Goal: Task Accomplishment & Management: Use online tool/utility

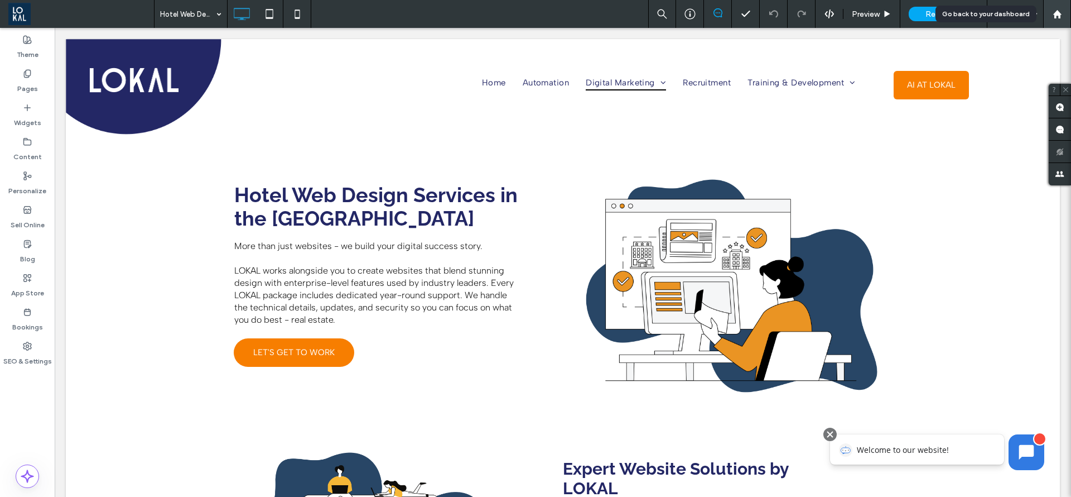
click at [1056, 13] on use at bounding box center [1057, 13] width 8 height 8
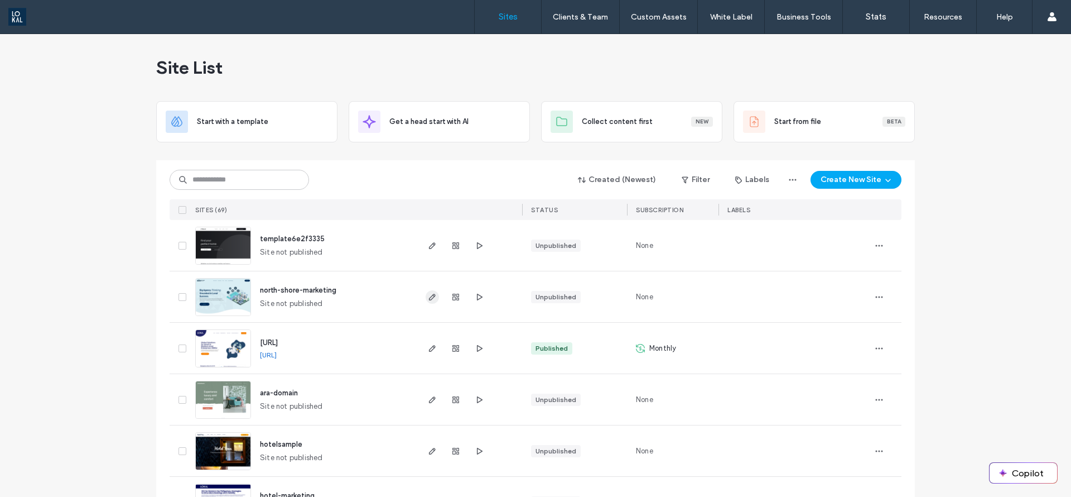
click at [429, 294] on use "button" at bounding box center [432, 296] width 7 height 7
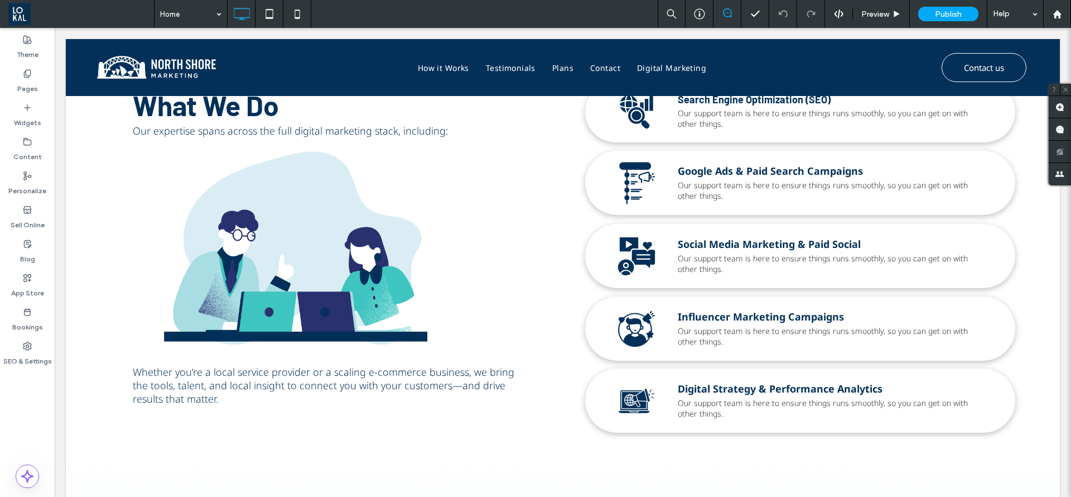
scroll to position [418, 0]
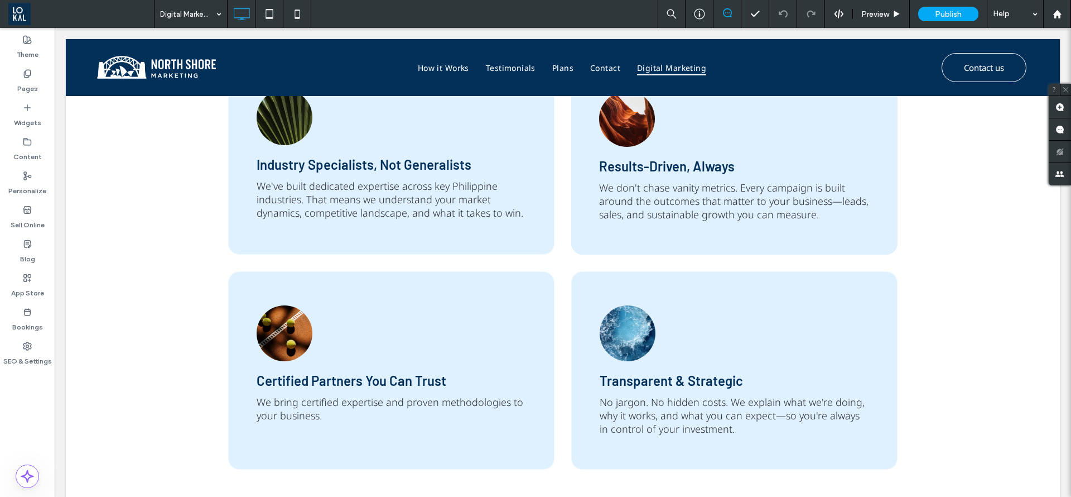
scroll to position [1335, 0]
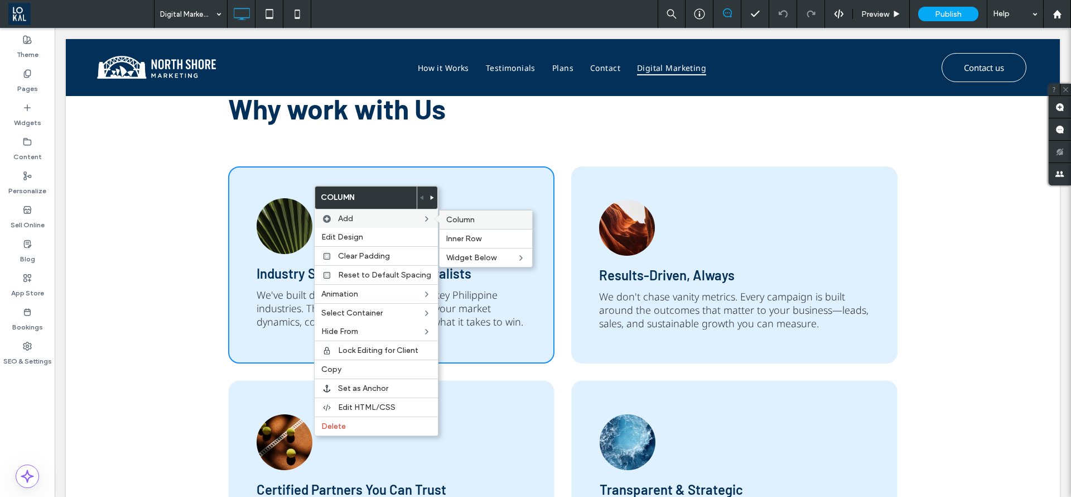
click at [453, 222] on span "Column" at bounding box center [460, 219] width 28 height 9
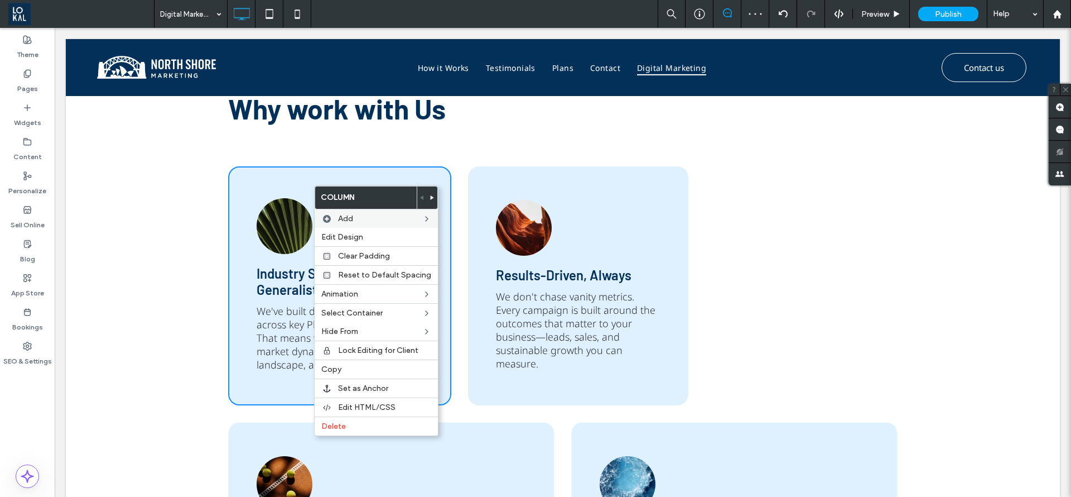
click at [302, 227] on link at bounding box center [285, 226] width 56 height 56
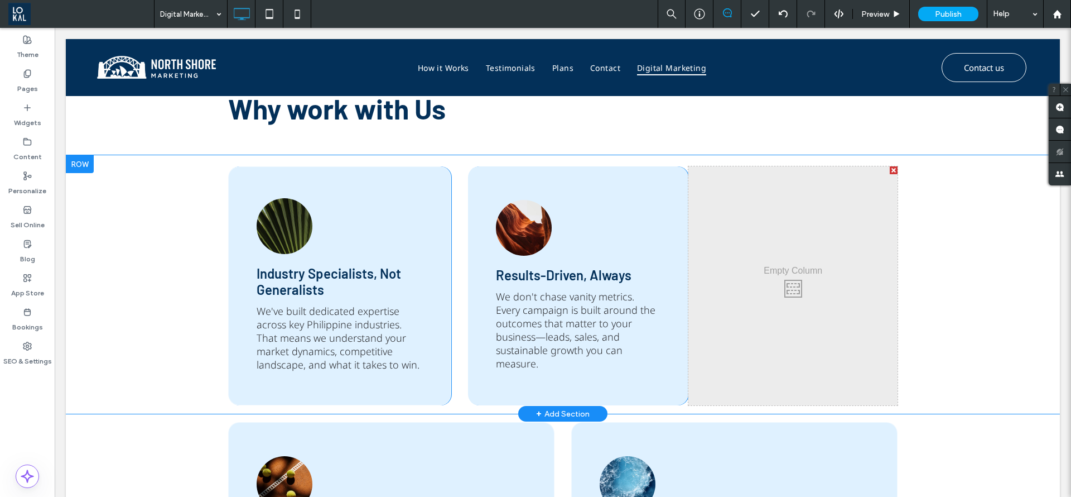
click at [890, 170] on div at bounding box center [894, 170] width 8 height 8
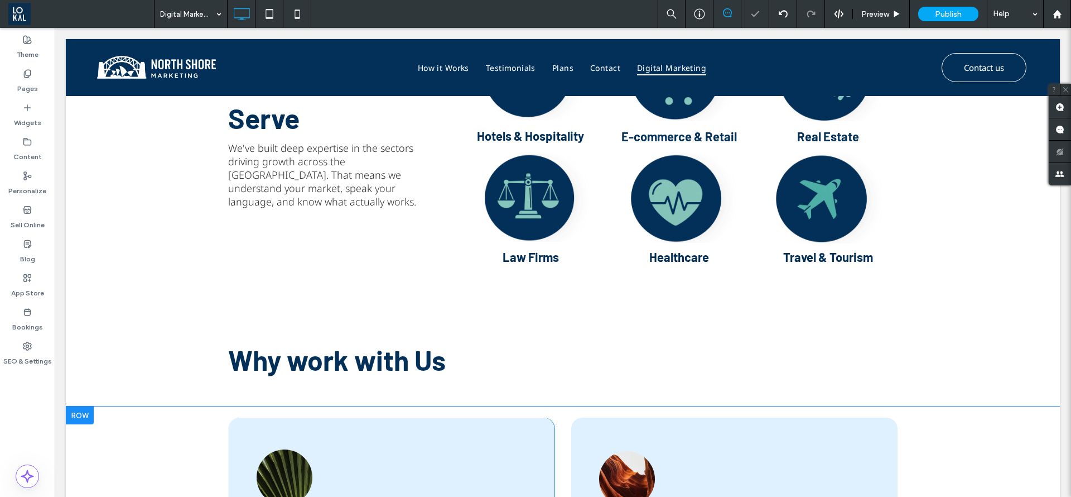
scroll to position [1251, 0]
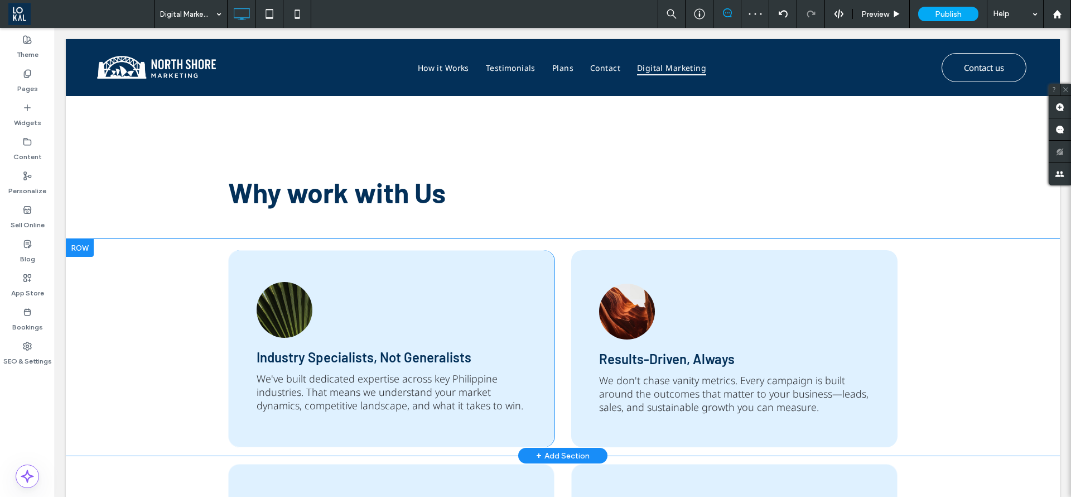
click at [444, 301] on div "Button Industry Specialists, Not Generalists We've built dedicated expertise ac…" at bounding box center [391, 348] width 326 height 197
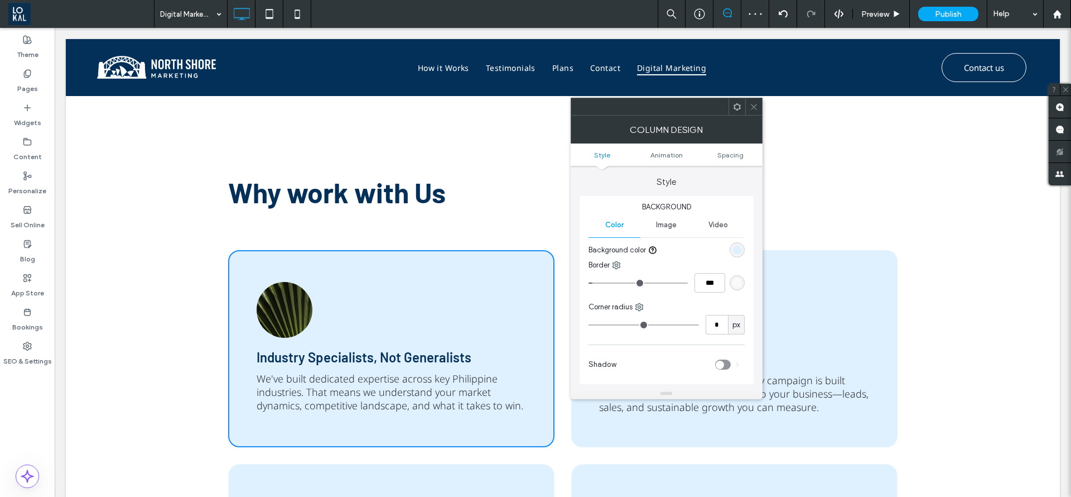
type input "**"
drag, startPoint x: 815, startPoint y: 129, endPoint x: 764, endPoint y: 100, distance: 58.2
click at [764, 100] on div "Travel & Tourism Click To Paste" at bounding box center [825, 42] width 146 height 121
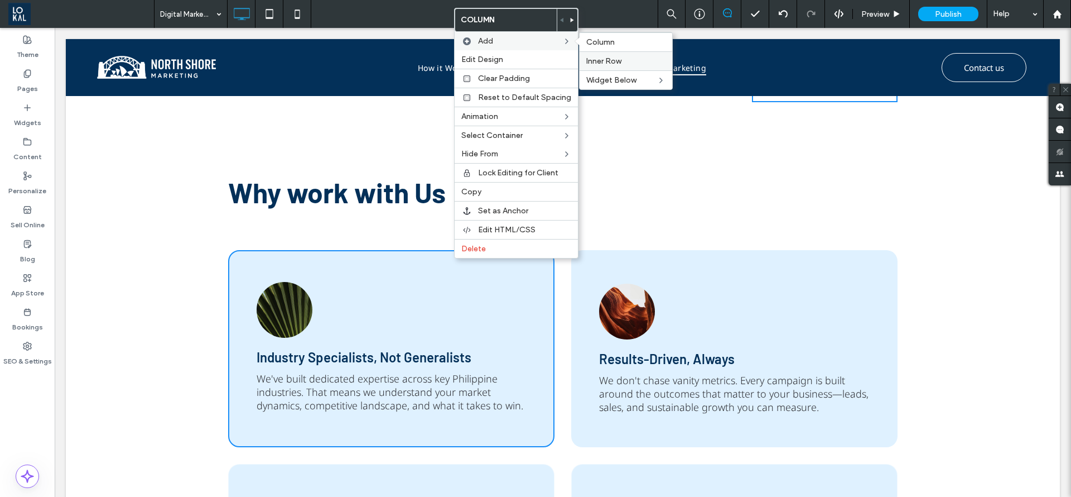
click at [629, 57] on label "Inner Row" at bounding box center [625, 60] width 79 height 9
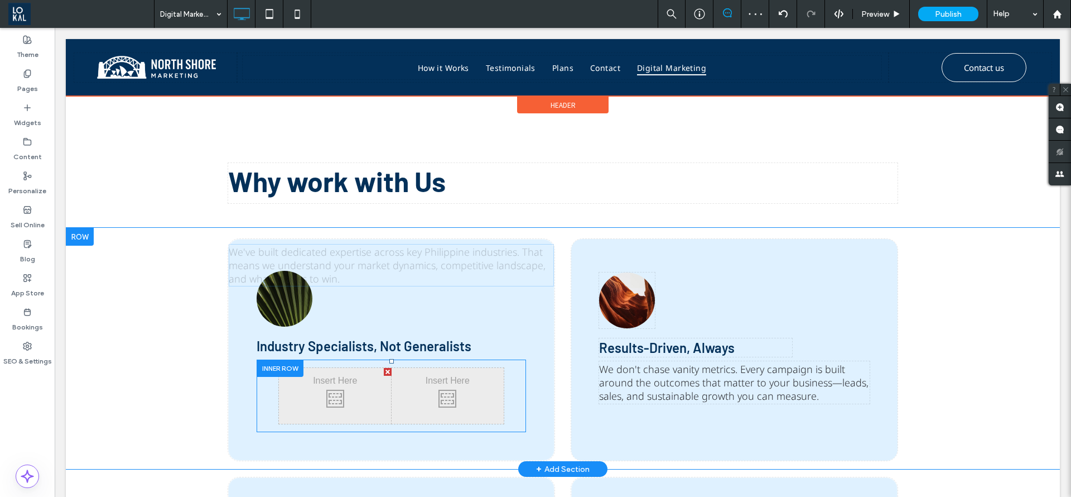
scroll to position [1307, 0]
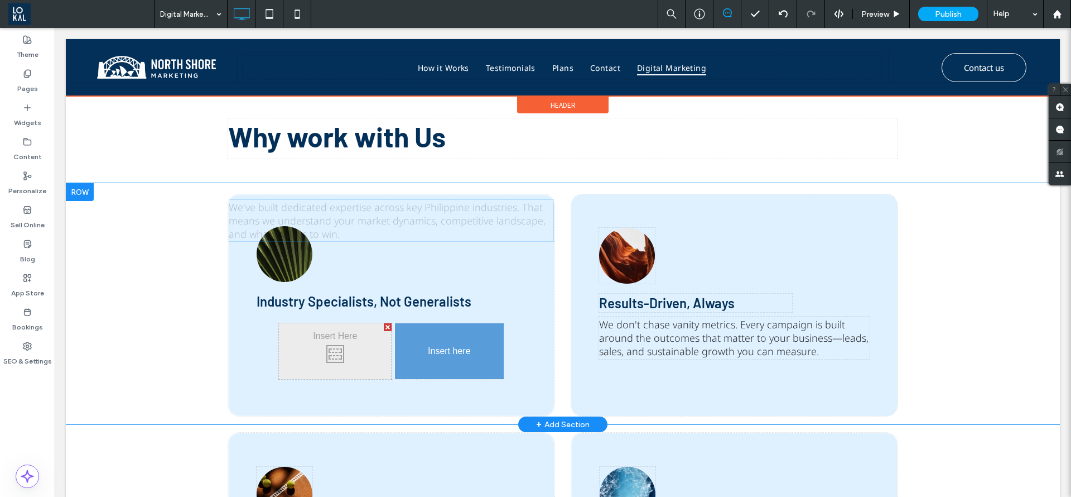
drag, startPoint x: 337, startPoint y: 391, endPoint x: 425, endPoint y: 367, distance: 91.4
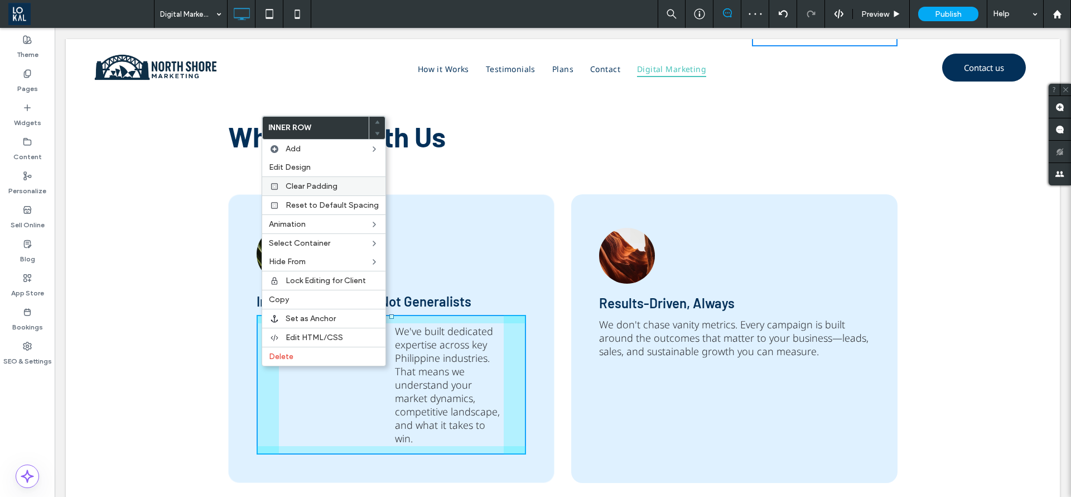
click at [286, 191] on div "Clear Padding" at bounding box center [323, 185] width 123 height 19
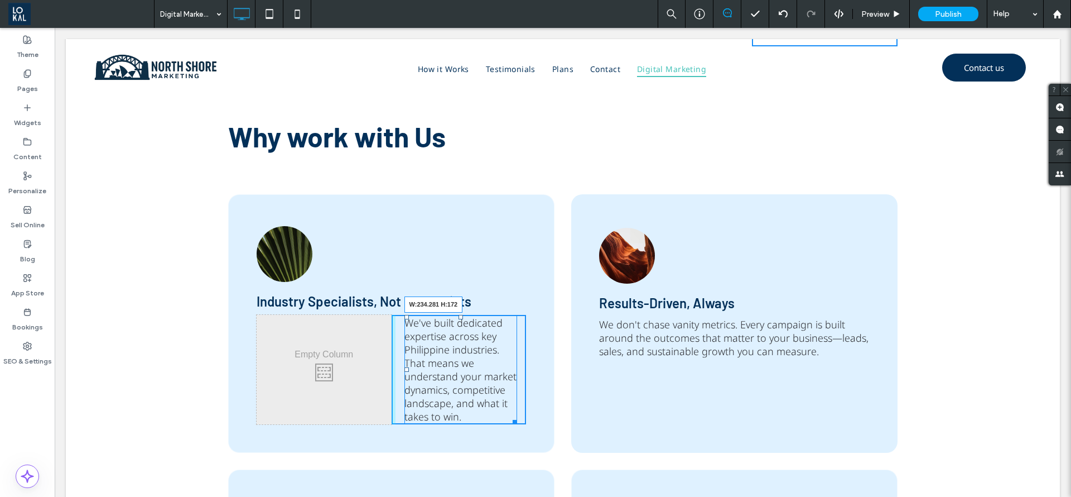
drag, startPoint x: 507, startPoint y: 421, endPoint x: 521, endPoint y: 428, distance: 16.2
click at [521, 428] on div "Button Industry Specialists, Not Generalists Click To Paste Click To Paste Clic…" at bounding box center [391, 323] width 326 height 258
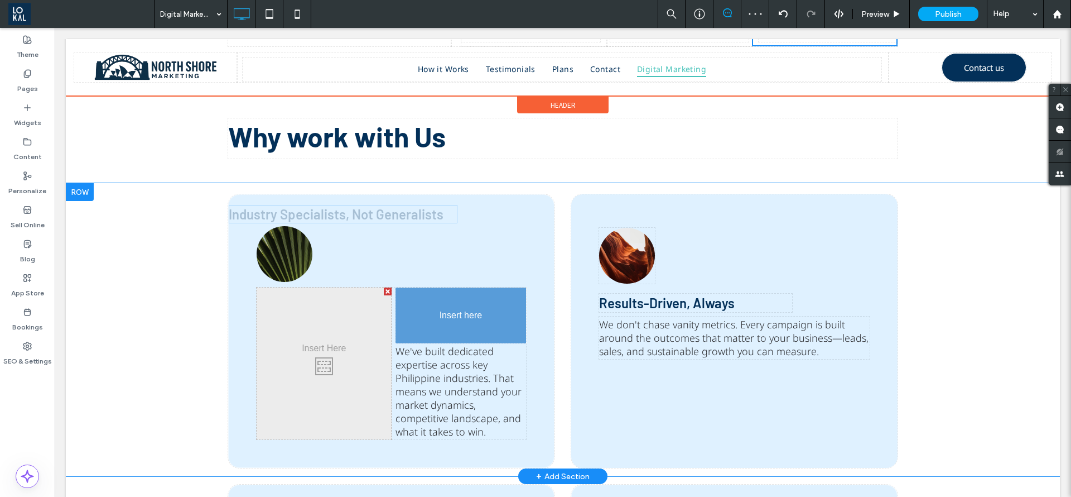
drag, startPoint x: 420, startPoint y: 301, endPoint x: 534, endPoint y: 326, distance: 116.7
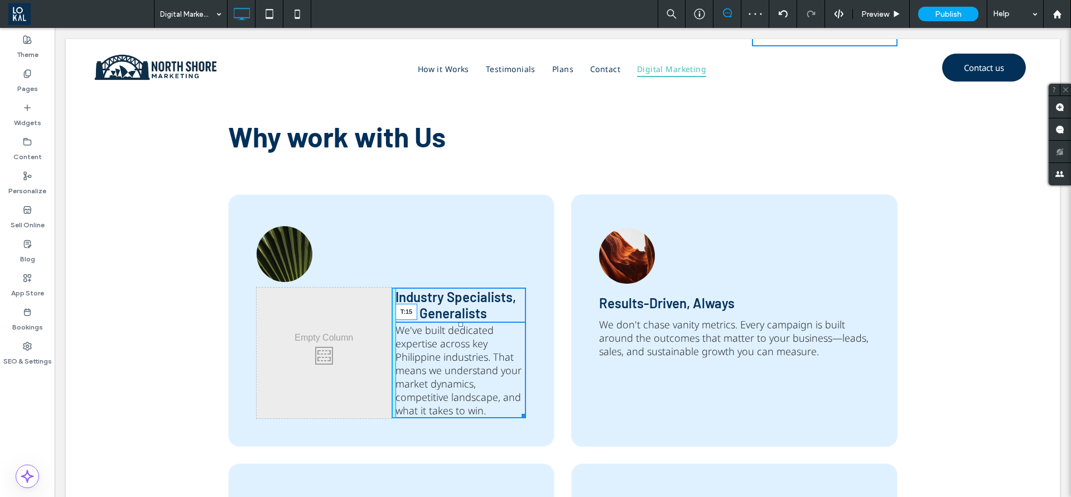
drag, startPoint x: 454, startPoint y: 322, endPoint x: 457, endPoint y: 331, distance: 8.8
click at [457, 331] on div "We've built dedicated expertise across key Philippine industries. That means we…" at bounding box center [461, 370] width 131 height 96
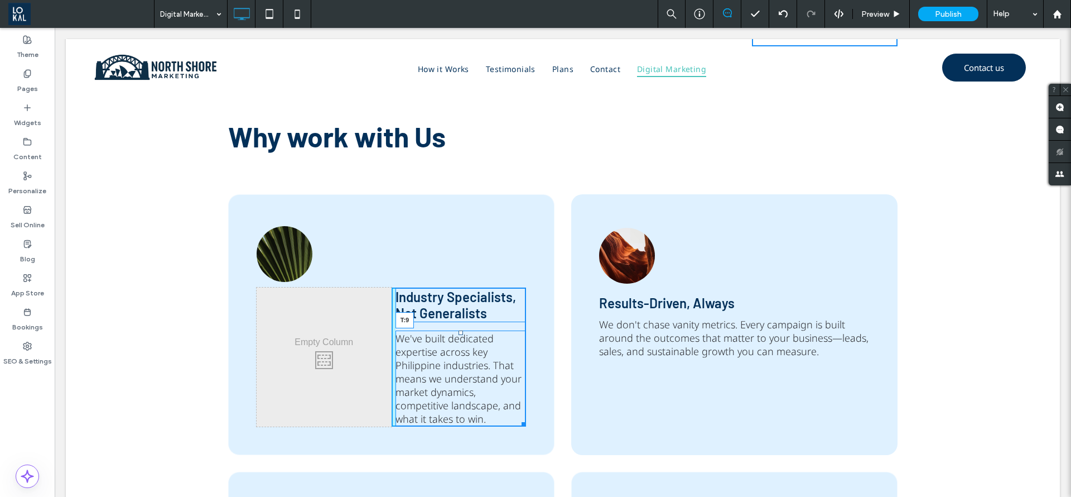
drag, startPoint x: 454, startPoint y: 333, endPoint x: 460, endPoint y: 329, distance: 7.0
click at [460, 330] on div "We've built dedicated expertise across key Philippine industries. That means we…" at bounding box center [461, 378] width 131 height 96
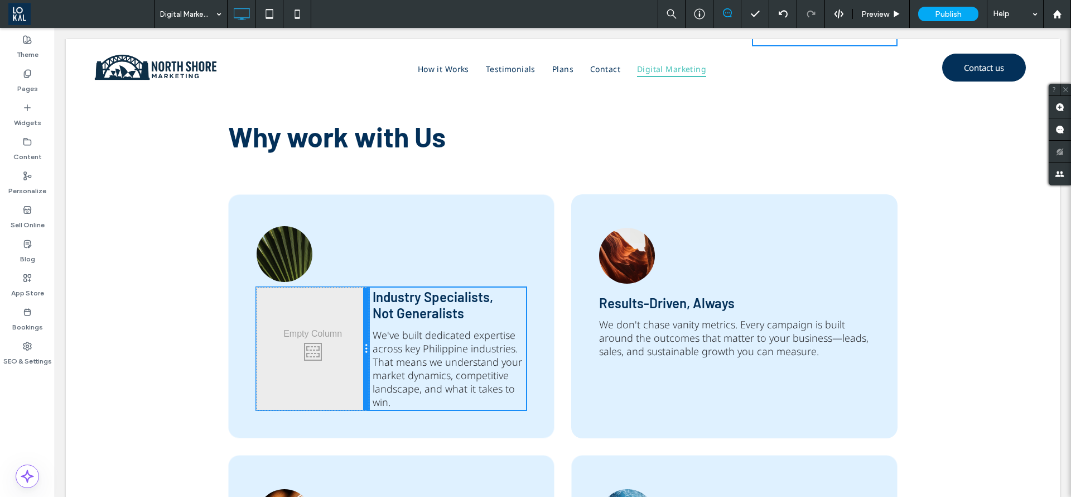
drag, startPoint x: 384, startPoint y: 328, endPoint x: 355, endPoint y: 338, distance: 30.7
click at [355, 338] on div "Click To Paste Click To Paste" at bounding box center [313, 348] width 112 height 122
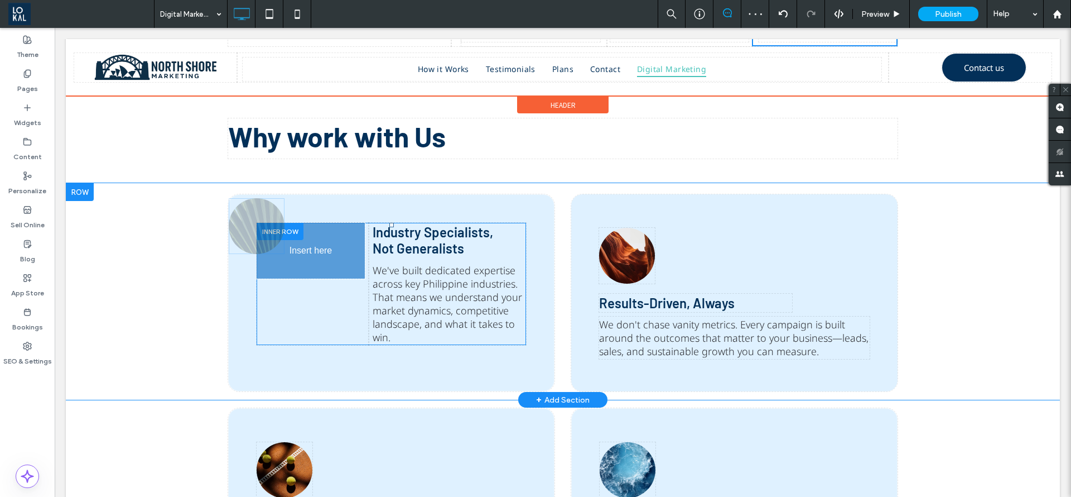
drag, startPoint x: 284, startPoint y: 263, endPoint x: 314, endPoint y: 311, distance: 56.4
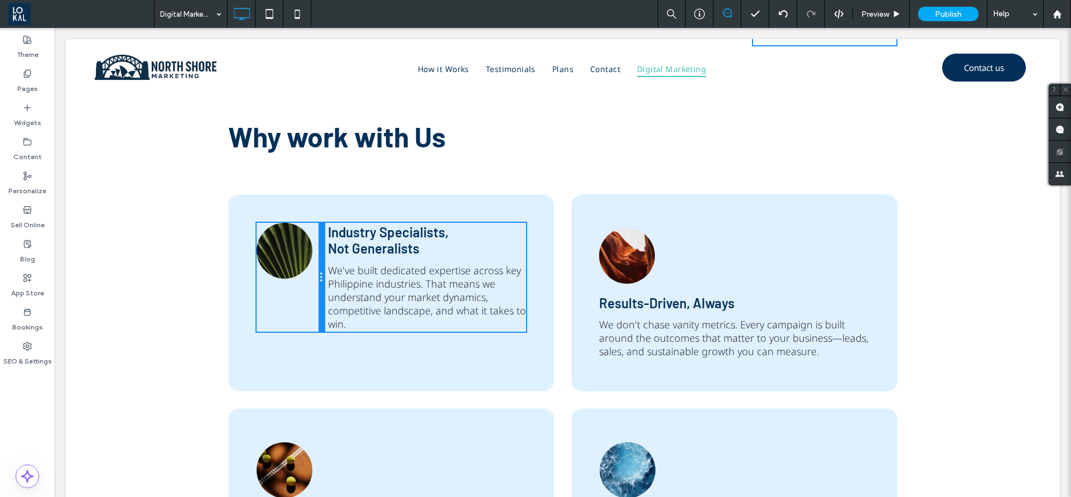
drag, startPoint x: 362, startPoint y: 297, endPoint x: 311, endPoint y: 309, distance: 52.1
click at [311, 309] on div "Click To Paste Click To Paste Button" at bounding box center [291, 277] width 68 height 109
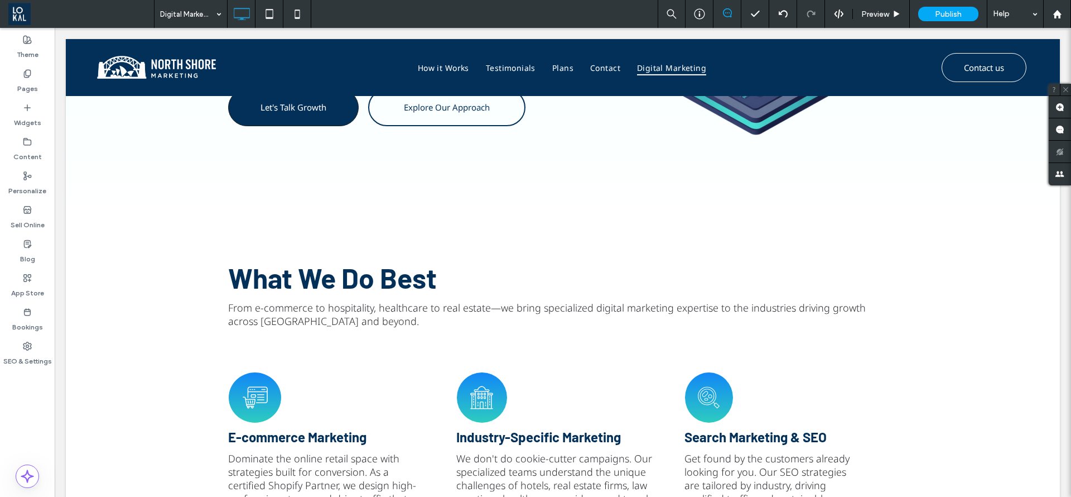
scroll to position [80, 0]
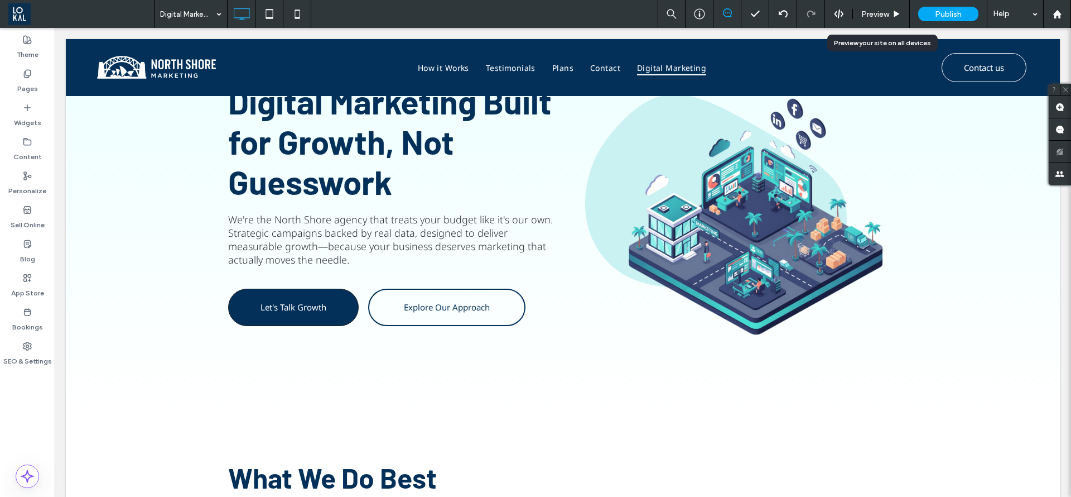
drag, startPoint x: 887, startPoint y: 15, endPoint x: 255, endPoint y: 21, distance: 631.6
click at [887, 15] on span "Preview" at bounding box center [875, 13] width 28 height 9
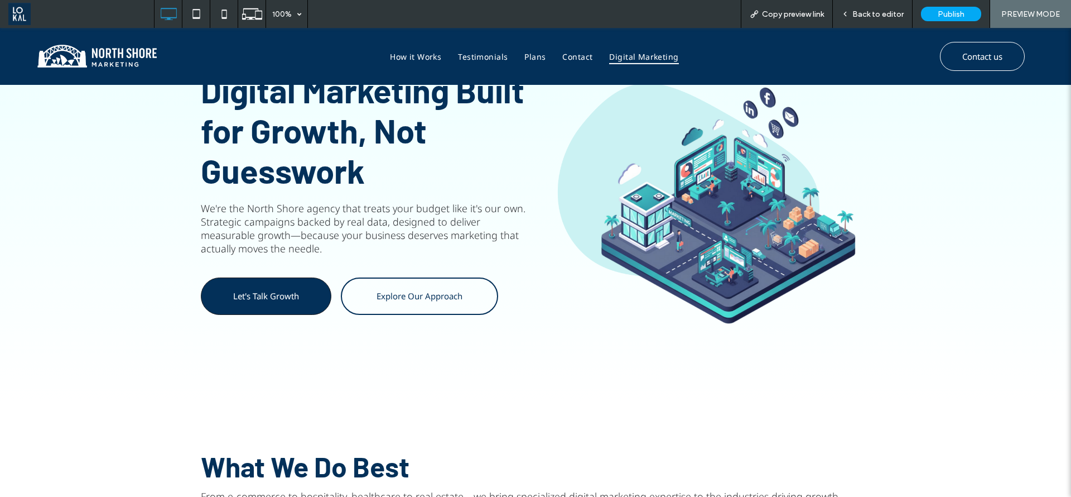
click at [124, 47] on img at bounding box center [96, 56] width 124 height 28
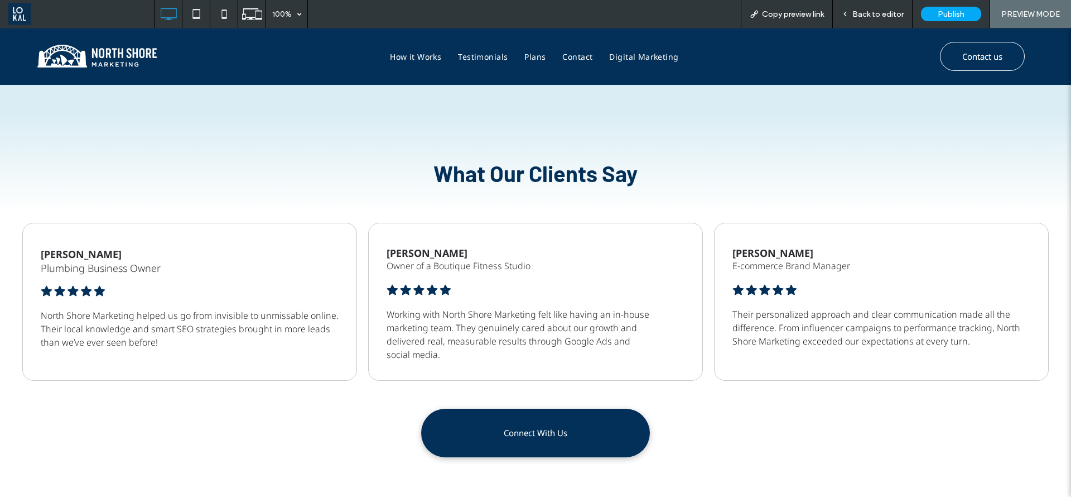
scroll to position [1506, 0]
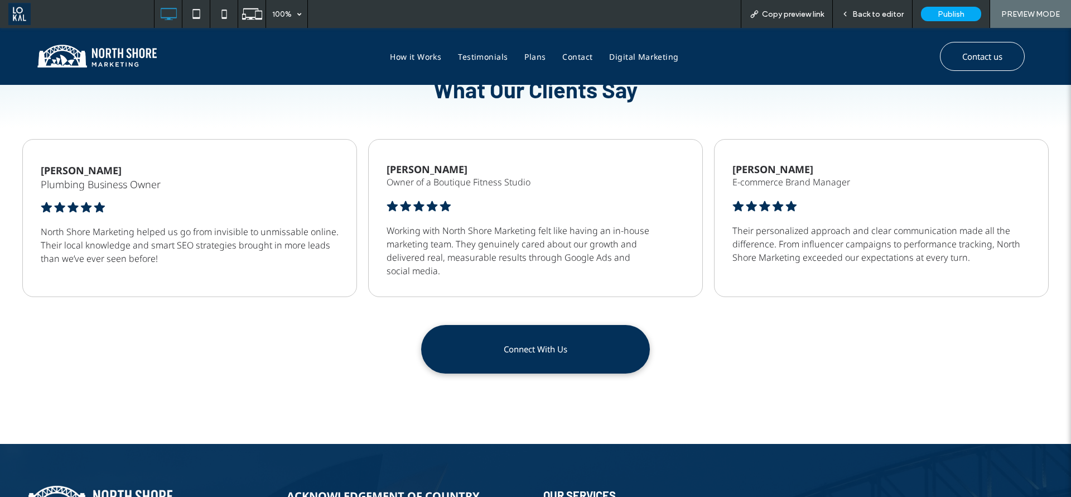
click at [874, 9] on span "Back to editor" at bounding box center [878, 13] width 51 height 9
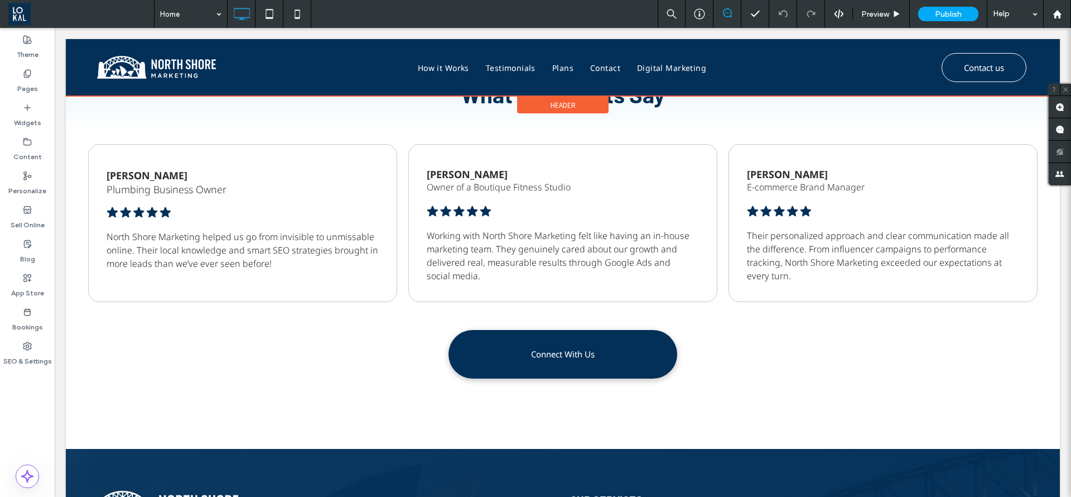
scroll to position [1500, 0]
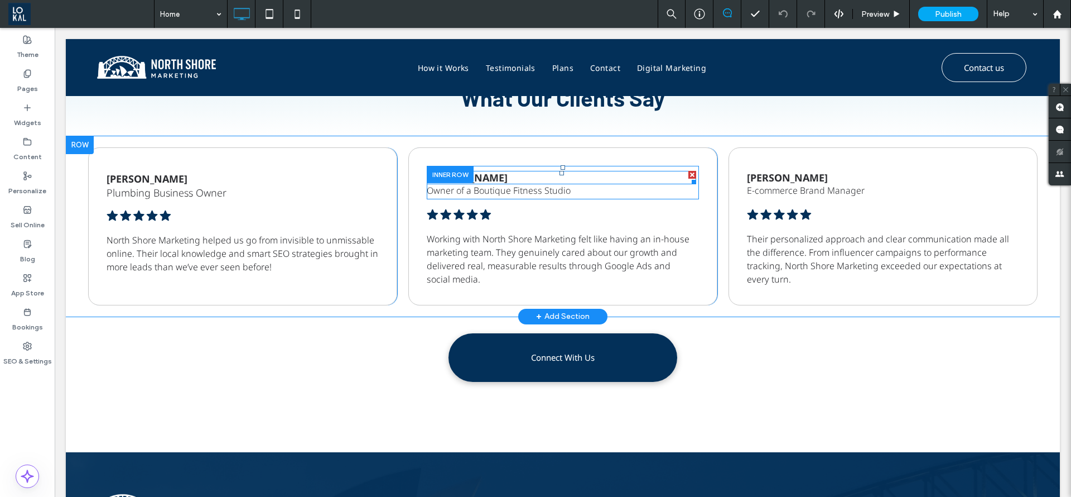
click at [478, 174] on p "Sophia R." at bounding box center [561, 177] width 269 height 13
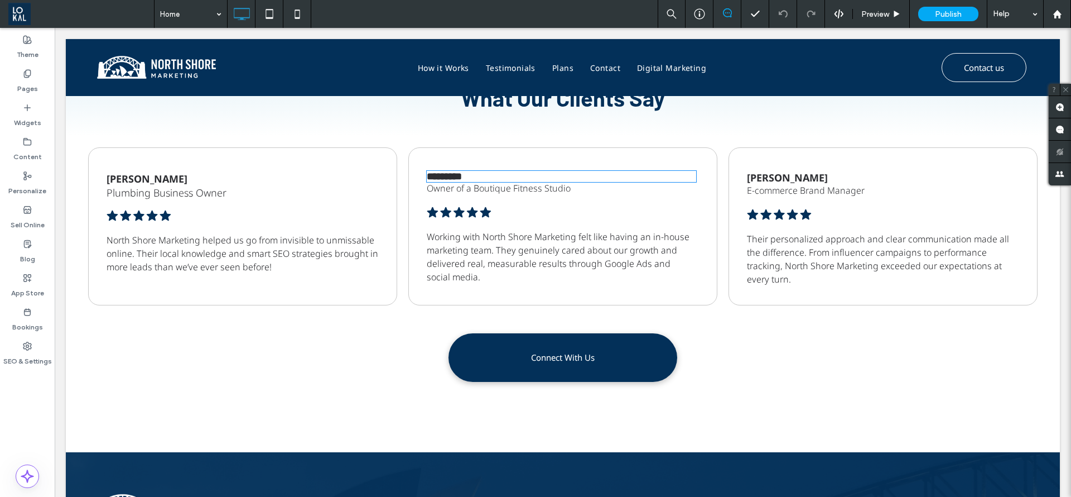
type input "*********"
type input "**"
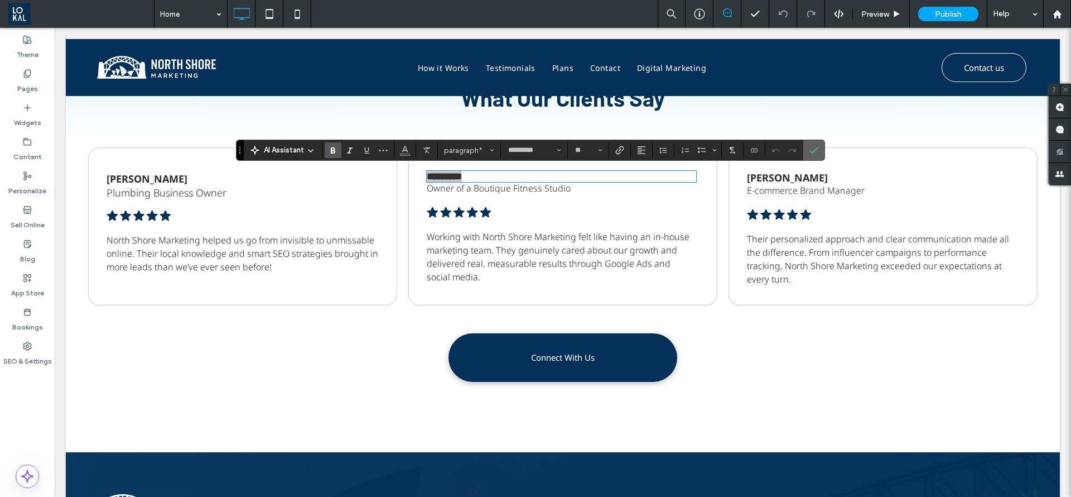
drag, startPoint x: 816, startPoint y: 153, endPoint x: 695, endPoint y: 205, distance: 131.4
click at [816, 153] on icon "Confirm" at bounding box center [814, 150] width 9 height 9
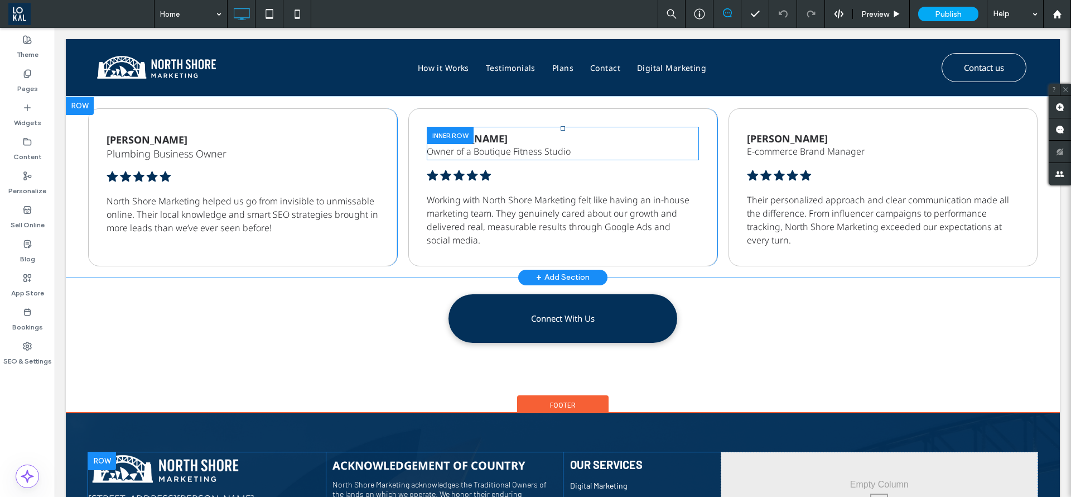
scroll to position [1652, 0]
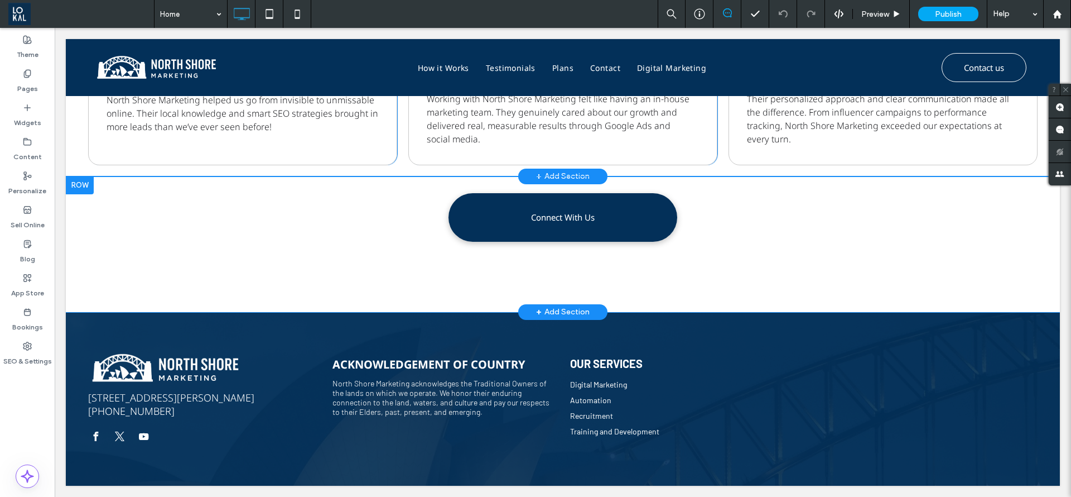
click at [566, 306] on div "+ Add Section" at bounding box center [563, 312] width 54 height 12
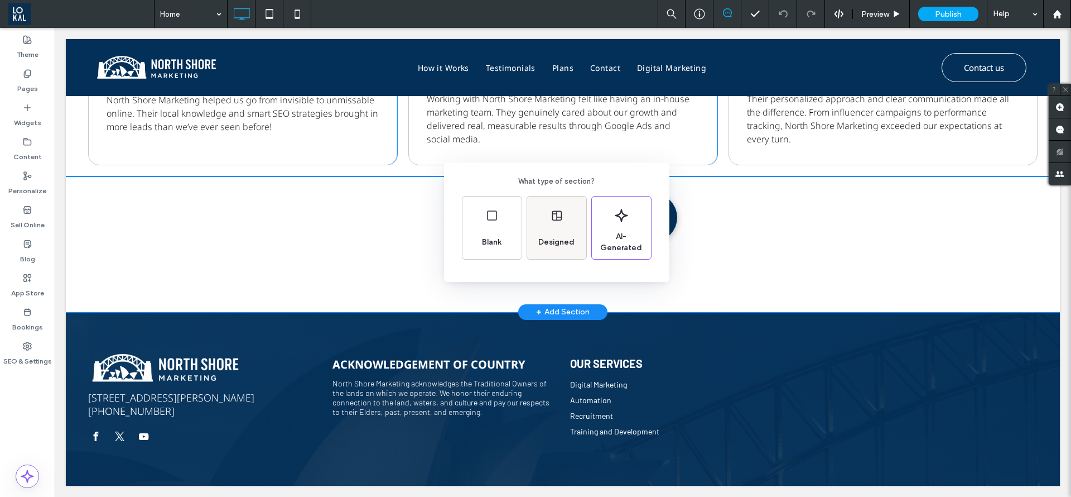
click at [560, 244] on span "Designed" at bounding box center [556, 242] width 45 height 11
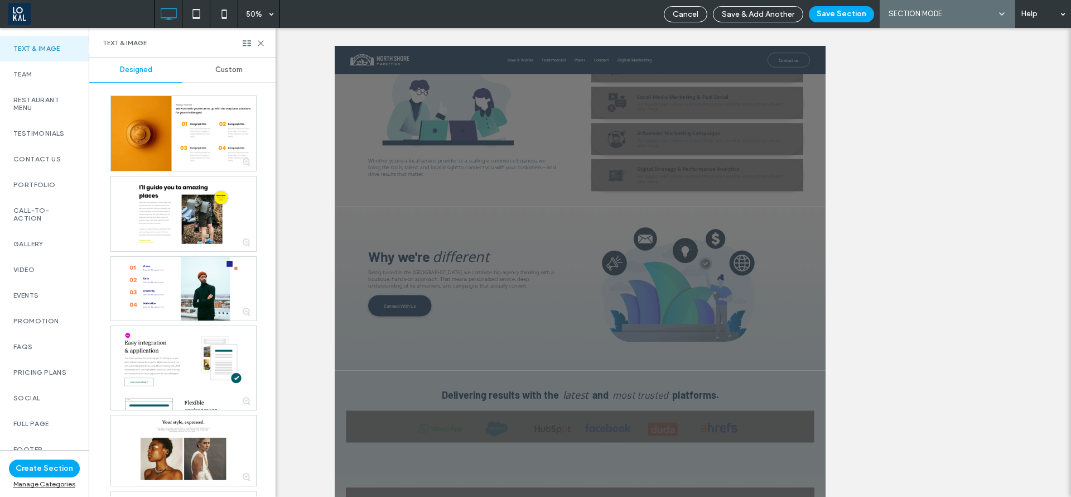
scroll to position [335, 0]
click at [39, 209] on label "Call-To-Action" at bounding box center [44, 209] width 62 height 16
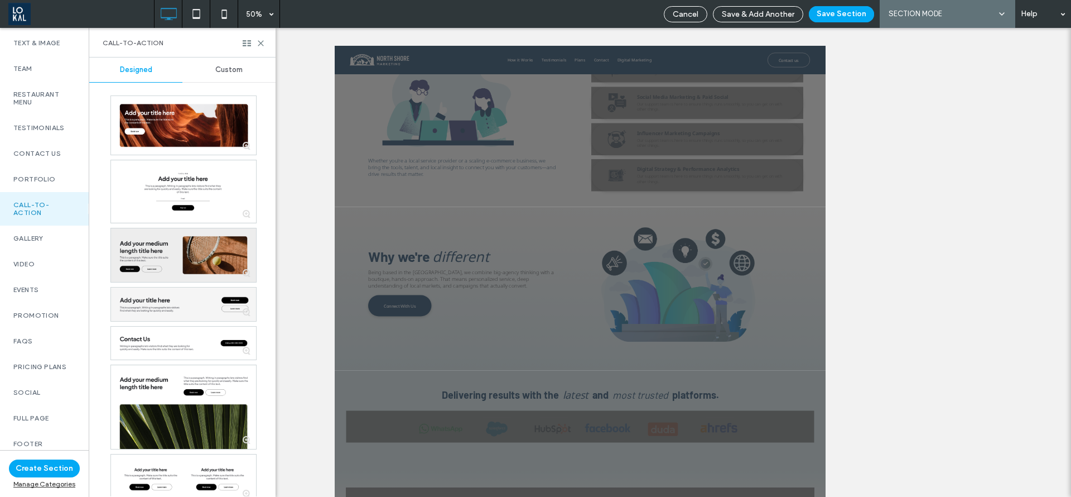
scroll to position [13, 0]
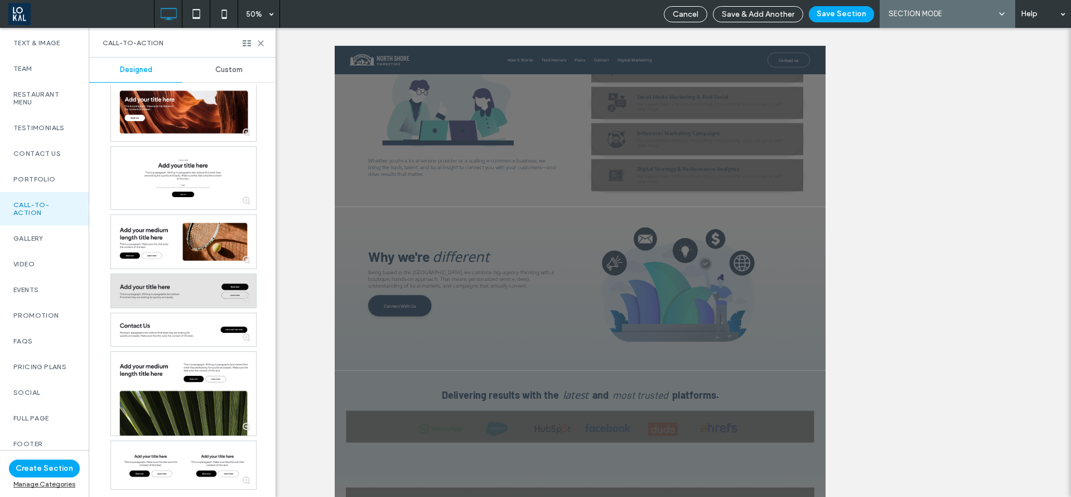
click at [184, 287] on div at bounding box center [183, 290] width 145 height 33
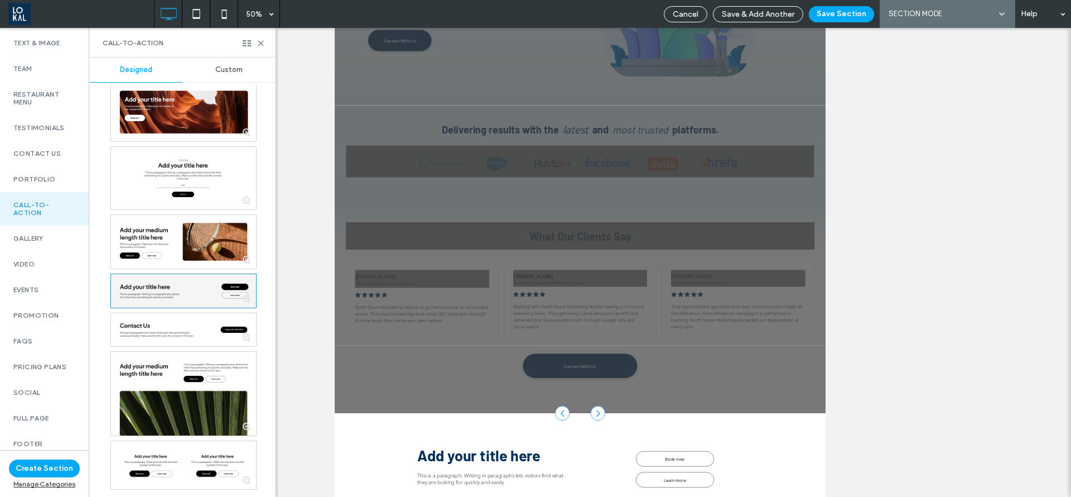
scroll to position [291, 0]
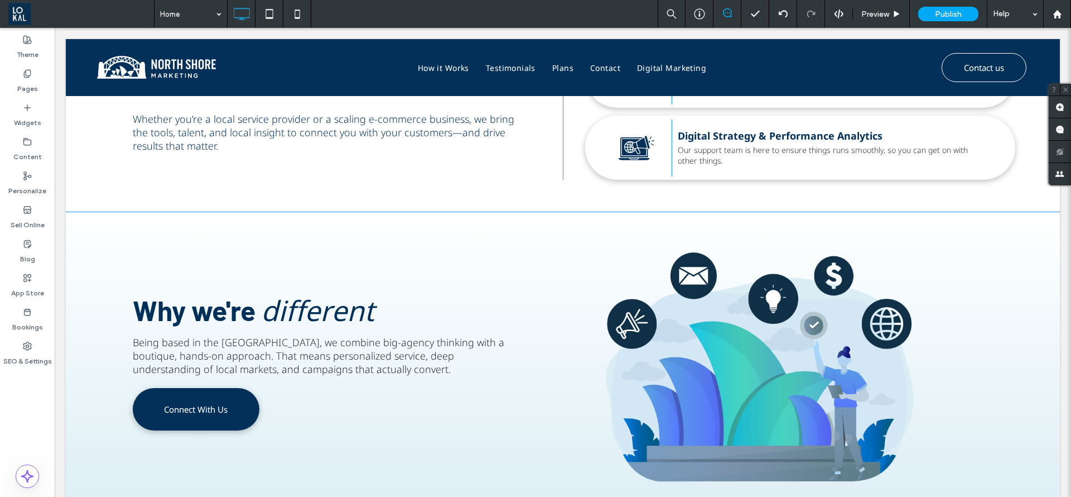
scroll to position [774, 0]
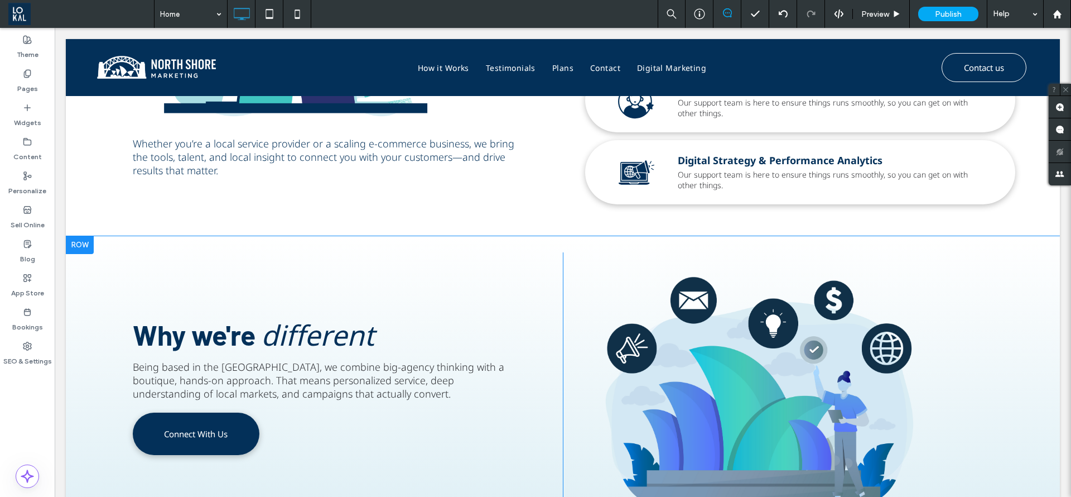
click at [72, 247] on div at bounding box center [80, 245] width 28 height 18
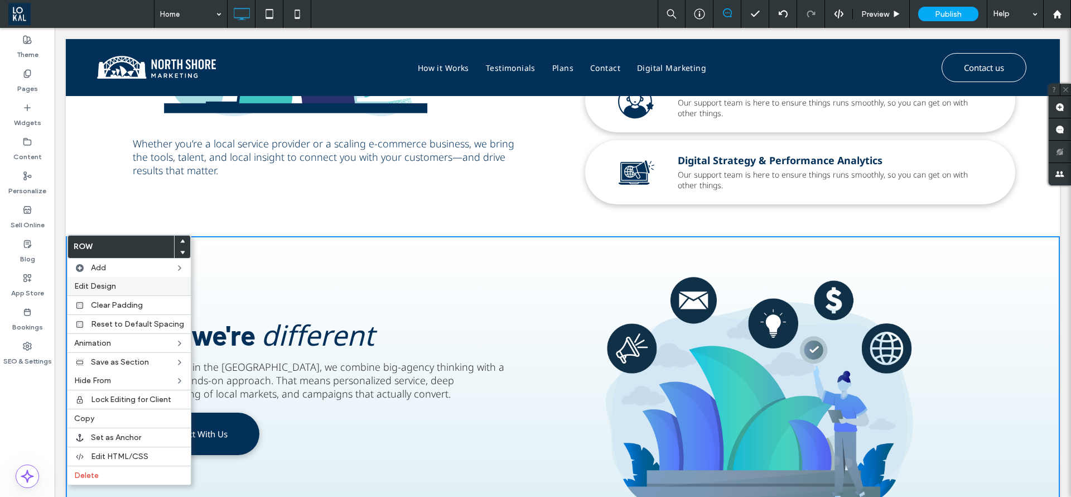
click at [95, 286] on span "Edit Design" at bounding box center [95, 285] width 42 height 9
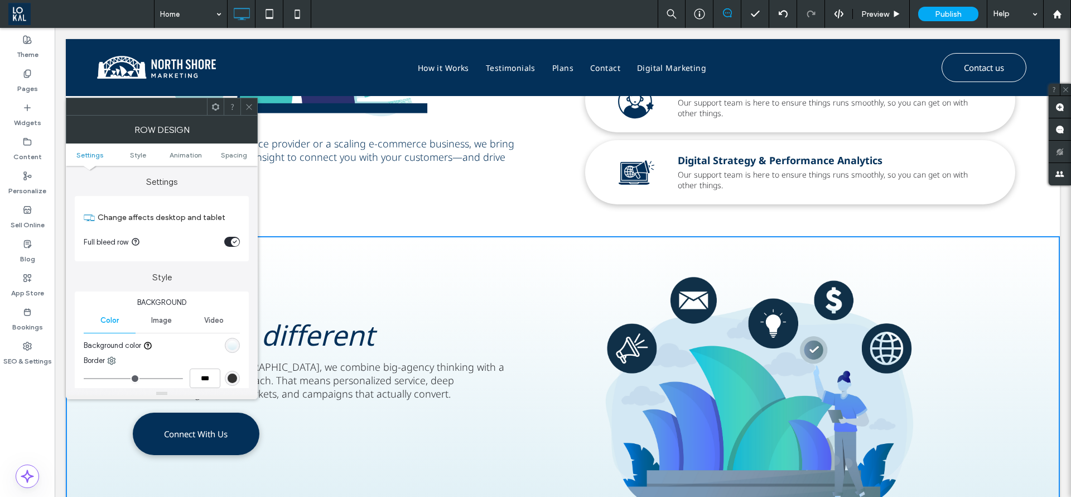
click at [230, 240] on div "toggle" at bounding box center [232, 242] width 16 height 10
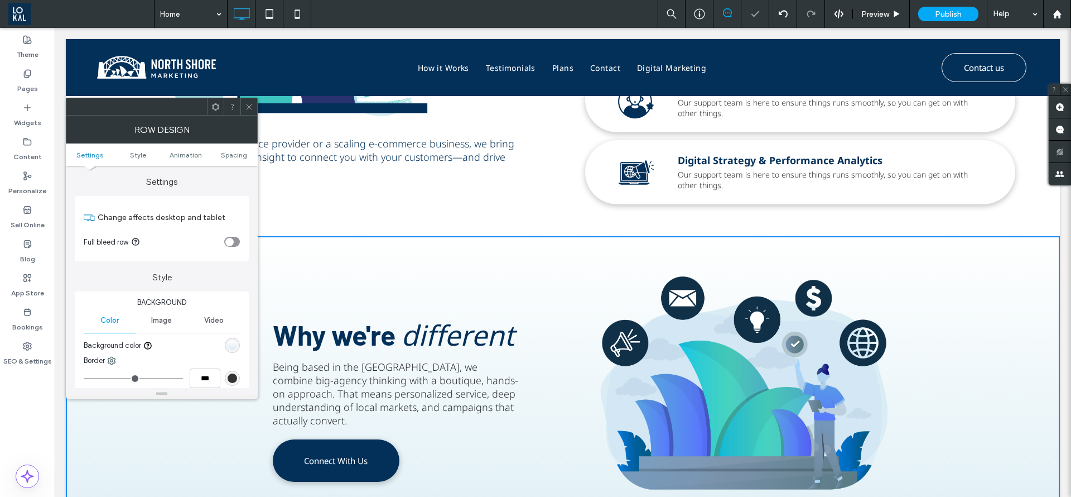
click at [230, 240] on icon "toggle" at bounding box center [229, 241] width 4 height 3
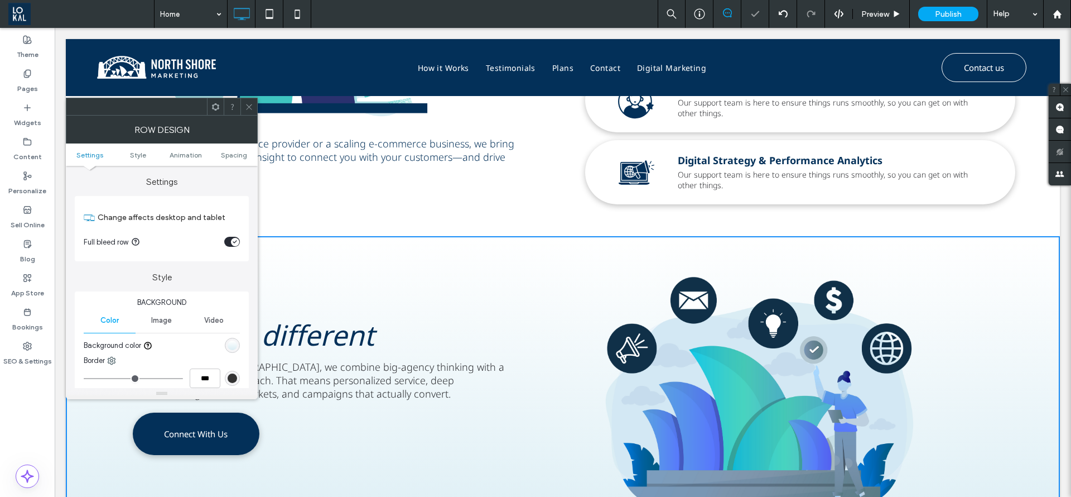
click at [242, 110] on div at bounding box center [248, 106] width 17 height 17
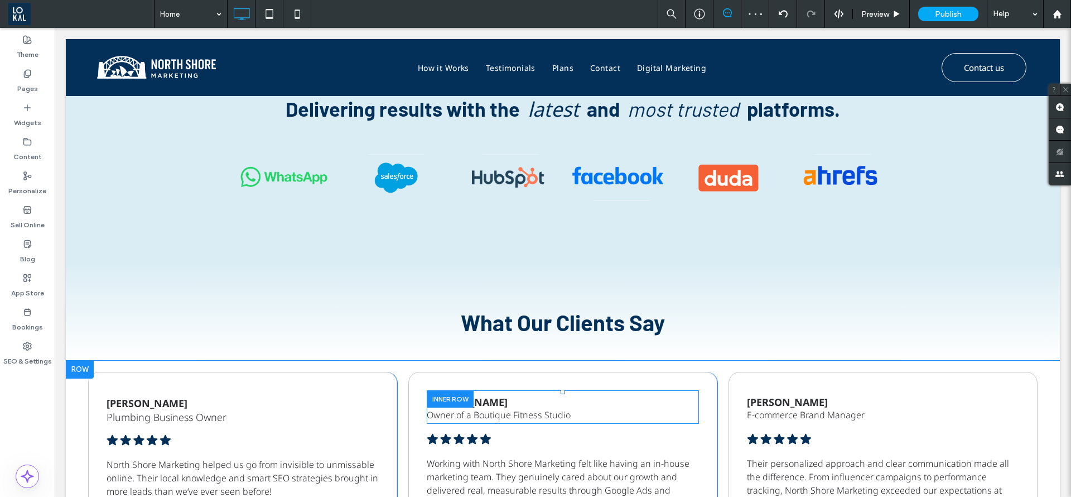
scroll to position [1694, 0]
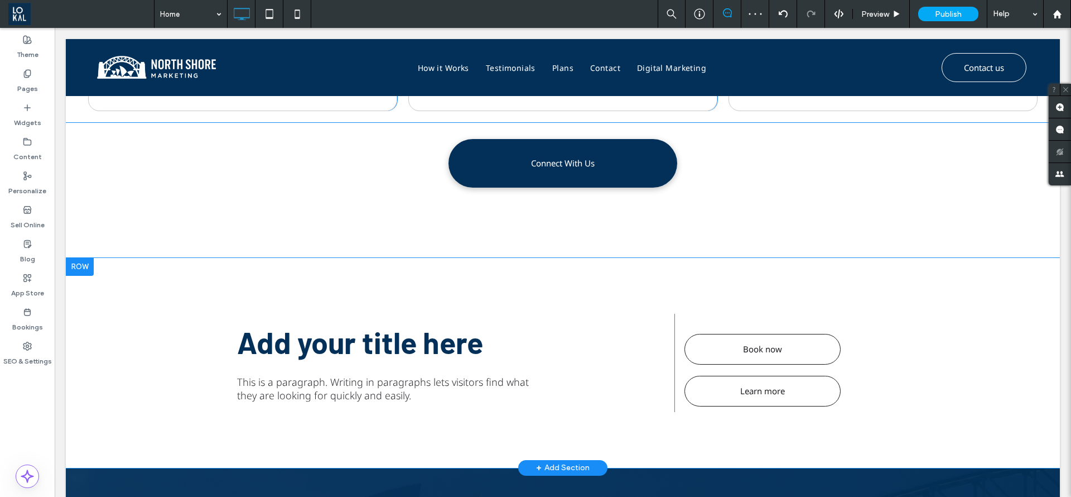
click at [85, 264] on div at bounding box center [80, 267] width 28 height 18
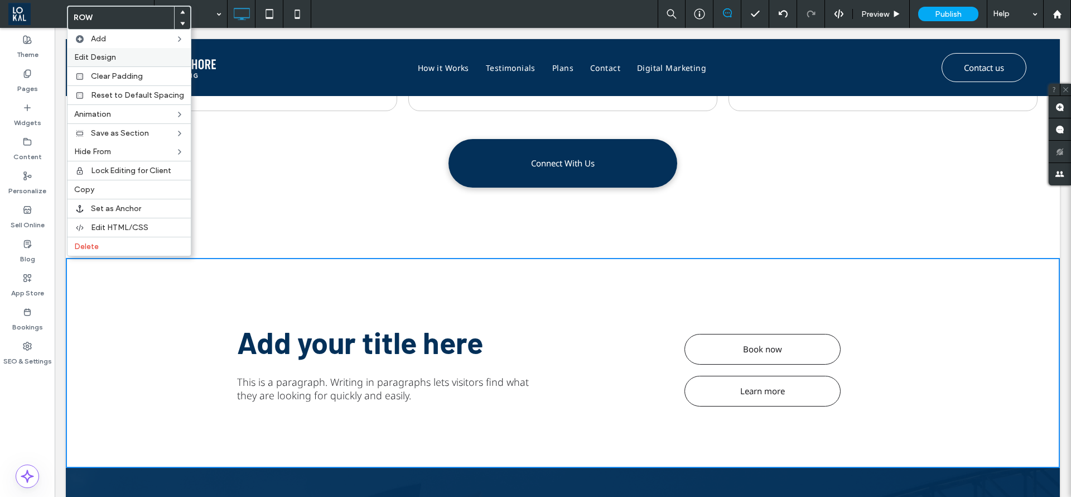
click at [95, 61] on span "Edit Design" at bounding box center [95, 56] width 42 height 9
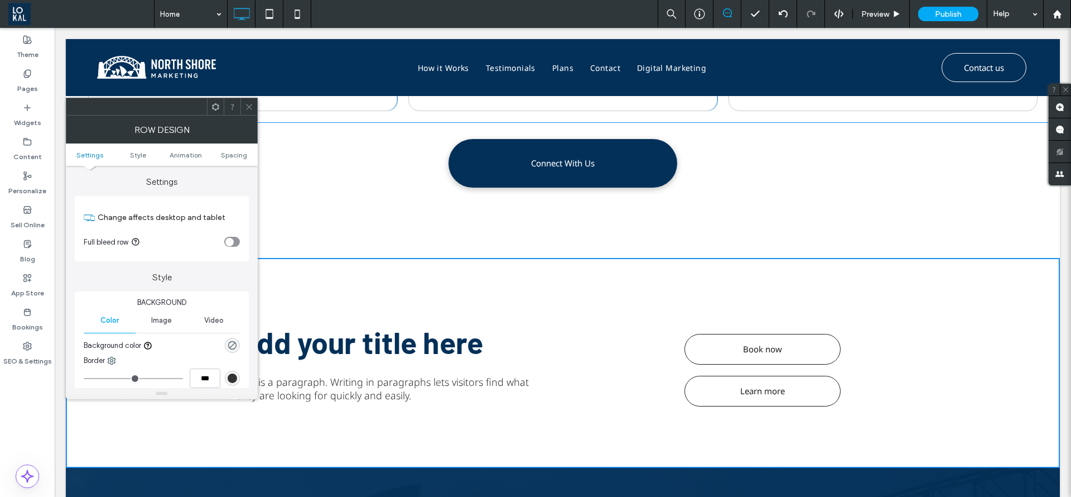
click at [227, 242] on div "toggle" at bounding box center [229, 242] width 8 height 8
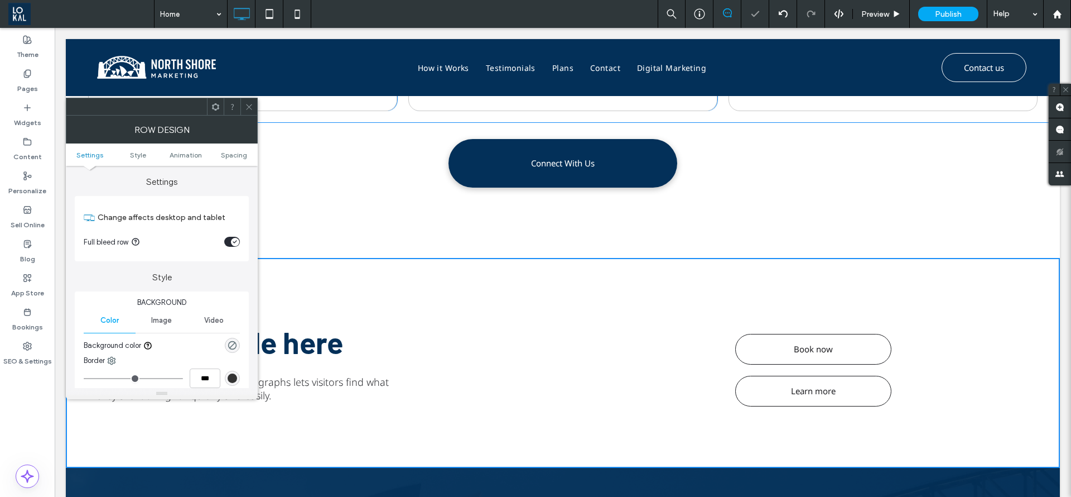
drag, startPoint x: 250, startPoint y: 109, endPoint x: 236, endPoint y: 166, distance: 59.1
click at [250, 109] on icon at bounding box center [249, 107] width 8 height 8
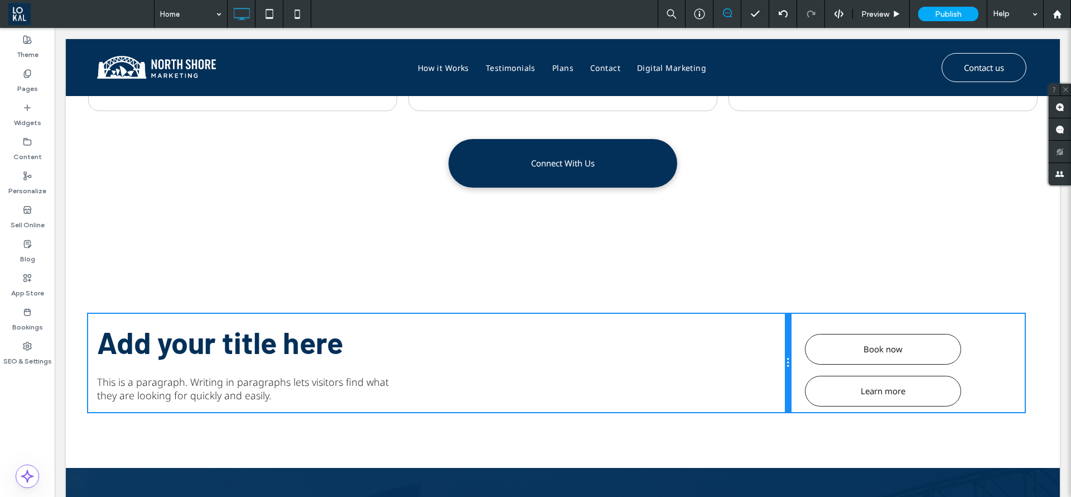
drag, startPoint x: 711, startPoint y: 373, endPoint x: 777, endPoint y: 377, distance: 66.0
click at [777, 377] on div "Add your title here This is a paragraph. Writing in paragraphs lets visitors fi…" at bounding box center [439, 363] width 702 height 98
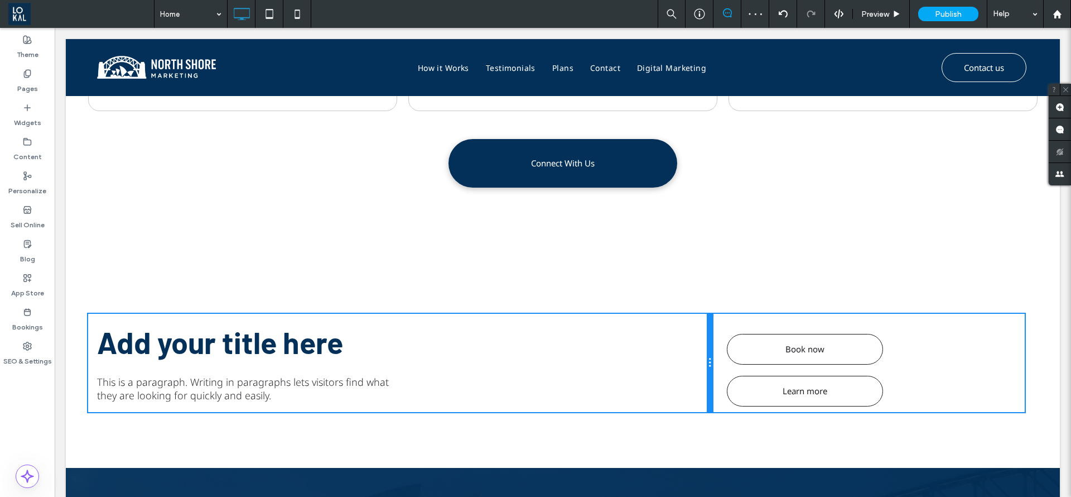
drag, startPoint x: 791, startPoint y: 394, endPoint x: 726, endPoint y: 419, distance: 69.2
click at [726, 419] on div "Add your title here This is a paragraph. Writing in paragraphs lets visitors fi…" at bounding box center [563, 363] width 994 height 210
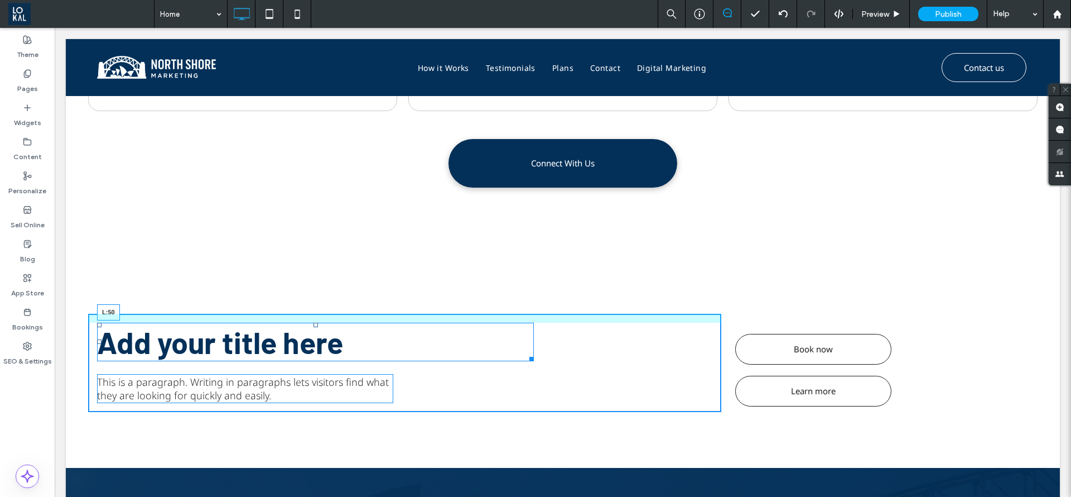
drag, startPoint x: 100, startPoint y: 341, endPoint x: 158, endPoint y: 408, distance: 87.8
click at [128, 348] on div "Add your title here L:50" at bounding box center [315, 341] width 437 height 38
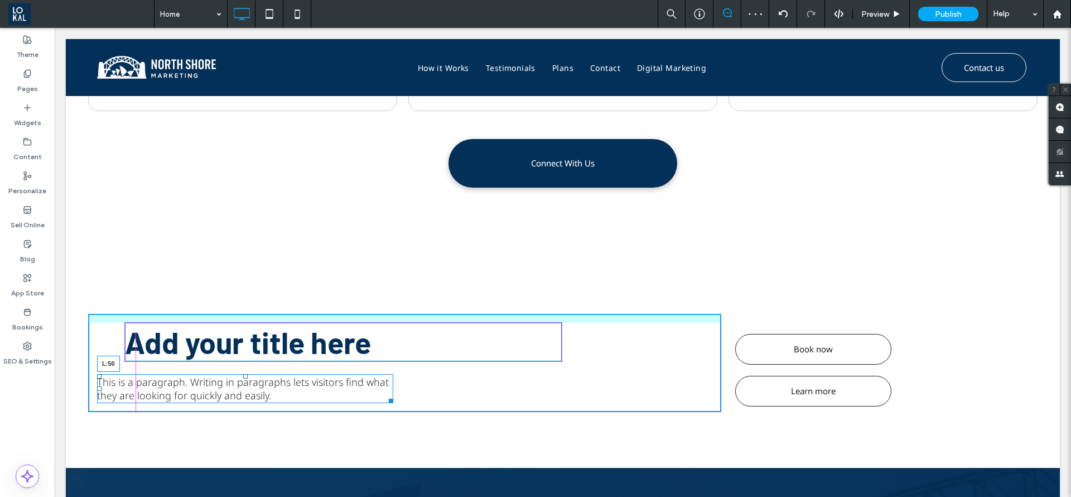
drag, startPoint x: 99, startPoint y: 386, endPoint x: 126, endPoint y: 393, distance: 27.7
click at [126, 393] on div "This is a paragraph. Writing in paragraphs lets visitors find what they are loo…" at bounding box center [245, 388] width 296 height 29
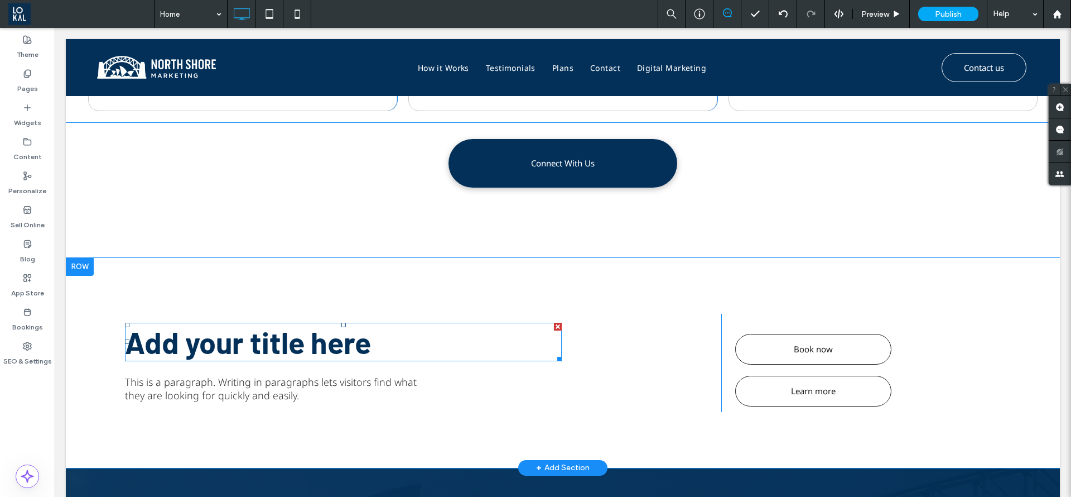
click at [301, 343] on span "Add your title here" at bounding box center [248, 342] width 246 height 36
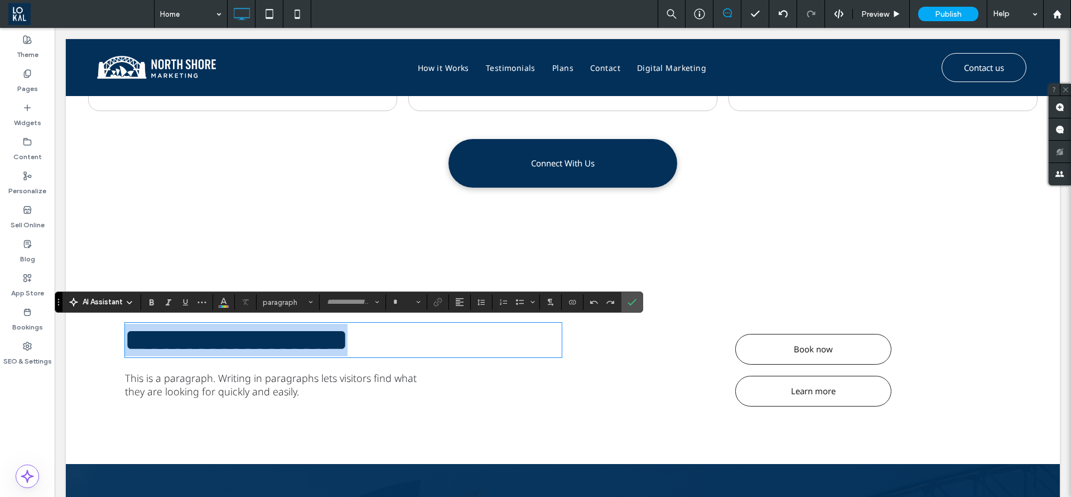
type input "******"
type input "**"
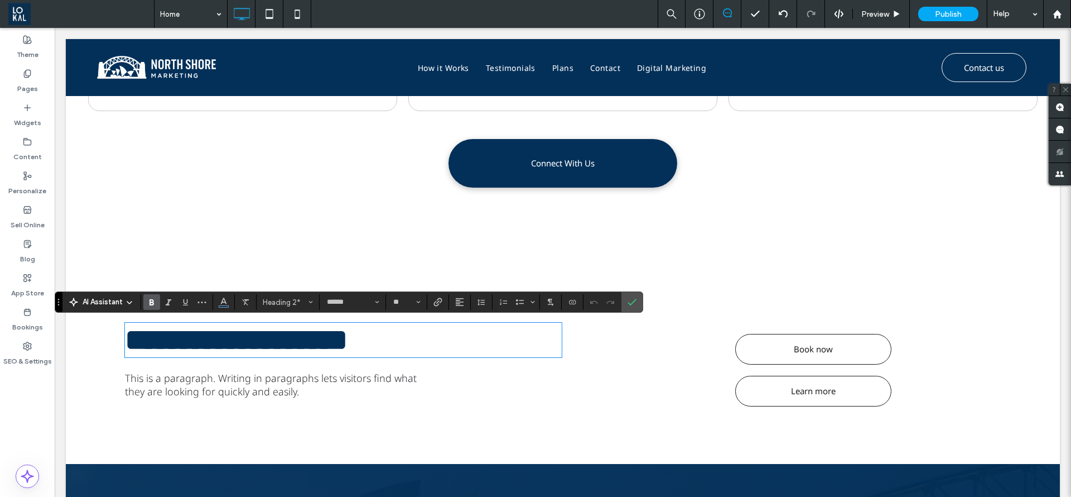
type input "*********"
type input "**"
click at [631, 297] on icon "Confirm" at bounding box center [632, 301] width 9 height 9
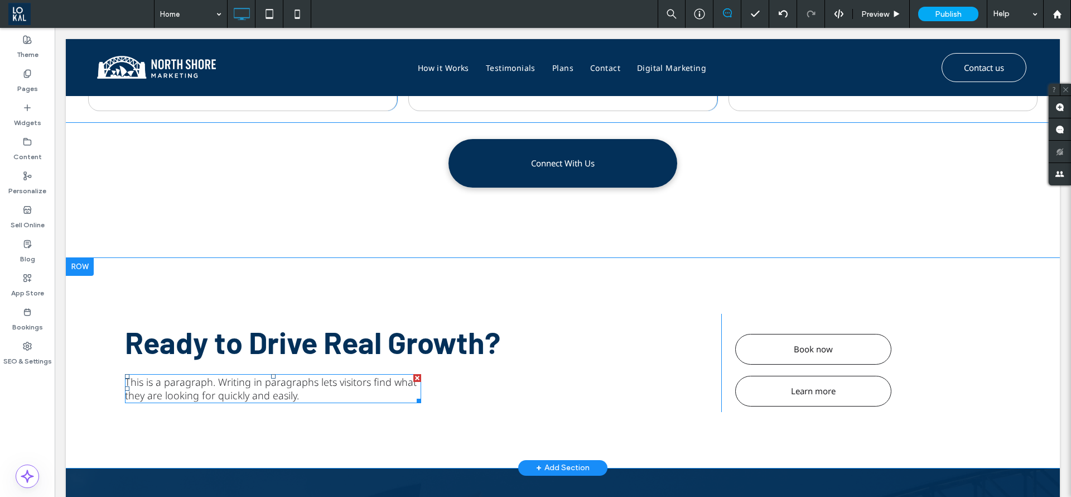
click at [252, 392] on span "This is a paragraph. Writing in paragraphs lets visitors find what they are loo…" at bounding box center [271, 388] width 292 height 27
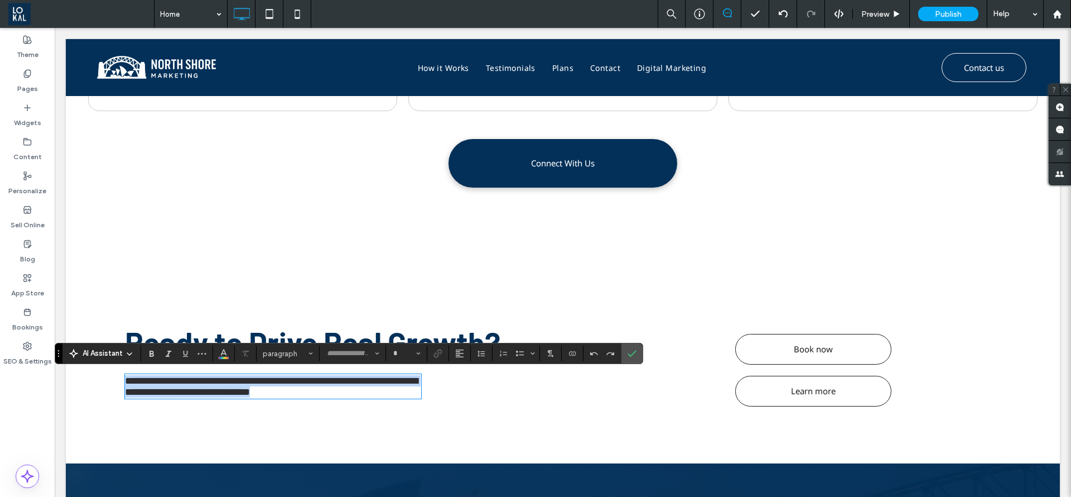
type input "*********"
type input "**"
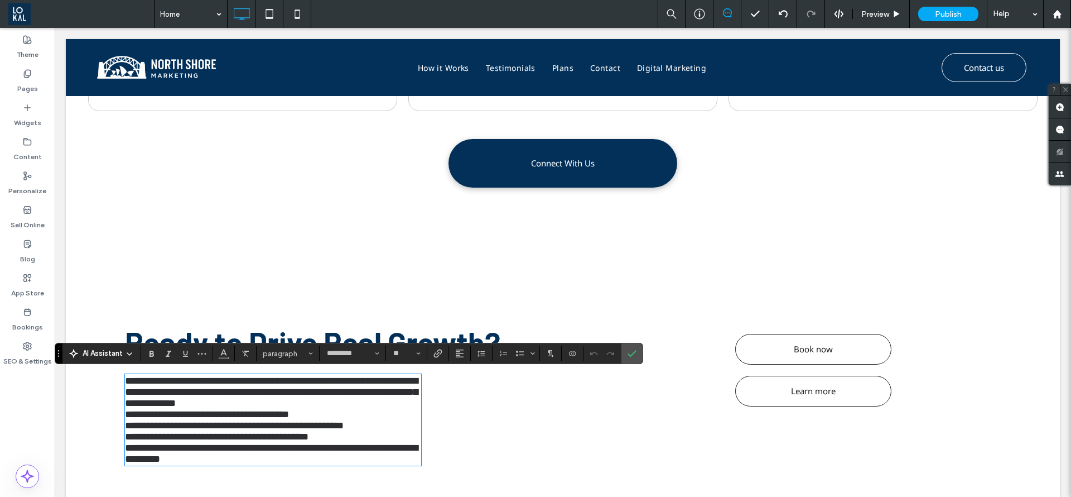
scroll to position [0, 0]
drag, startPoint x: 127, startPoint y: 420, endPoint x: 363, endPoint y: 447, distance: 238.2
click at [363, 447] on div "**********" at bounding box center [273, 419] width 296 height 89
click at [513, 355] on label "Bulleted List" at bounding box center [520, 353] width 17 height 16
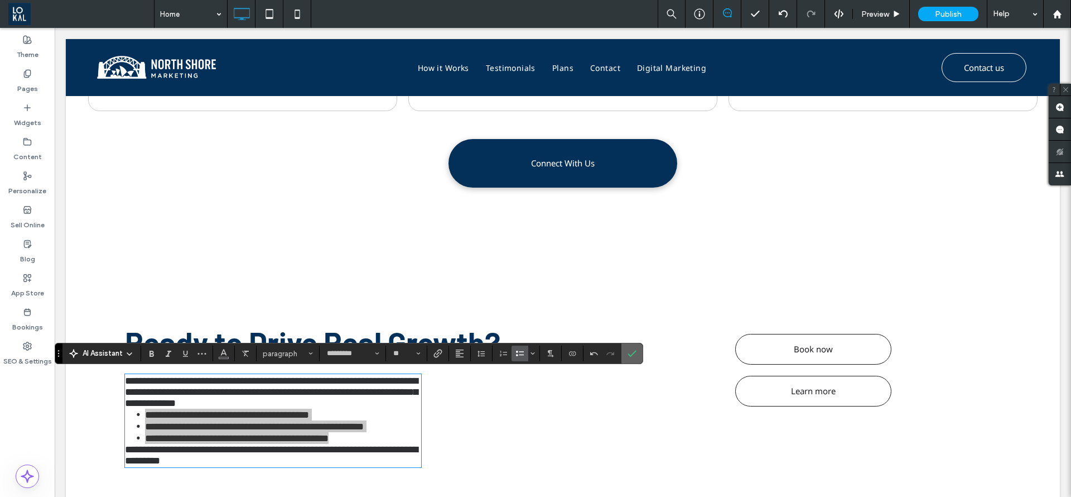
click at [635, 358] on span "Confirm" at bounding box center [632, 353] width 9 height 19
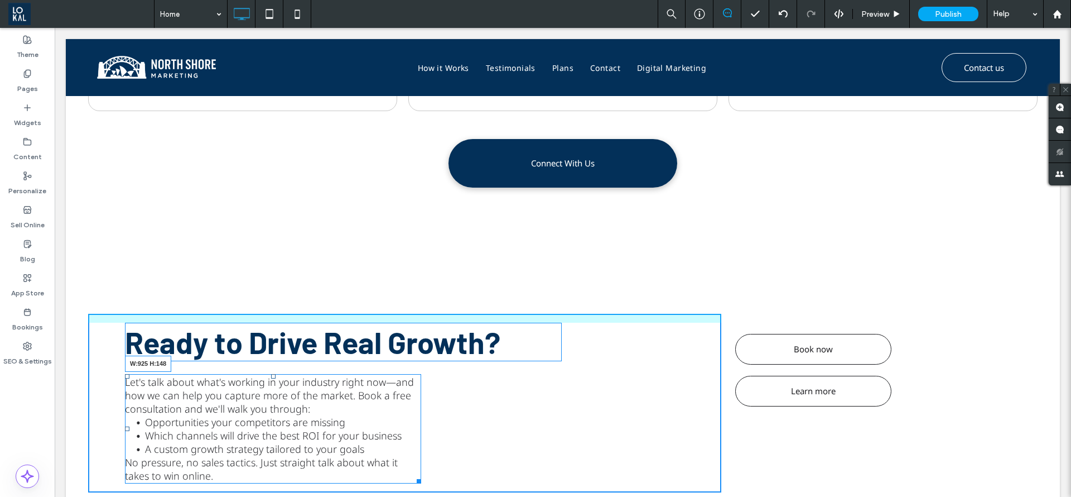
drag, startPoint x: 420, startPoint y: 479, endPoint x: 639, endPoint y: 480, distance: 219.8
click at [639, 480] on div "Ready to Drive Real Growth? Let's talk about what's working in your industry ri…" at bounding box center [563, 403] width 994 height 290
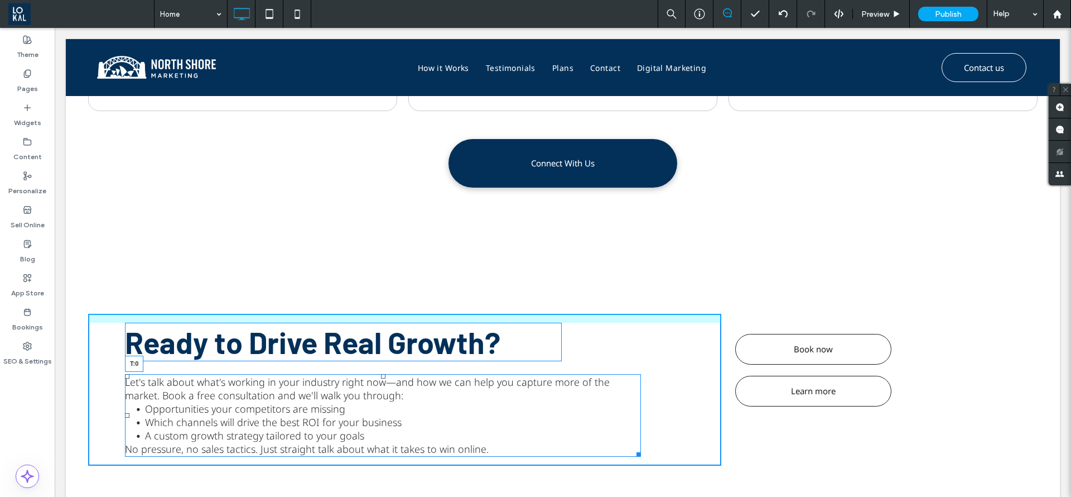
drag, startPoint x: 383, startPoint y: 375, endPoint x: 387, endPoint y: 360, distance: 15.6
click at [387, 360] on div "Ready to Drive Real Growth? Let's talk about what's working in your industry ri…" at bounding box center [404, 390] width 633 height 152
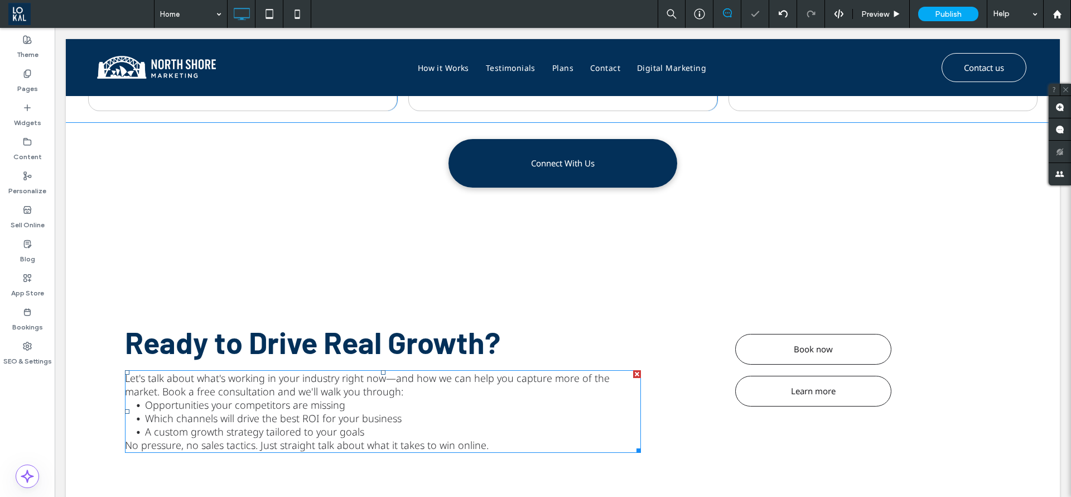
click at [393, 391] on p "Let's talk about what's working in your industry right now—and how we can help …" at bounding box center [383, 384] width 516 height 27
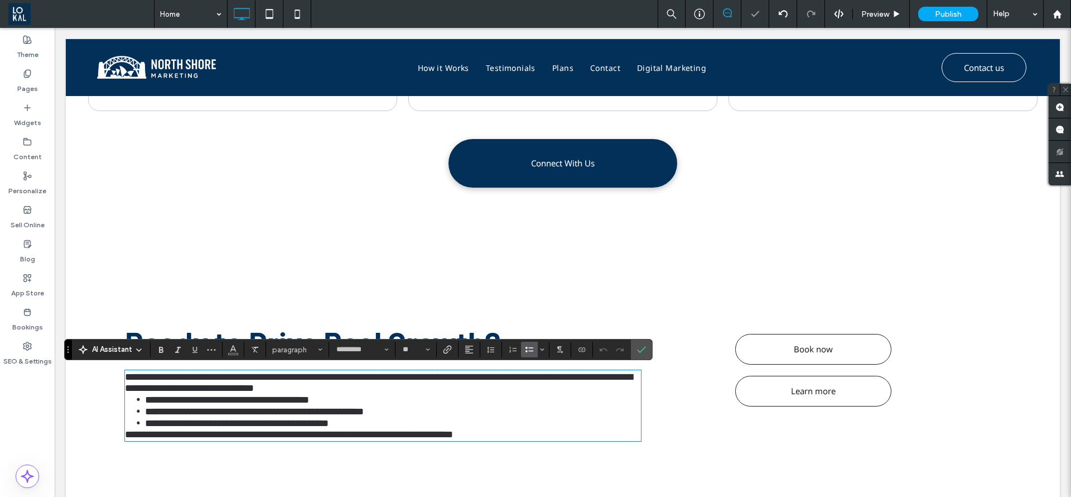
click at [381, 389] on p "**********" at bounding box center [383, 382] width 516 height 22
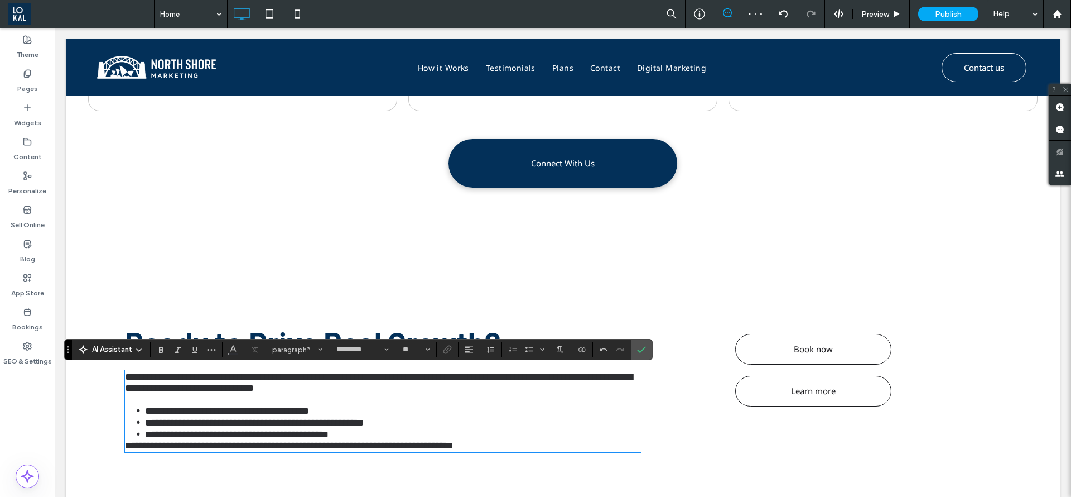
click at [362, 440] on li "**********" at bounding box center [393, 434] width 496 height 12
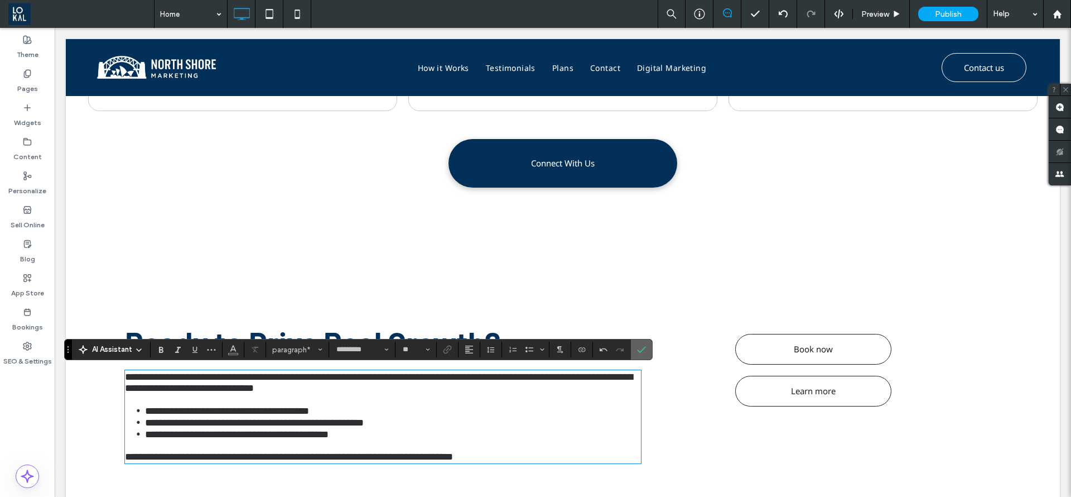
drag, startPoint x: 640, startPoint y: 350, endPoint x: 725, endPoint y: 321, distance: 90.2
click at [640, 350] on icon "Confirm" at bounding box center [641, 349] width 9 height 9
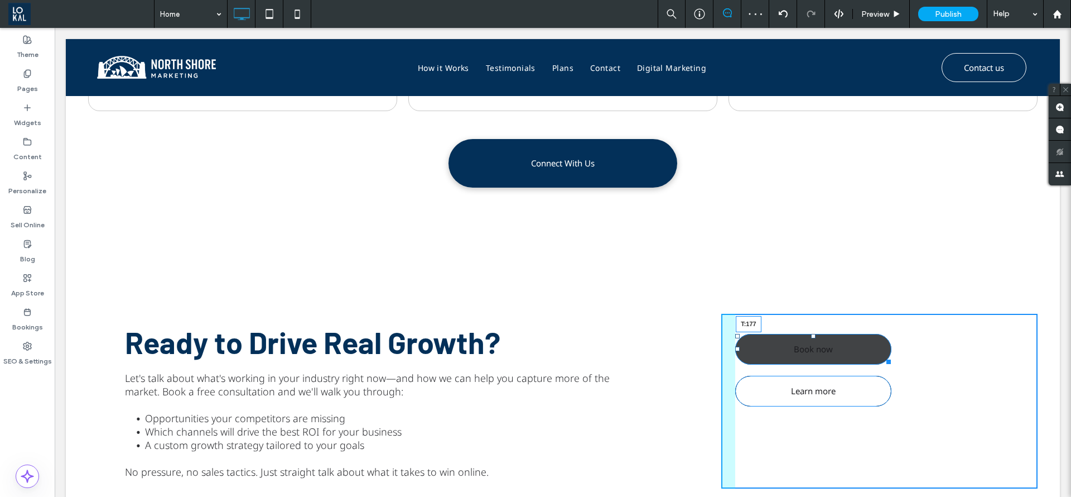
drag, startPoint x: 803, startPoint y: 335, endPoint x: 808, endPoint y: 414, distance: 78.8
click at [808, 414] on div "Book now T:177 Learn more Click To Paste" at bounding box center [879, 401] width 316 height 175
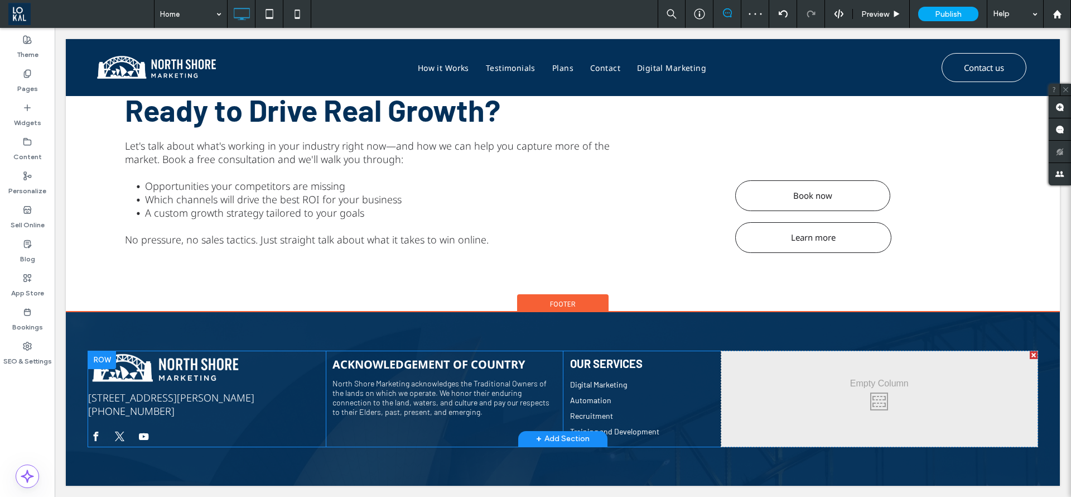
scroll to position [1771, 0]
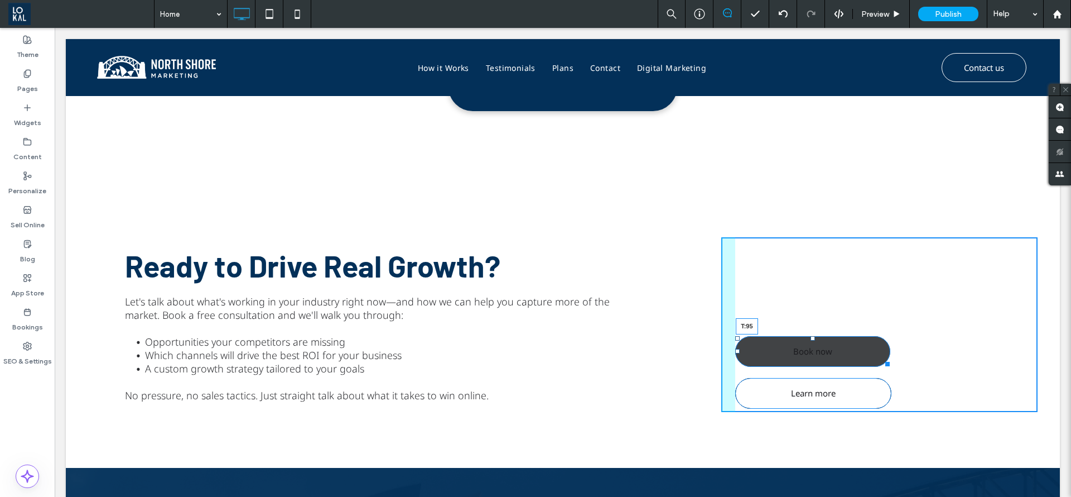
drag, startPoint x: 804, startPoint y: 336, endPoint x: 806, endPoint y: 291, distance: 45.8
click at [811, 336] on div at bounding box center [813, 338] width 4 height 4
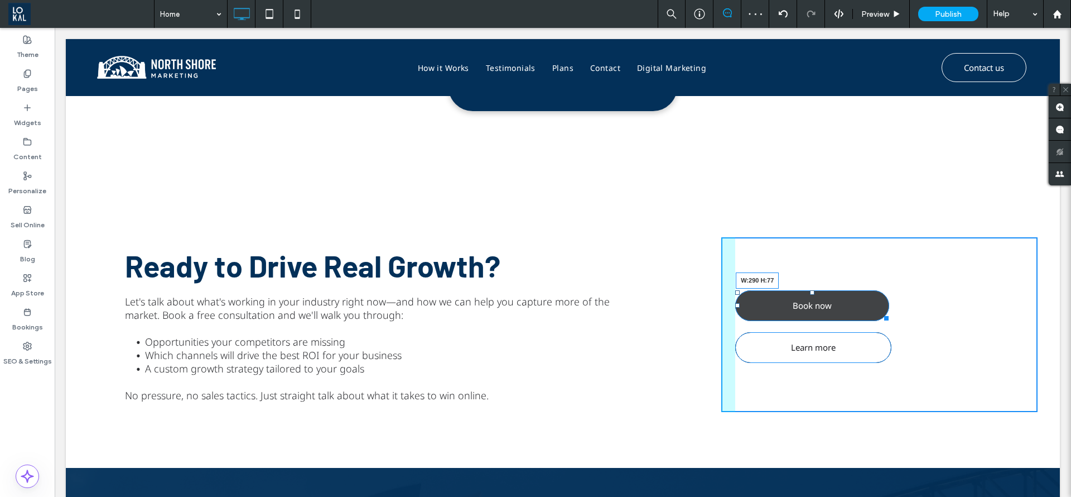
drag, startPoint x: 874, startPoint y: 313, endPoint x: 882, endPoint y: 325, distance: 14.5
click at [882, 320] on div at bounding box center [884, 316] width 8 height 8
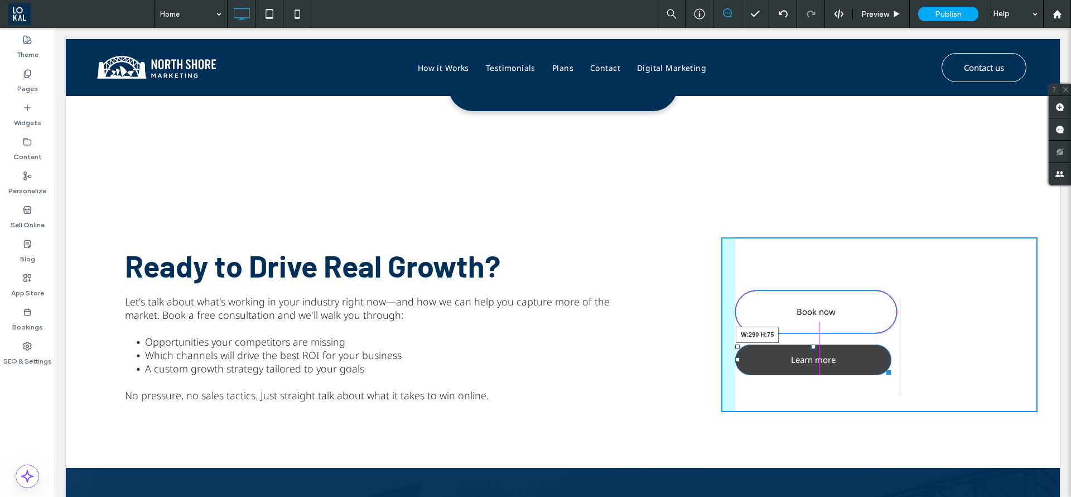
drag, startPoint x: 878, startPoint y: 370, endPoint x: 883, endPoint y: 382, distance: 13.0
click at [883, 374] on div at bounding box center [887, 370] width 8 height 8
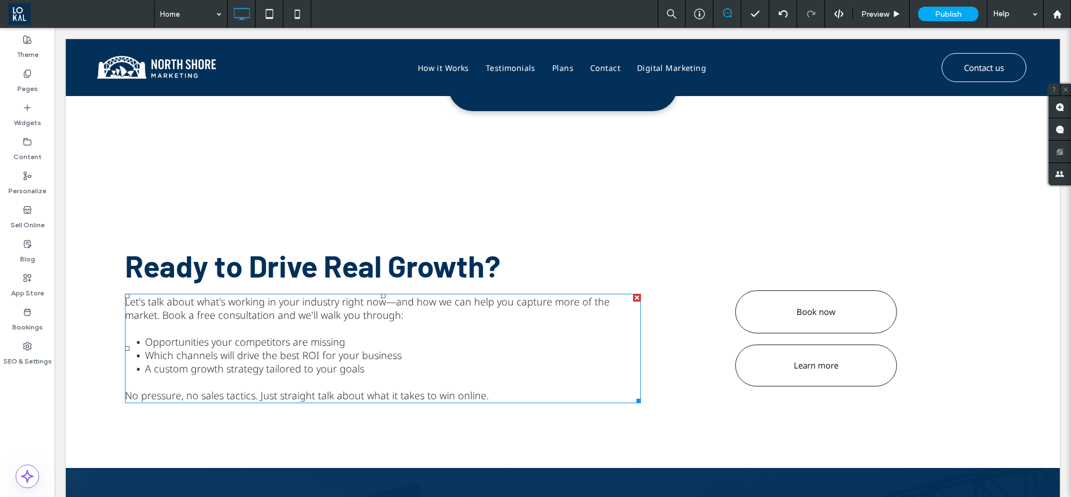
click at [357, 355] on span "Which channels will drive the best ROI for your business" at bounding box center [273, 354] width 257 height 13
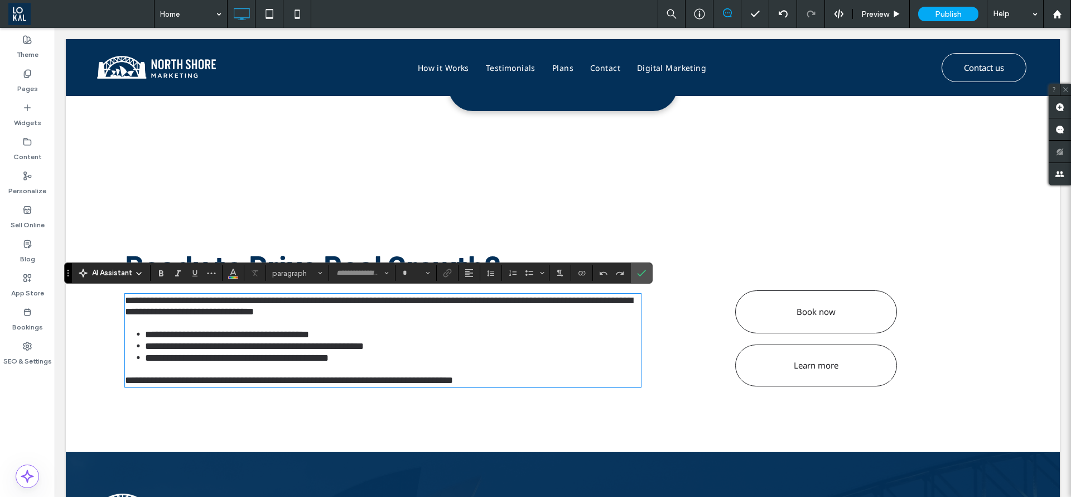
type input "*********"
type input "**"
drag, startPoint x: 641, startPoint y: 275, endPoint x: 696, endPoint y: 402, distance: 138.7
click at [641, 275] on use "Confirm" at bounding box center [641, 272] width 9 height 7
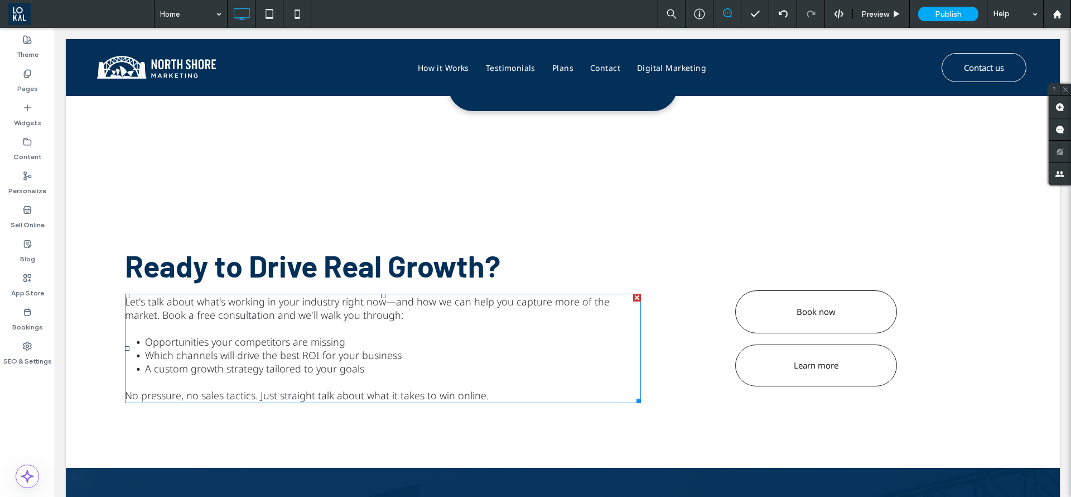
scroll to position [1604, 0]
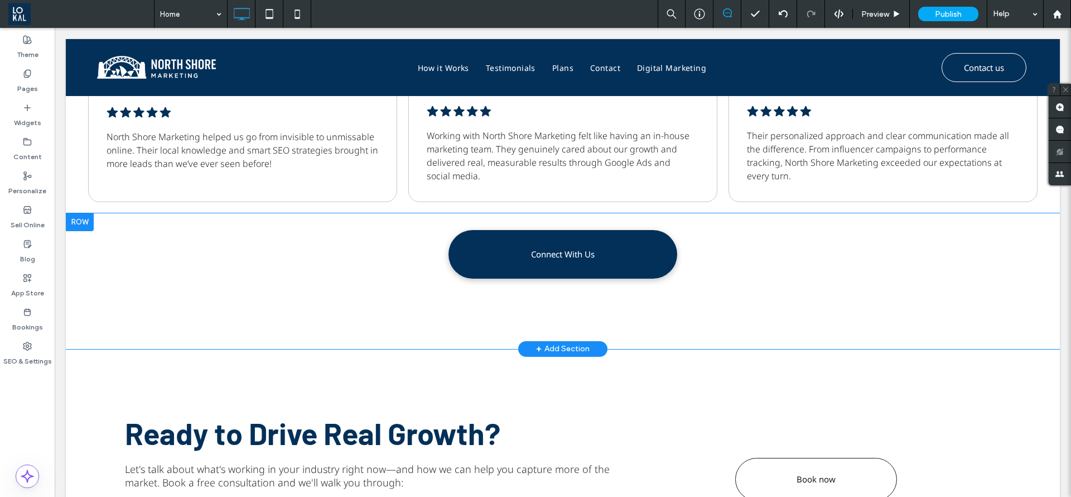
click at [81, 218] on div at bounding box center [80, 222] width 28 height 18
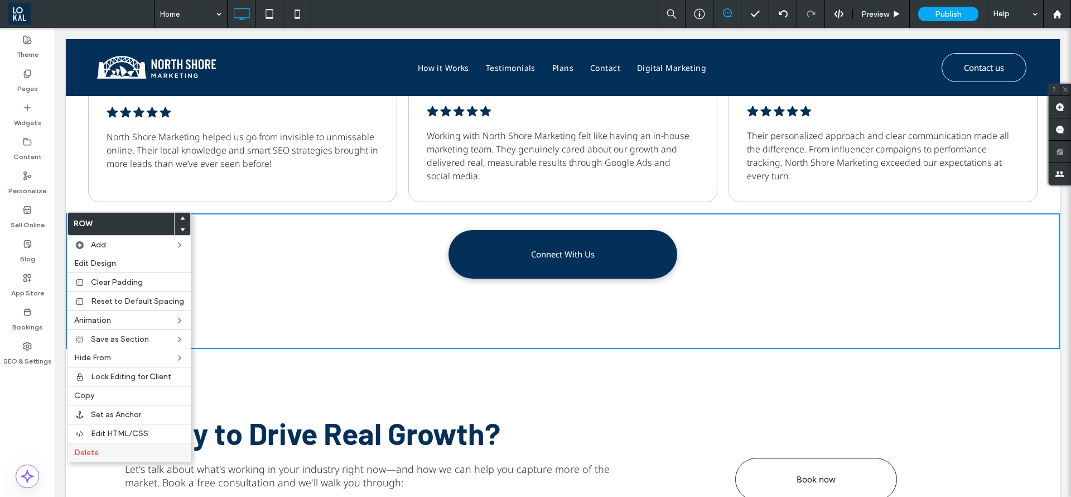
click at [113, 458] on div "Delete" at bounding box center [129, 451] width 123 height 19
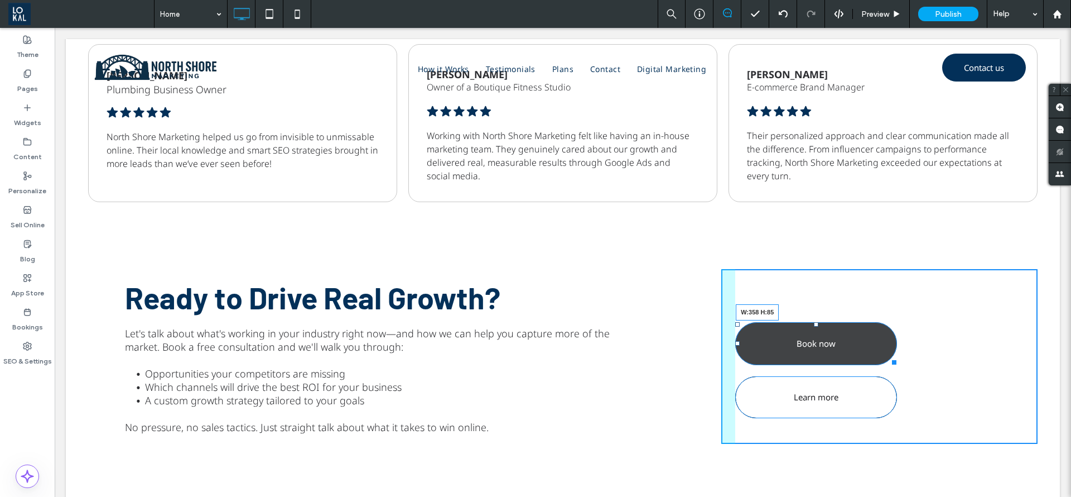
drag, startPoint x: 882, startPoint y: 356, endPoint x: 920, endPoint y: 360, distance: 38.2
click at [897, 360] on div at bounding box center [892, 360] width 8 height 8
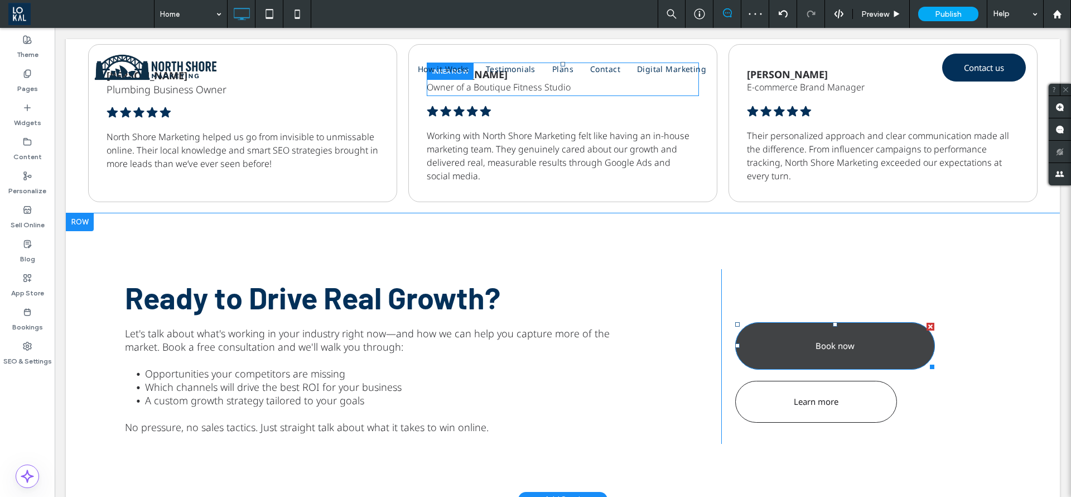
drag, startPoint x: 901, startPoint y: 328, endPoint x: 913, endPoint y: 358, distance: 32.0
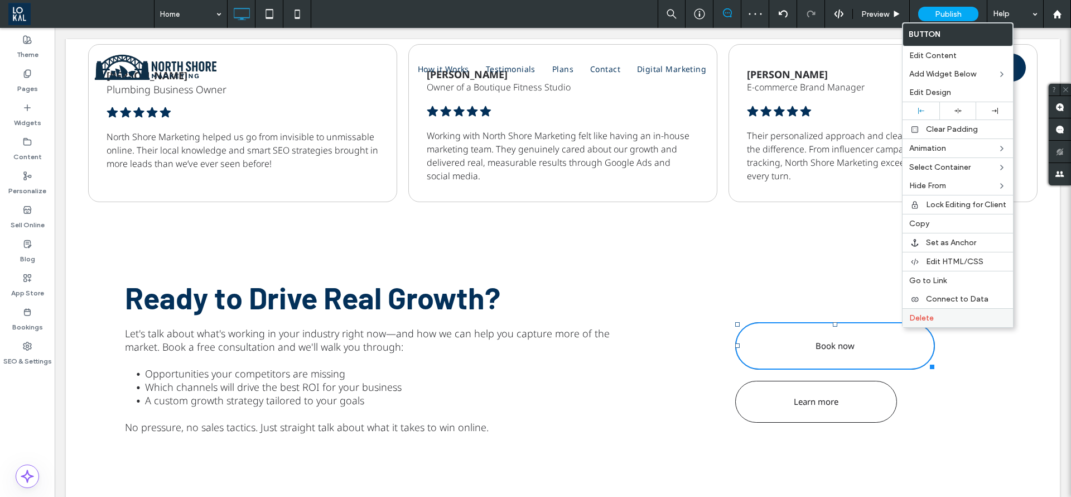
click at [924, 319] on span "Delete" at bounding box center [921, 317] width 25 height 9
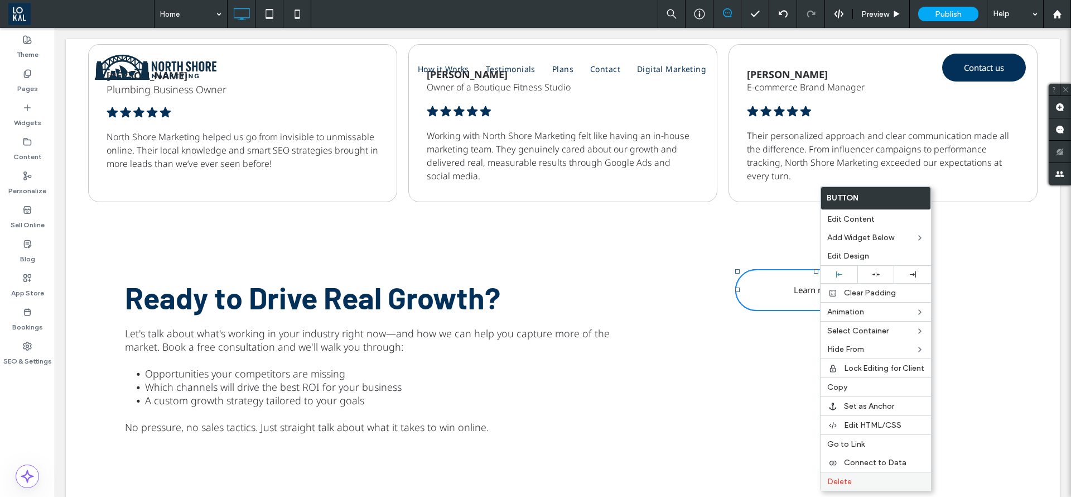
click at [863, 486] on div "Delete" at bounding box center [876, 480] width 110 height 19
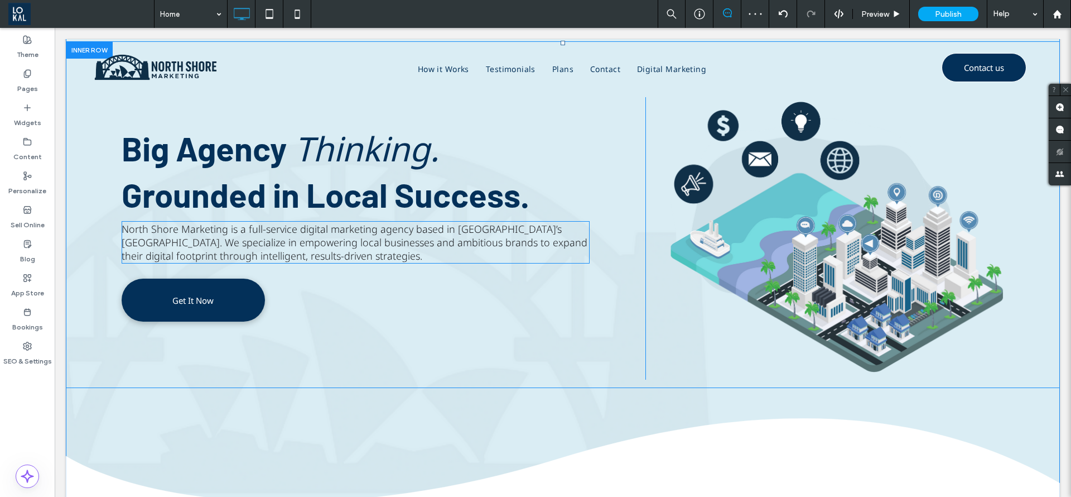
scroll to position [52, 0]
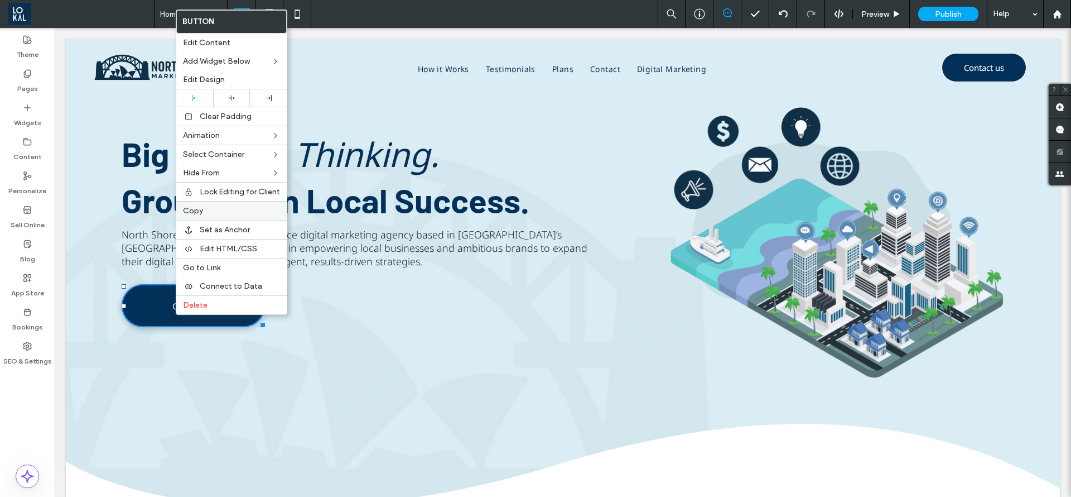
click at [203, 204] on div "Copy" at bounding box center [231, 210] width 110 height 19
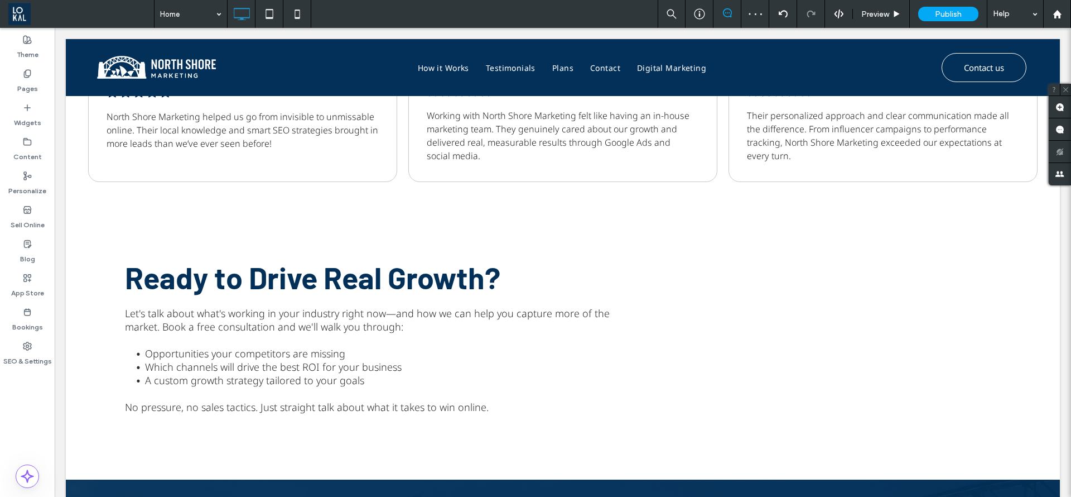
scroll to position [1726, 0]
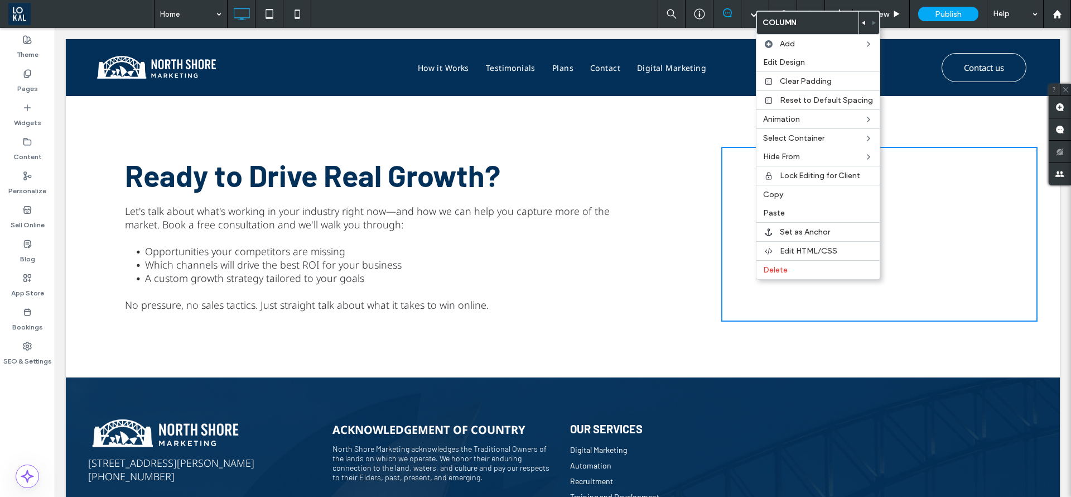
click at [925, 245] on div "Click To Paste" at bounding box center [879, 234] width 316 height 175
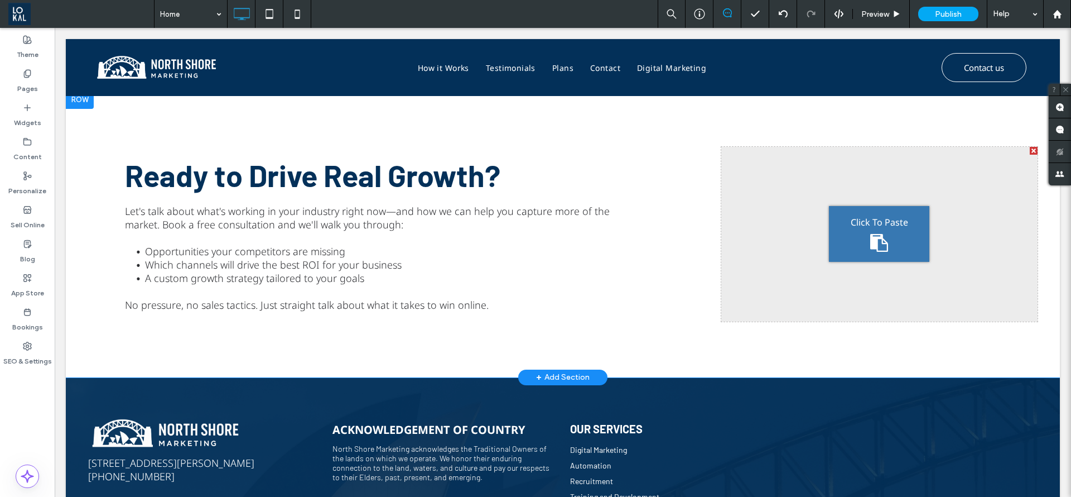
click at [870, 234] on icon at bounding box center [879, 243] width 18 height 18
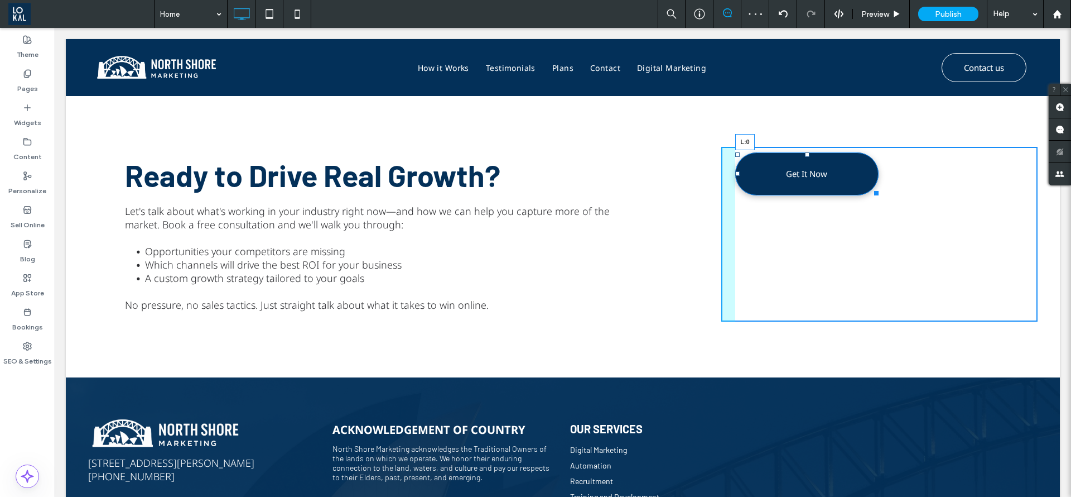
drag, startPoint x: 732, startPoint y: 193, endPoint x: 717, endPoint y: 198, distance: 15.9
drag, startPoint x: 798, startPoint y: 153, endPoint x: 806, endPoint y: 240, distance: 86.8
click at [806, 240] on div "Click To Paste Get It Now T:165" at bounding box center [879, 234] width 316 height 175
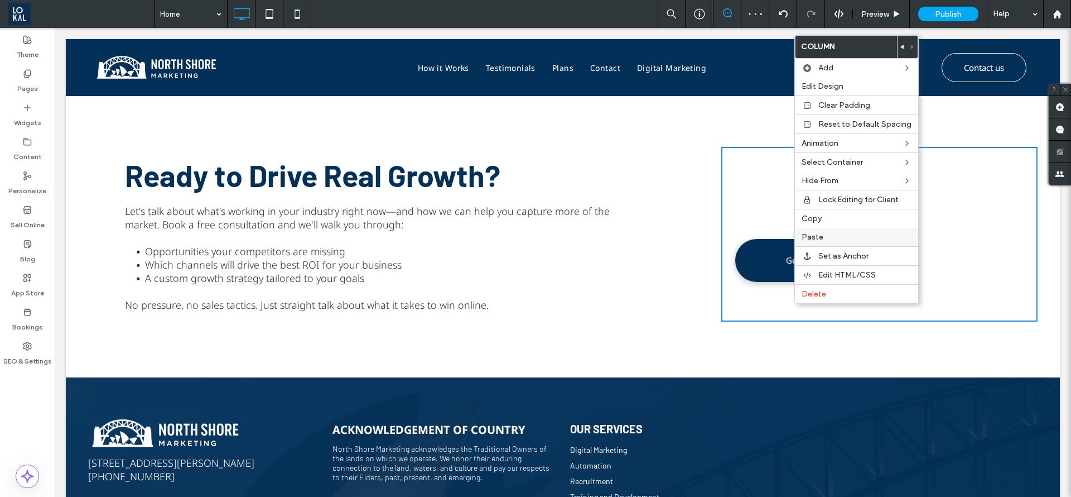
click at [819, 232] on span "Paste" at bounding box center [813, 236] width 22 height 9
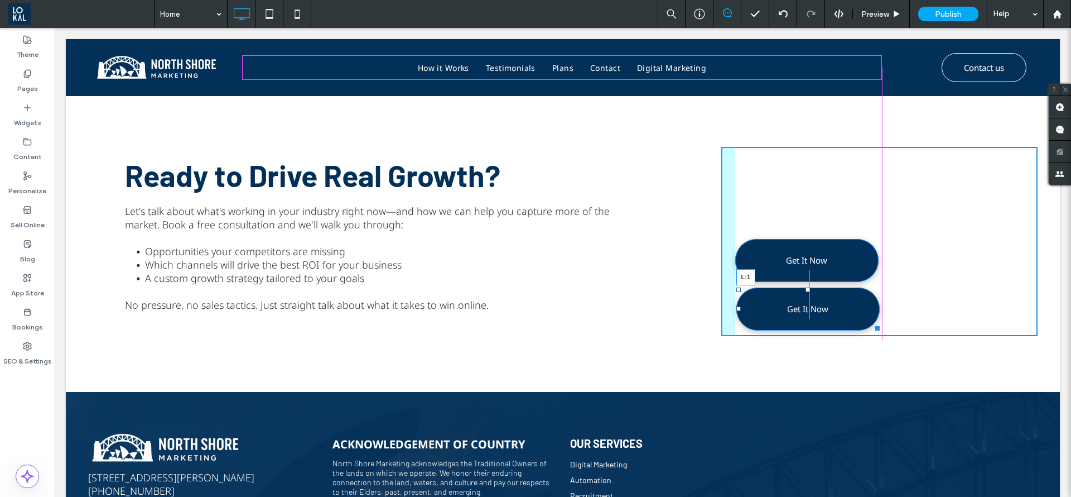
drag, startPoint x: 805, startPoint y: 307, endPoint x: 727, endPoint y: 319, distance: 78.9
click at [727, 319] on div "Click To Paste Get It Now Get It Now L:1" at bounding box center [879, 241] width 316 height 189
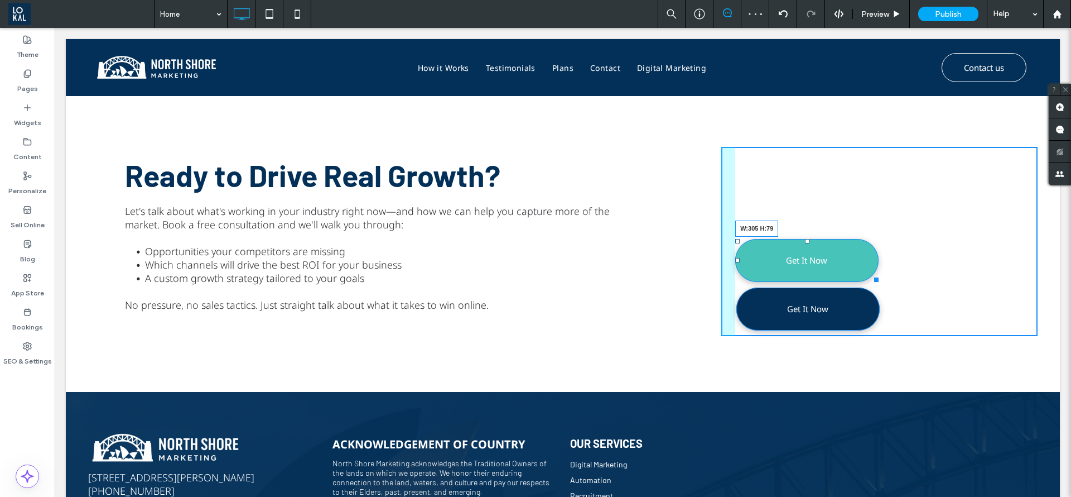
drag, startPoint x: 865, startPoint y: 275, endPoint x: 893, endPoint y: 277, distance: 27.4
click at [879, 277] on div at bounding box center [874, 277] width 8 height 8
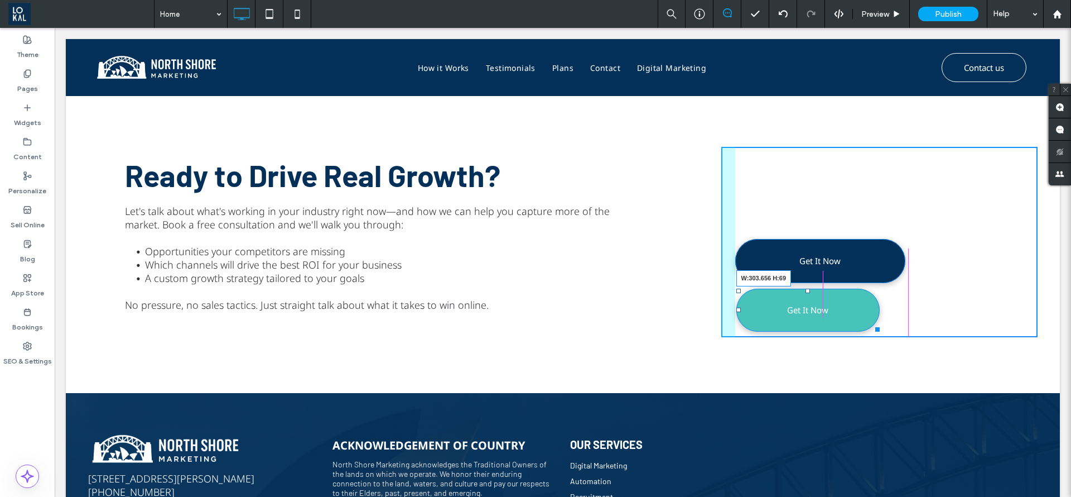
drag, startPoint x: 865, startPoint y: 327, endPoint x: 891, endPoint y: 322, distance: 26.1
click at [880, 323] on div at bounding box center [875, 327] width 8 height 8
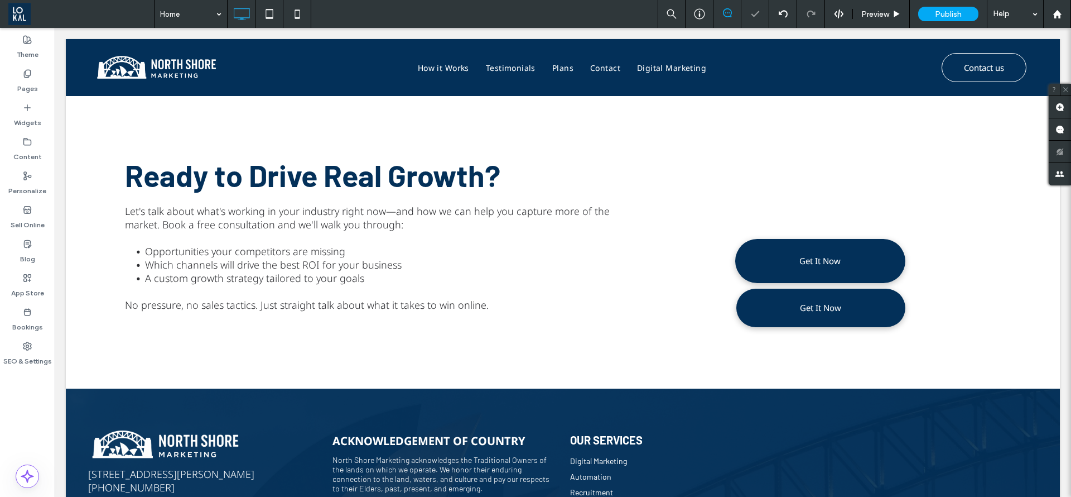
click at [854, 261] on div at bounding box center [535, 248] width 1071 height 497
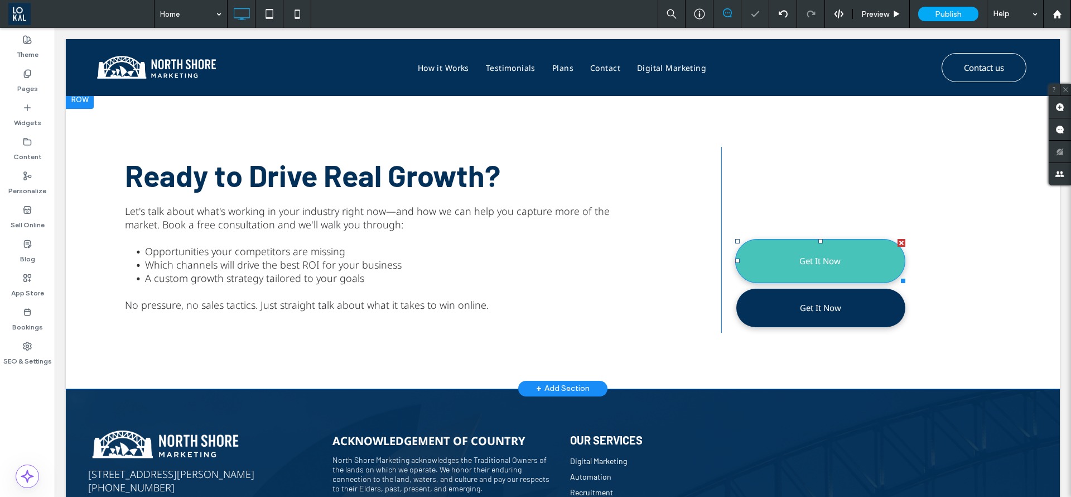
drag, startPoint x: 909, startPoint y: 288, endPoint x: 854, endPoint y: 261, distance: 61.4
click at [854, 261] on link "Get It Now" at bounding box center [820, 261] width 170 height 44
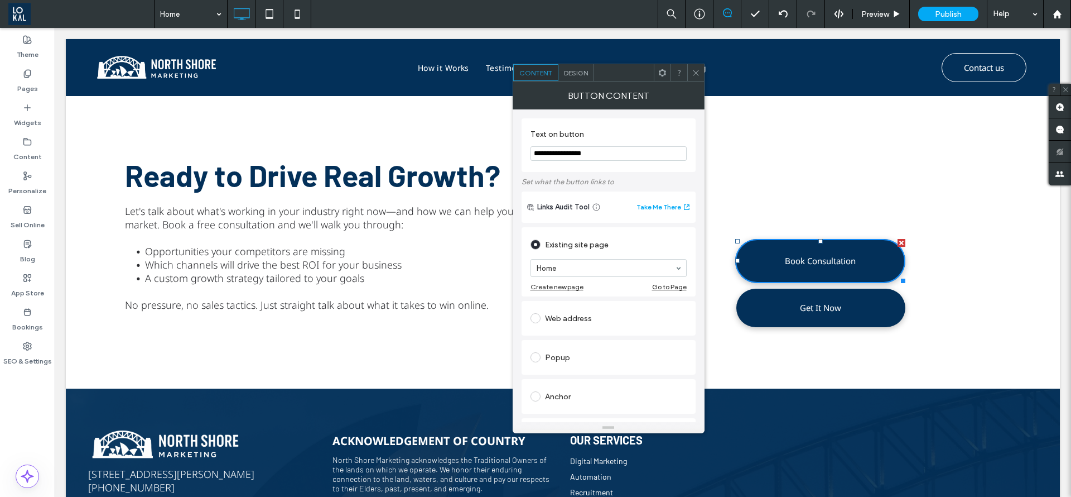
type input "**********"
click at [700, 72] on div at bounding box center [695, 72] width 17 height 17
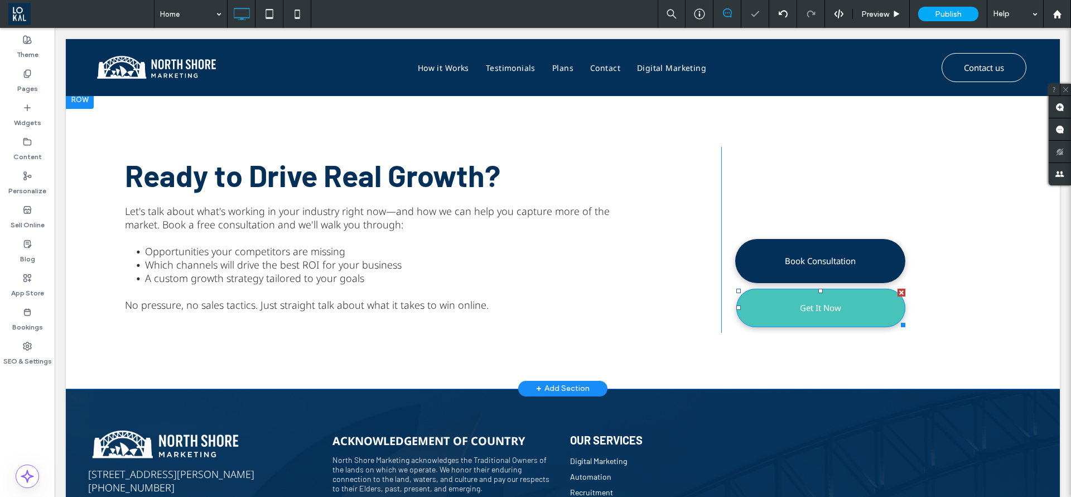
click at [802, 307] on span "Get It Now" at bounding box center [820, 307] width 41 height 22
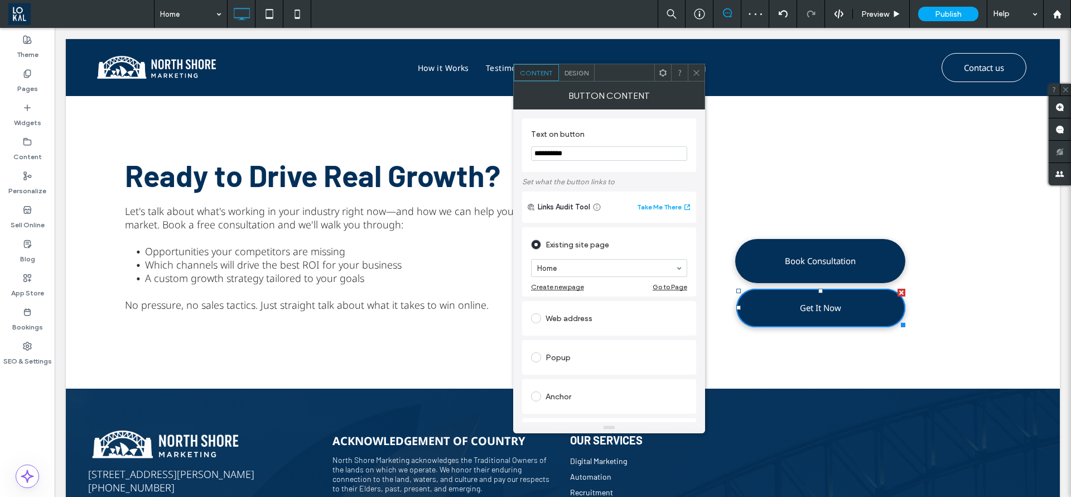
click at [589, 73] on span "Design" at bounding box center [577, 73] width 24 height 8
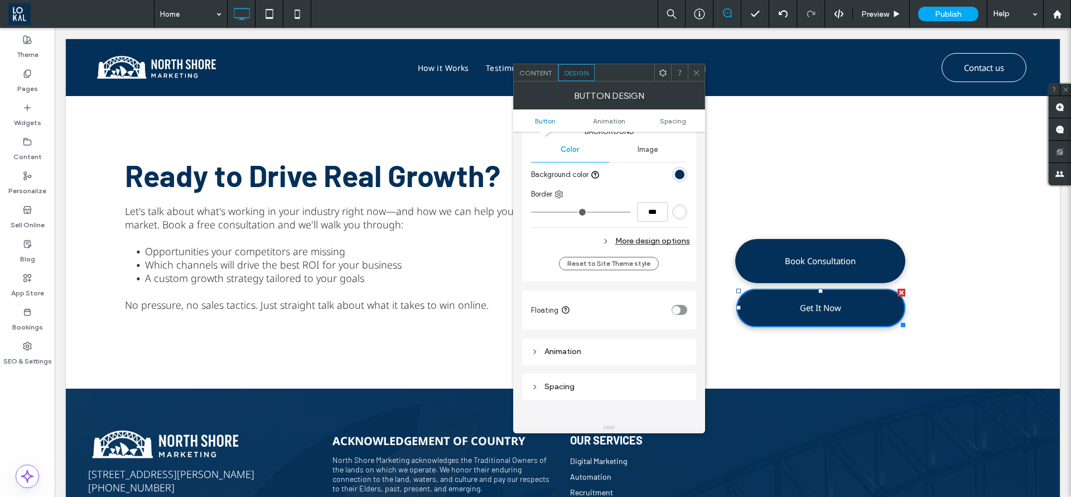
scroll to position [251, 0]
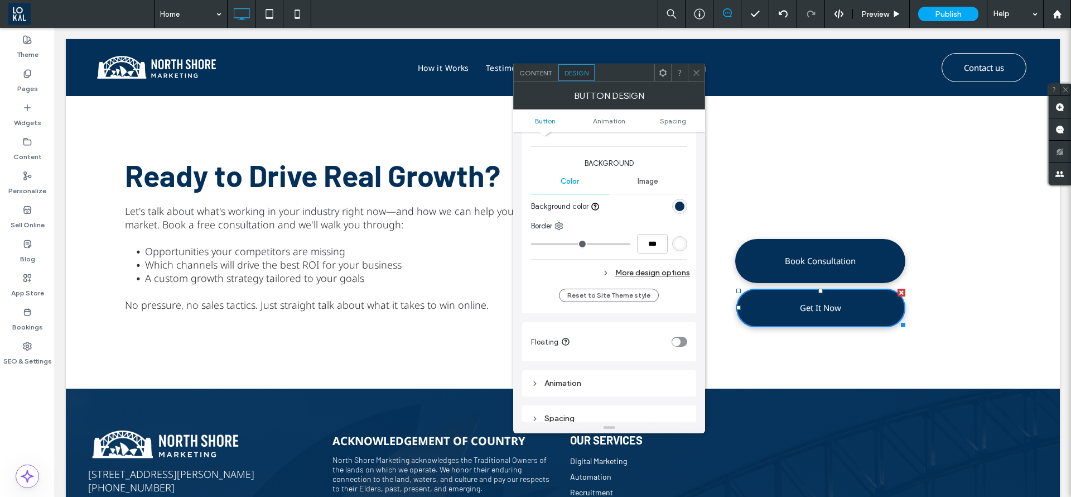
type input "*"
type input "***"
type input "*"
type input "***"
type input "*"
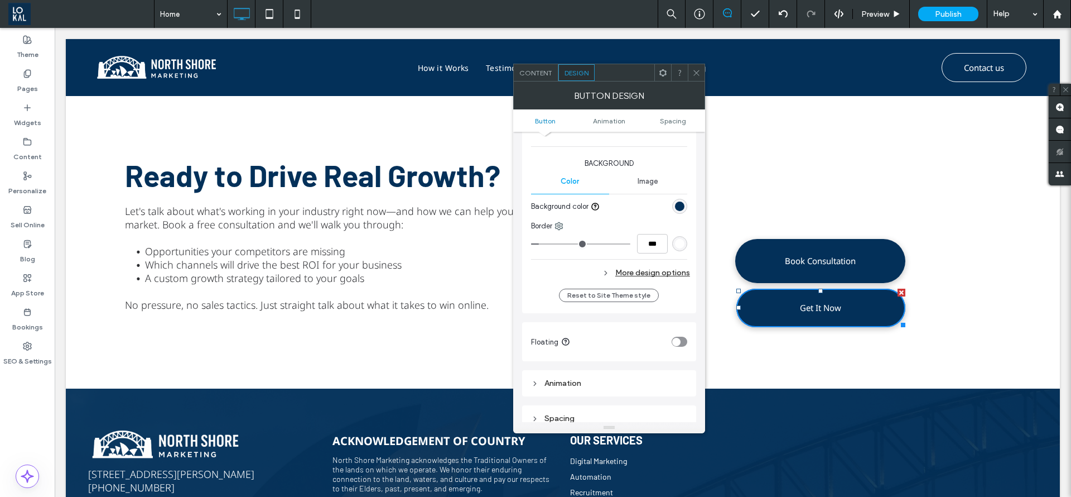
click at [542, 244] on input "range" at bounding box center [580, 243] width 99 height 1
click at [677, 243] on div "rgb(255, 255, 255)" at bounding box center [679, 243] width 9 height 9
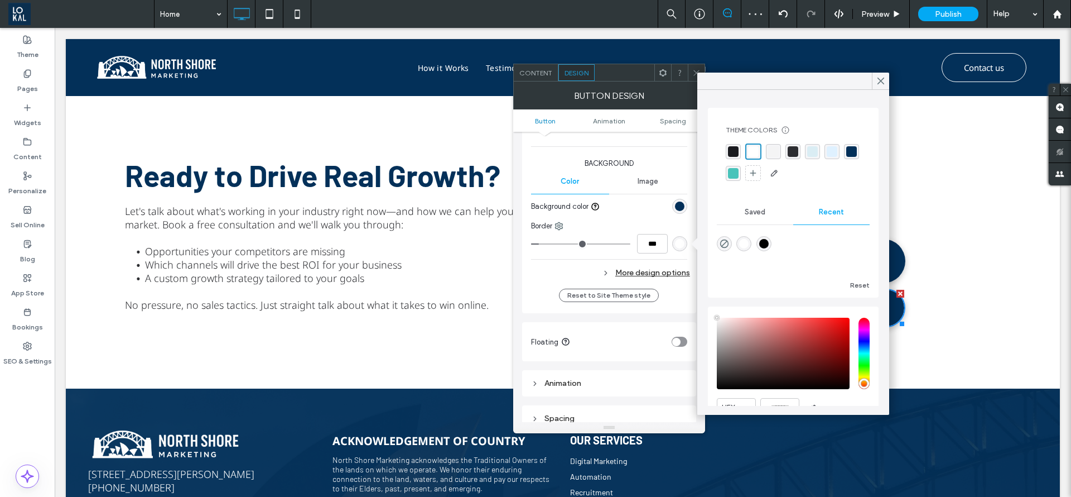
click at [846, 157] on div "rgba(3, 48, 89, 1)" at bounding box center [851, 151] width 11 height 11
click at [677, 206] on div "rgb(3, 48, 89)" at bounding box center [679, 205] width 9 height 9
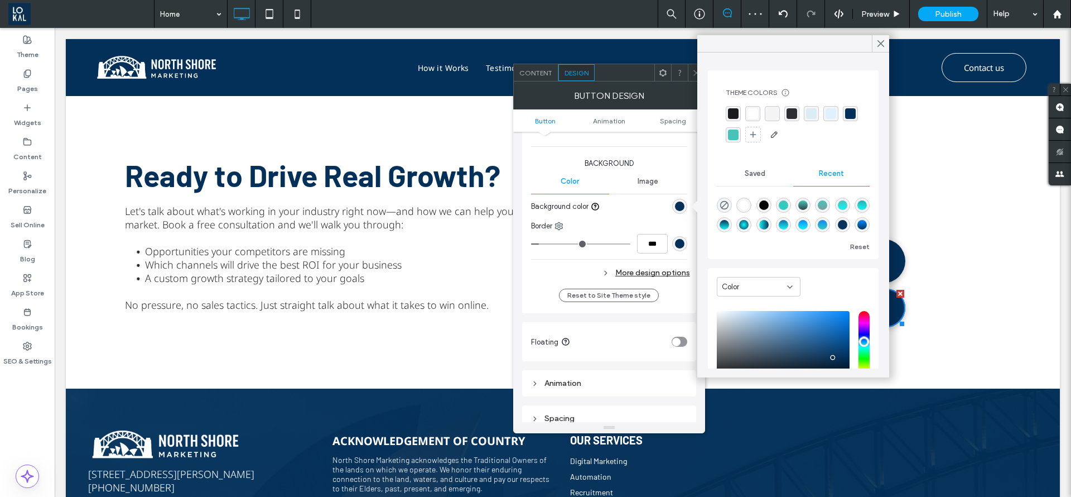
click at [724, 198] on div "rgba(0, 0, 0, 0)" at bounding box center [724, 205] width 15 height 15
type input "*******"
type input "*"
type input "**"
click at [916, 278] on div "Click To Paste Book Consultation Get It Now" at bounding box center [879, 240] width 316 height 186
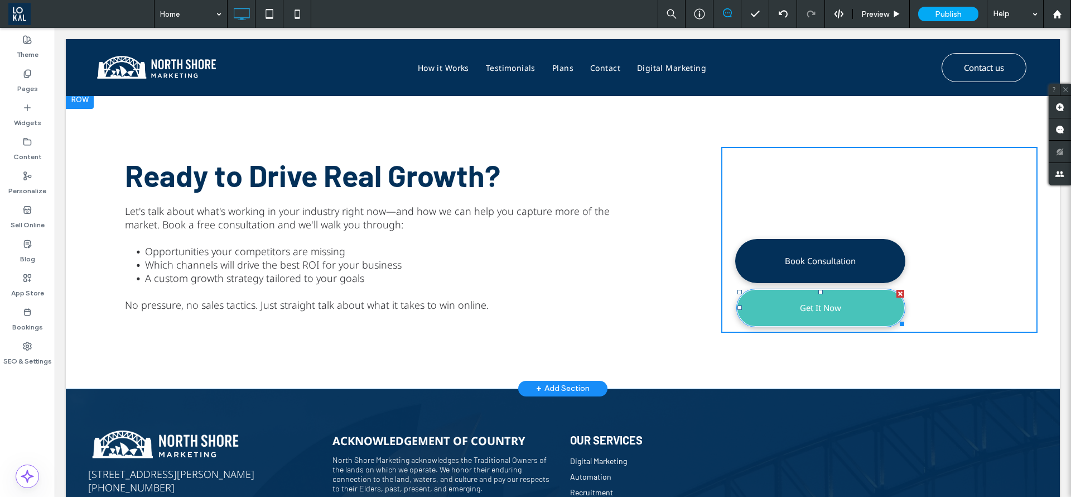
click at [837, 295] on link "Get It Now" at bounding box center [821, 307] width 170 height 38
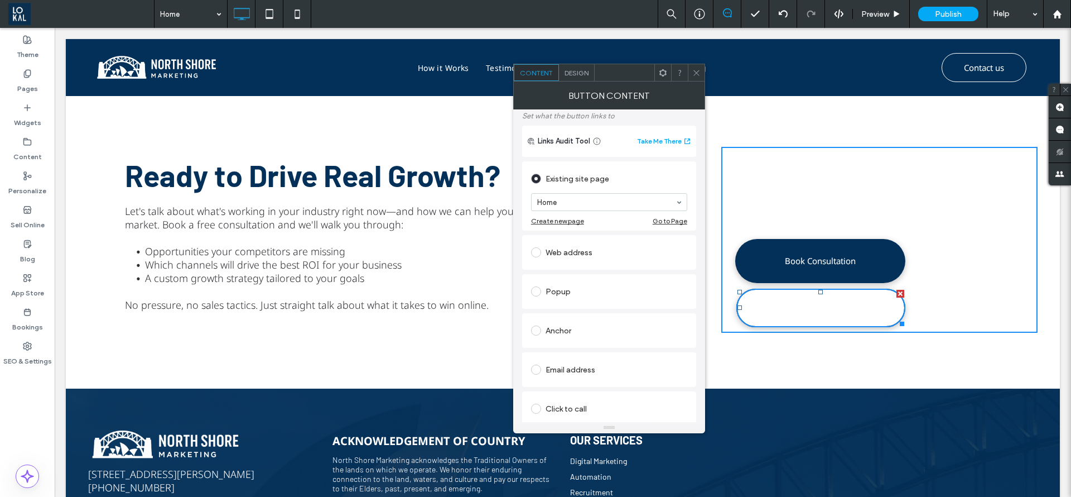
scroll to position [0, 0]
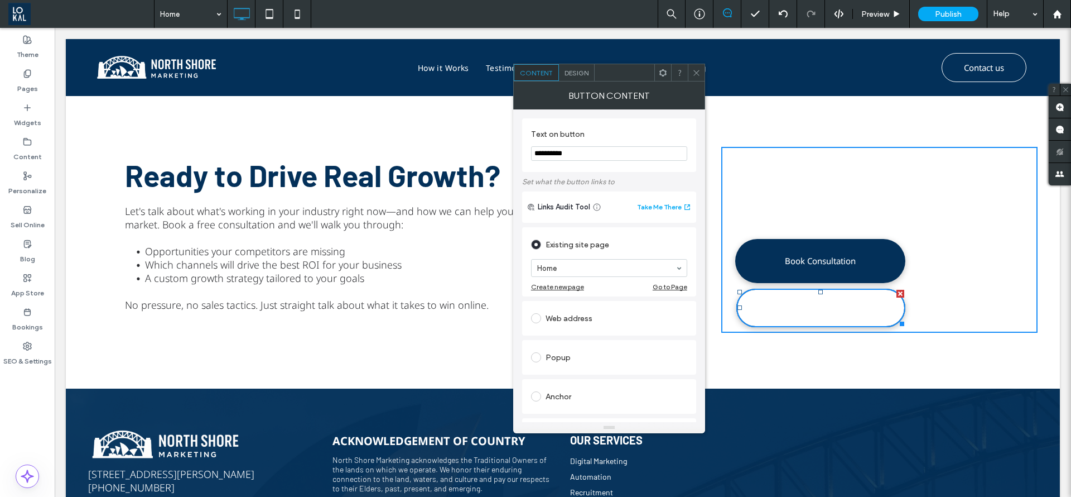
click at [579, 74] on span "Design" at bounding box center [577, 73] width 24 height 8
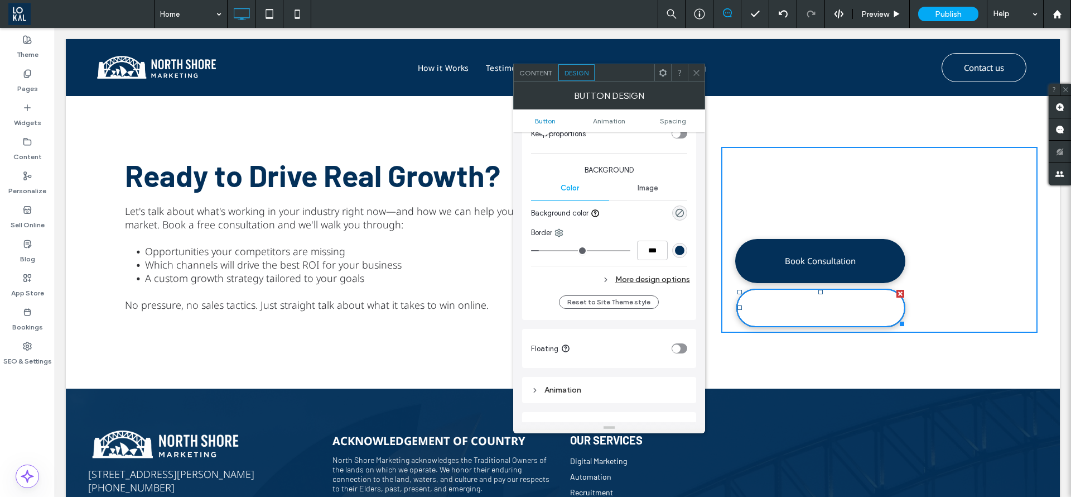
scroll to position [251, 0]
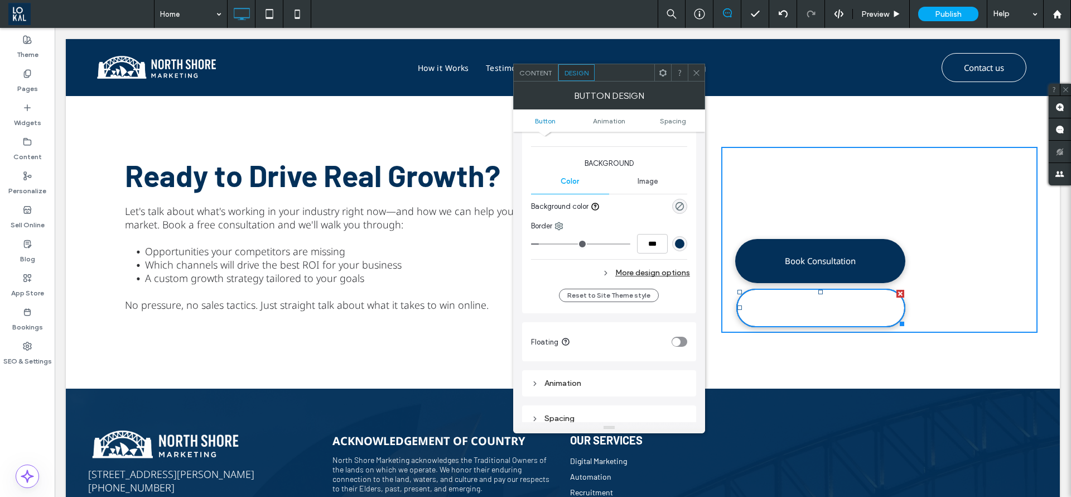
click at [650, 277] on div "More design options" at bounding box center [610, 272] width 159 height 15
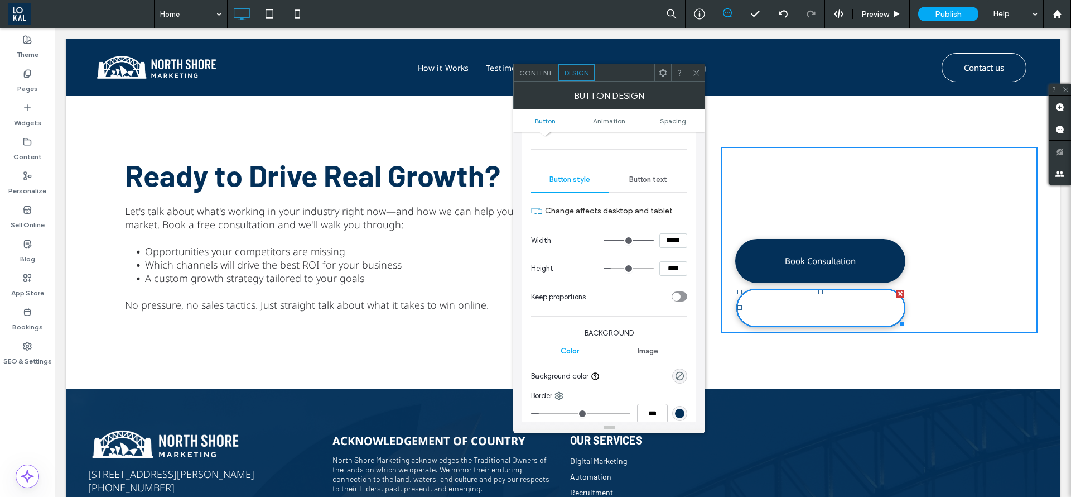
scroll to position [0, 0]
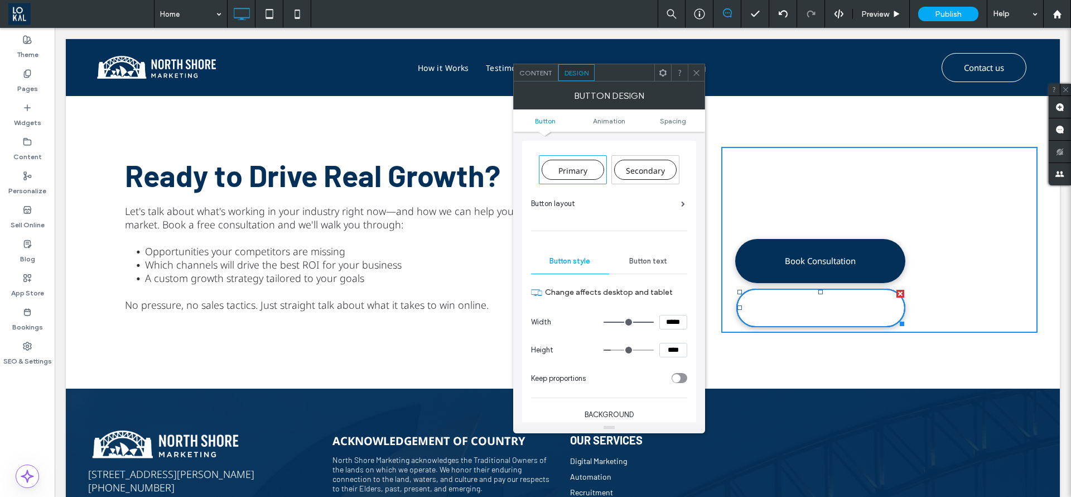
click at [652, 264] on span "Button text" at bounding box center [648, 261] width 38 height 9
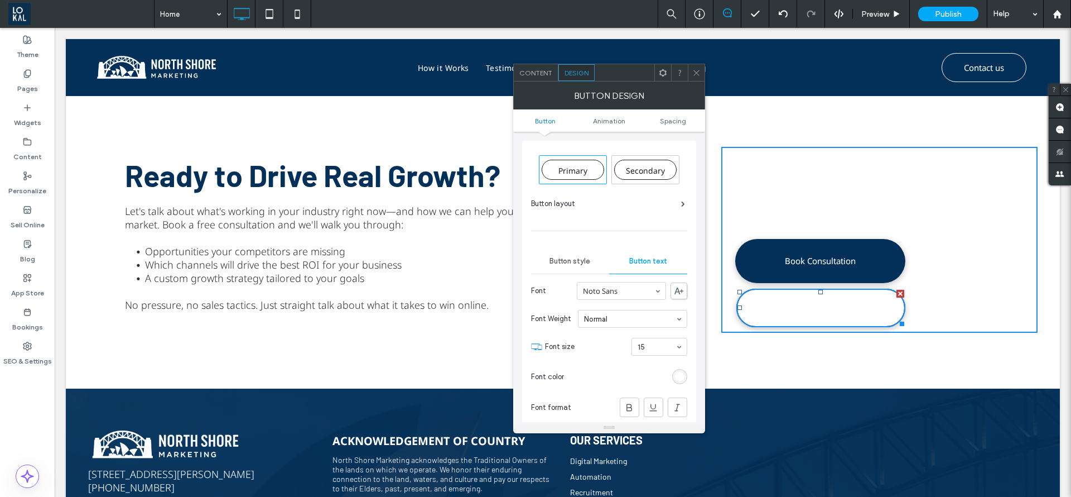
click at [678, 374] on div "rgb(255, 255, 255)" at bounding box center [679, 376] width 9 height 9
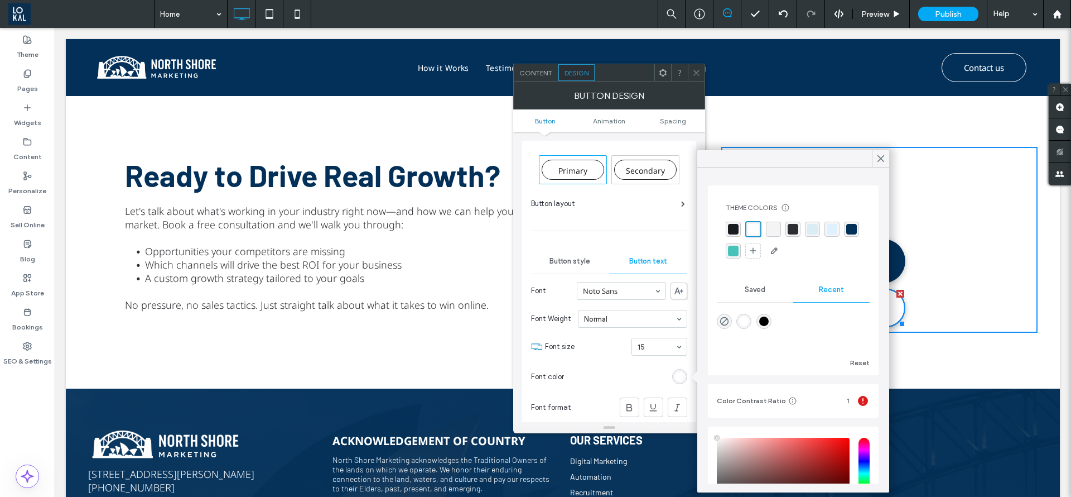
drag, startPoint x: 734, startPoint y: 251, endPoint x: 841, endPoint y: 150, distance: 147.6
click at [846, 234] on div "rgba(3, 48, 89, 1)" at bounding box center [851, 229] width 11 height 11
click at [870, 156] on div at bounding box center [793, 158] width 192 height 17
drag, startPoint x: 879, startPoint y: 160, endPoint x: 672, endPoint y: 65, distance: 227.9
click at [879, 160] on use at bounding box center [881, 159] width 6 height 6
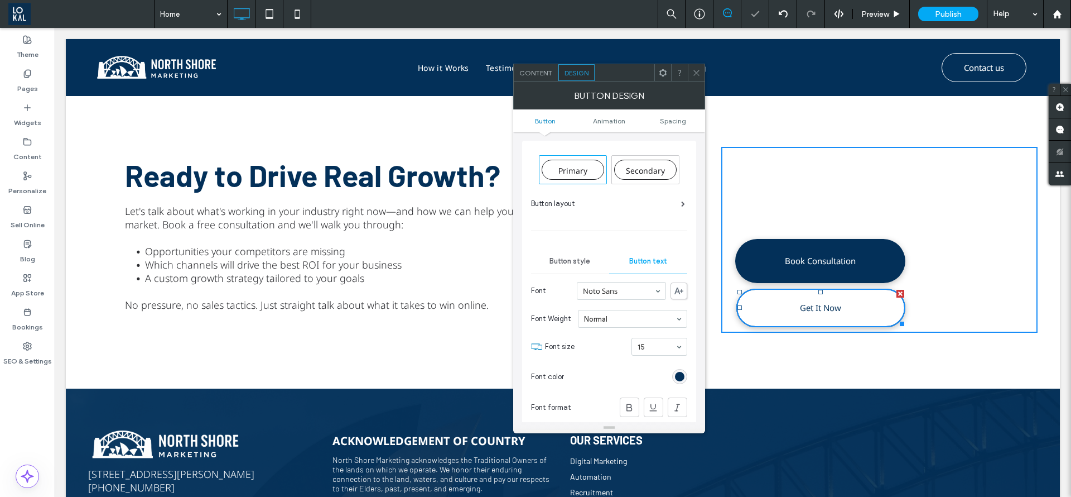
drag, startPoint x: 693, startPoint y: 66, endPoint x: 663, endPoint y: 132, distance: 72.4
click at [693, 66] on span at bounding box center [696, 72] width 8 height 17
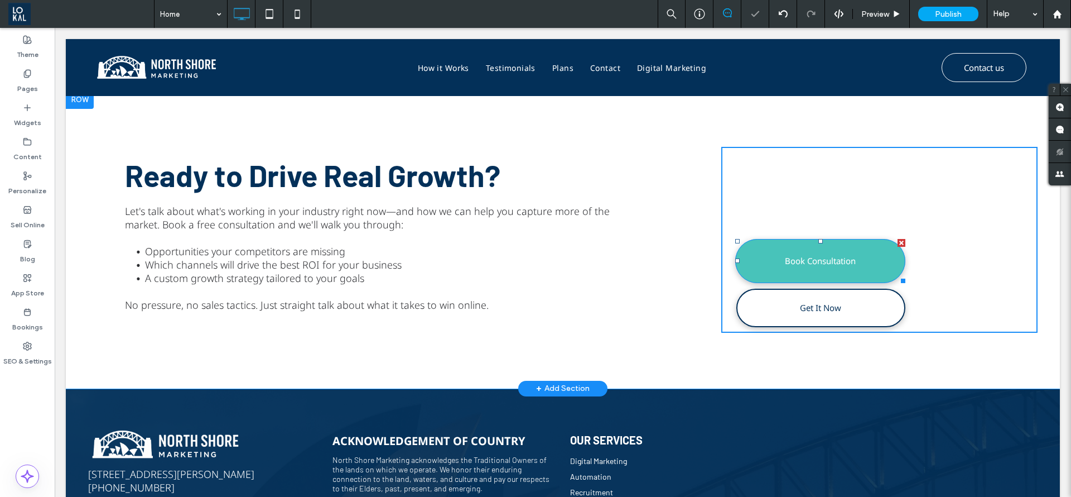
click at [771, 269] on link "Book Consultation" at bounding box center [820, 261] width 170 height 44
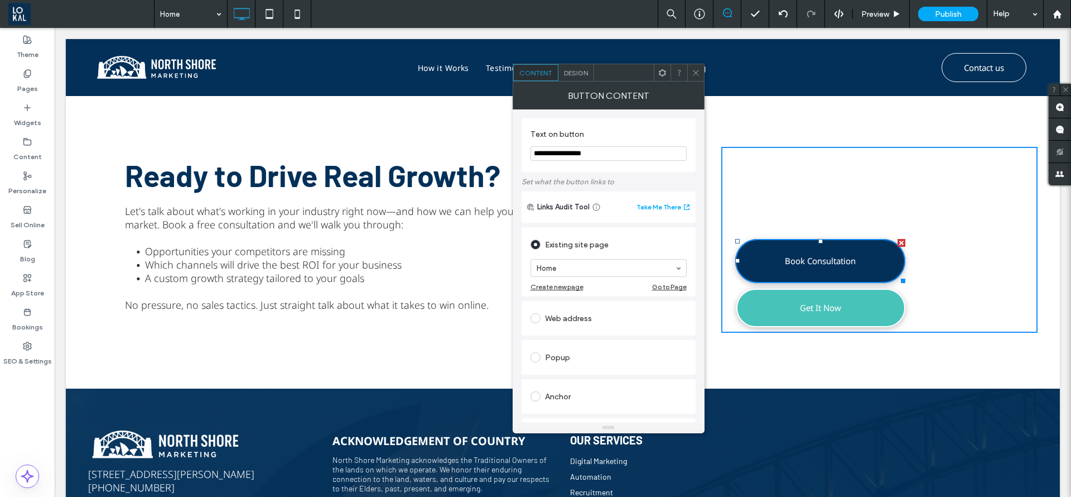
click at [843, 310] on link "Get It Now" at bounding box center [821, 307] width 170 height 38
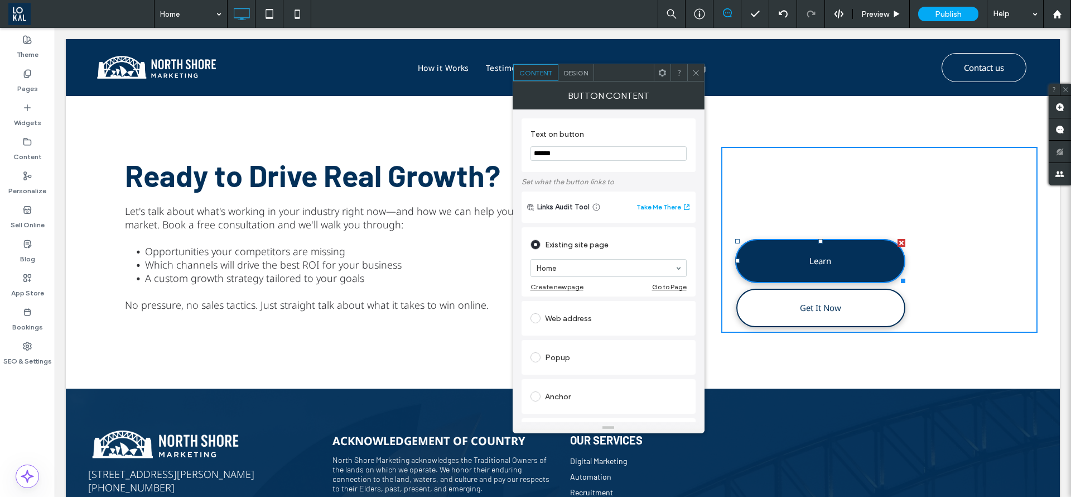
type input "**********"
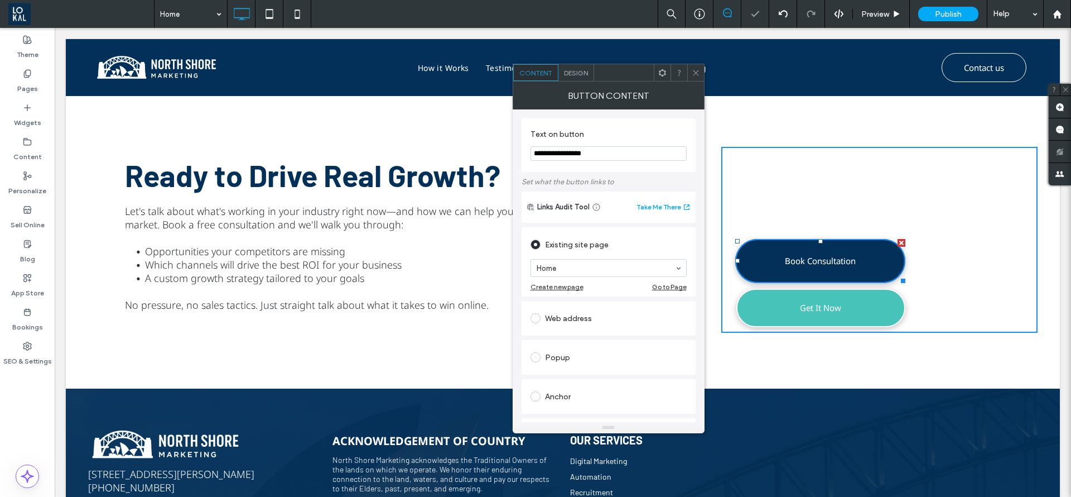
click at [787, 306] on link "Get It Now" at bounding box center [821, 307] width 170 height 38
click at [824, 318] on link "Get It Now" at bounding box center [821, 307] width 170 height 38
click at [778, 307] on link "Get It Now" at bounding box center [821, 307] width 170 height 38
click at [694, 73] on icon at bounding box center [696, 73] width 8 height 8
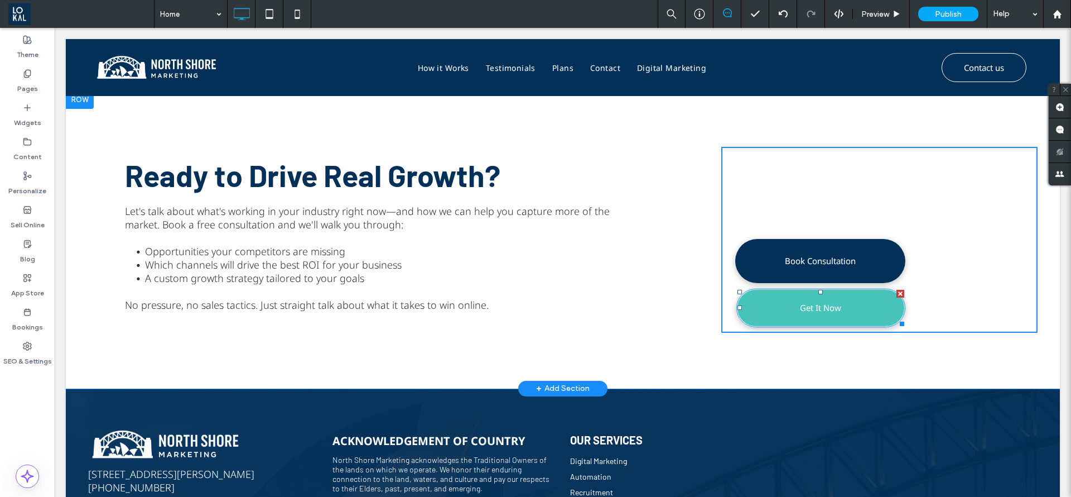
click at [890, 306] on link "Get It Now" at bounding box center [821, 307] width 170 height 38
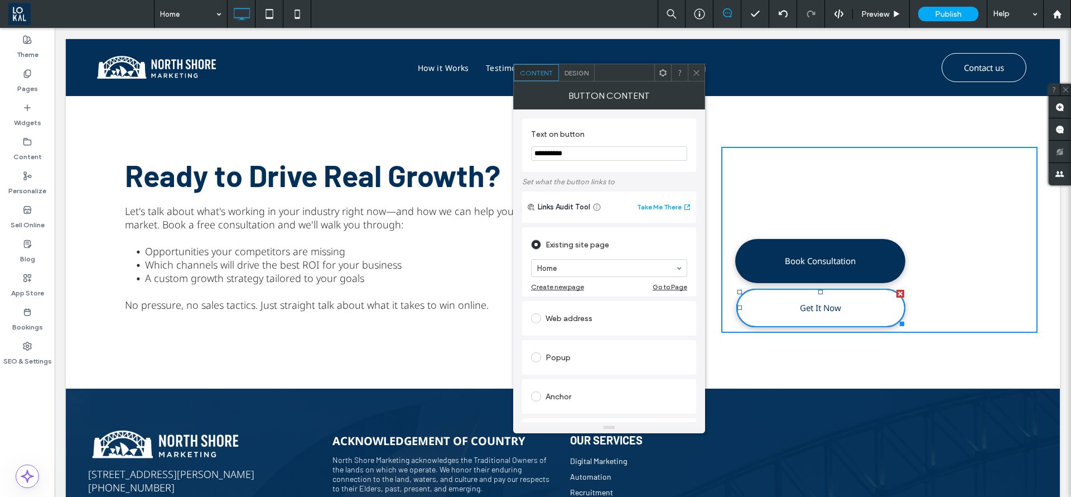
drag, startPoint x: 639, startPoint y: 182, endPoint x: 487, endPoint y: 138, distance: 158.7
type input "*"
type input "**********"
click at [584, 74] on span "Design" at bounding box center [577, 73] width 24 height 8
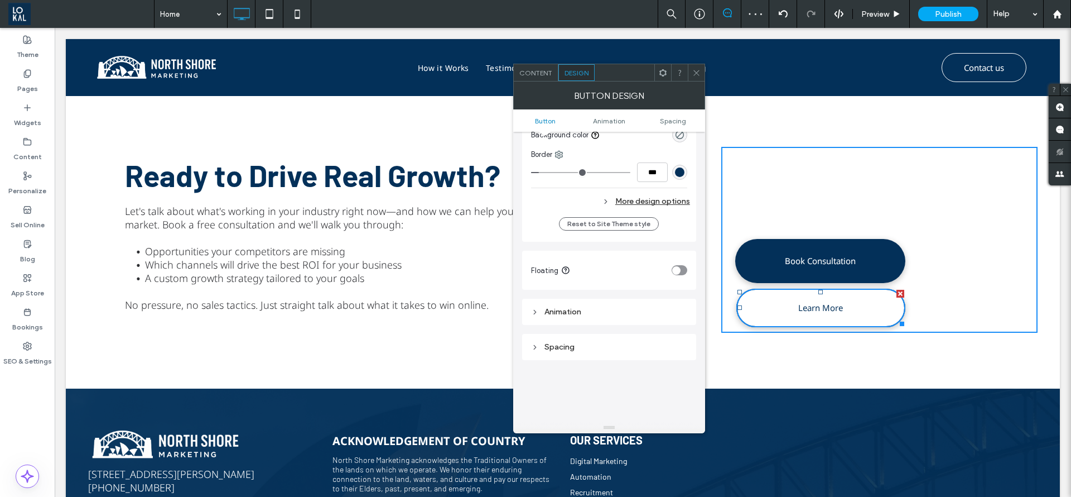
scroll to position [335, 0]
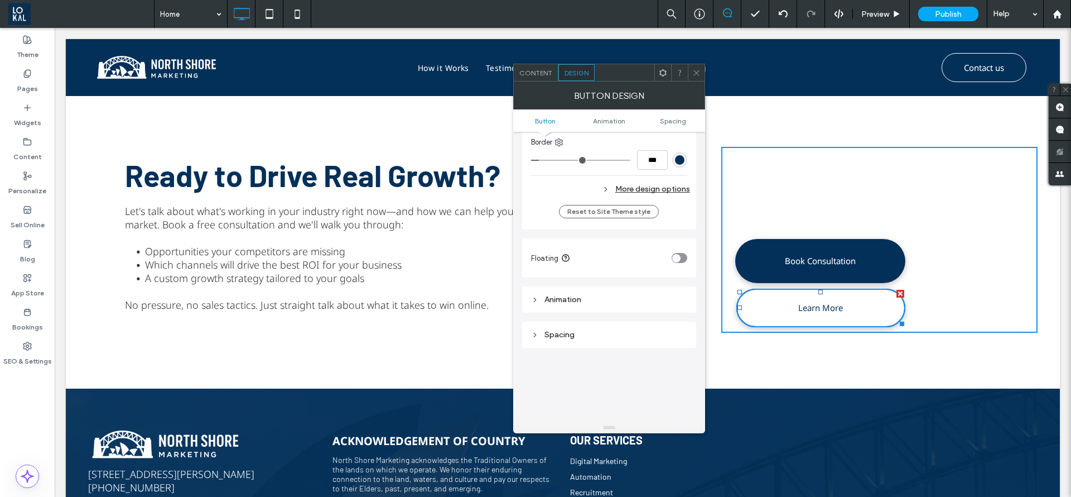
click at [661, 192] on div "More design options" at bounding box center [610, 188] width 159 height 15
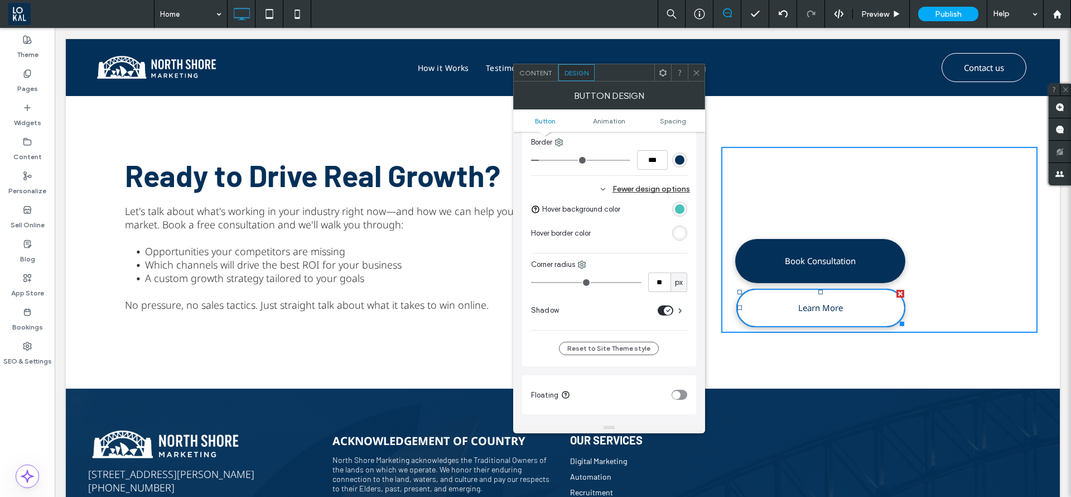
click at [671, 309] on div "toggle" at bounding box center [668, 310] width 8 height 8
click at [678, 162] on div "rgb(3, 48, 89)" at bounding box center [679, 159] width 9 height 9
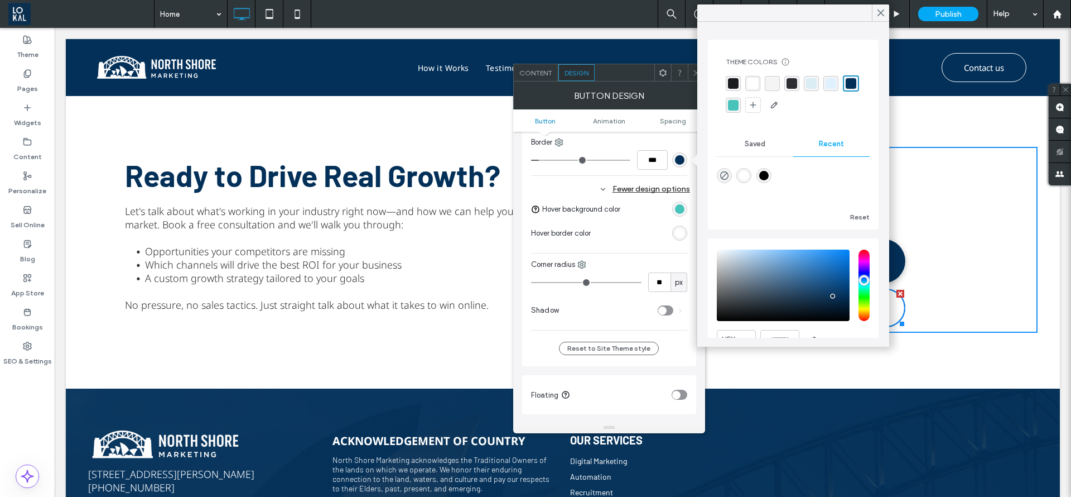
click at [678, 162] on div "rgb(3, 48, 89)" at bounding box center [679, 159] width 9 height 9
click at [651, 162] on input "***" at bounding box center [652, 160] width 31 height 20
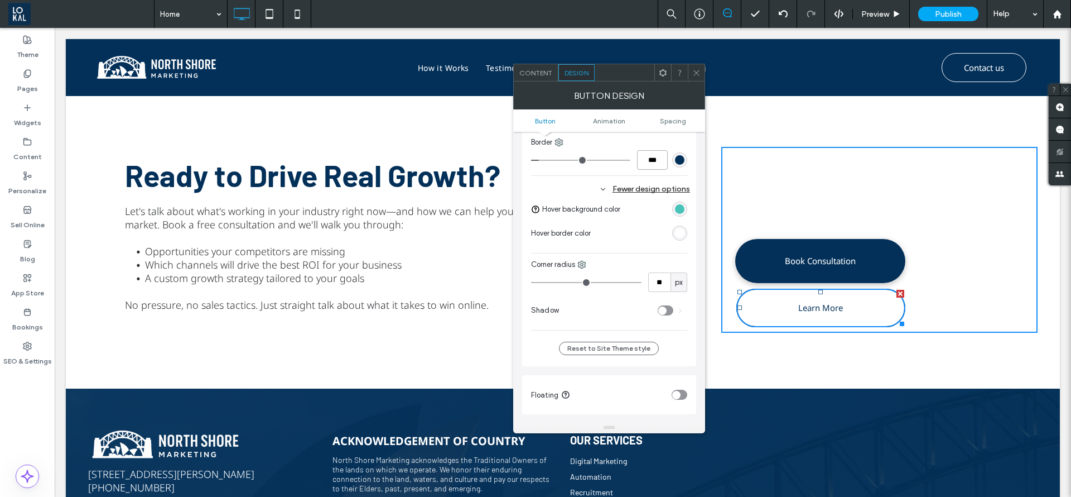
type input "***"
type input "*"
type input "***"
click at [700, 71] on icon at bounding box center [696, 73] width 8 height 8
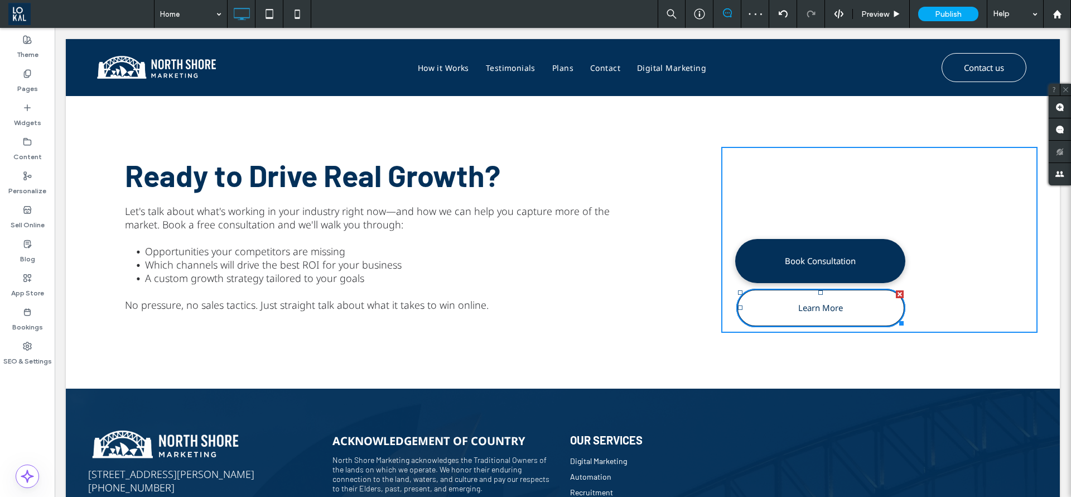
click at [933, 246] on div "Click To Paste Book Consultation Learn More" at bounding box center [879, 240] width 316 height 186
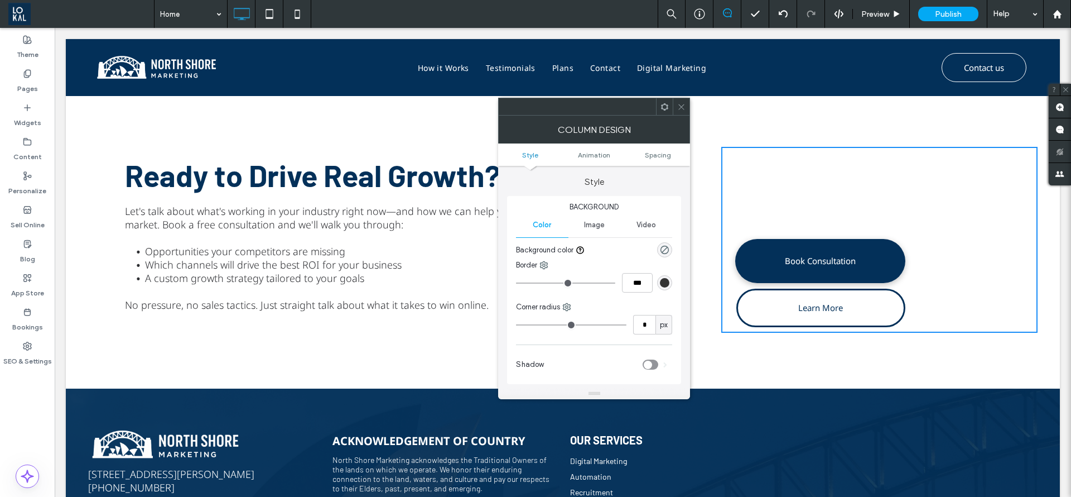
drag, startPoint x: 678, startPoint y: 107, endPoint x: 734, endPoint y: 235, distance: 139.4
click at [678, 107] on icon at bounding box center [681, 107] width 8 height 8
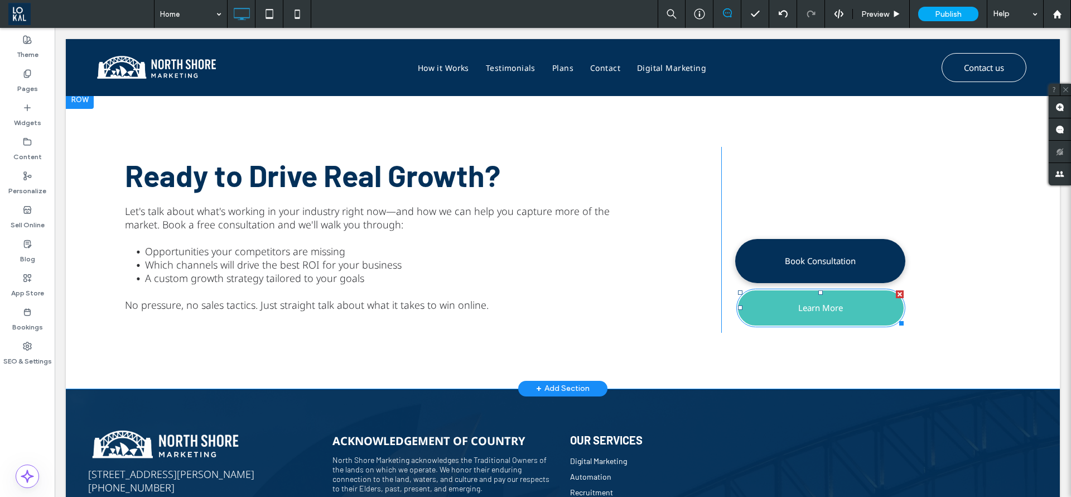
click at [818, 316] on span "Learn More" at bounding box center [820, 307] width 45 height 22
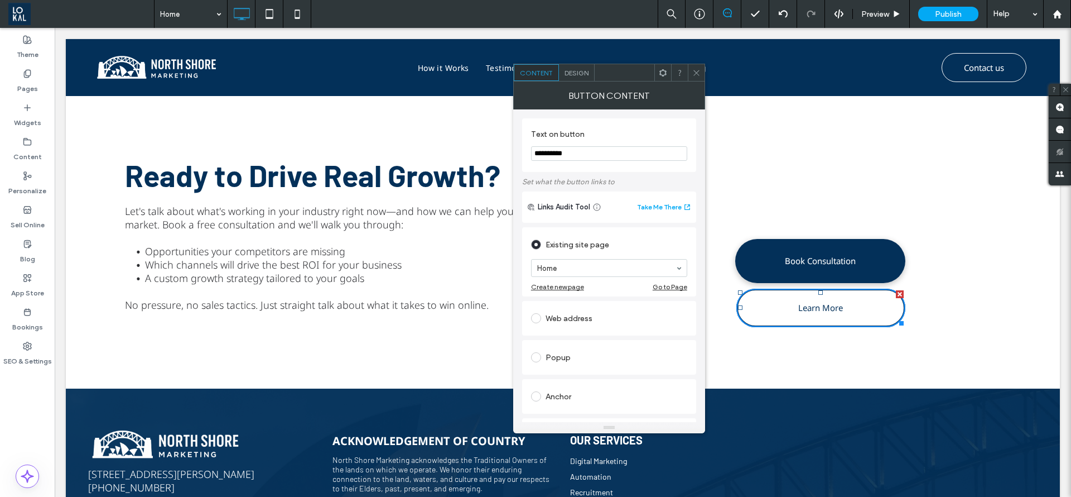
click at [571, 76] on span "Design" at bounding box center [577, 73] width 24 height 8
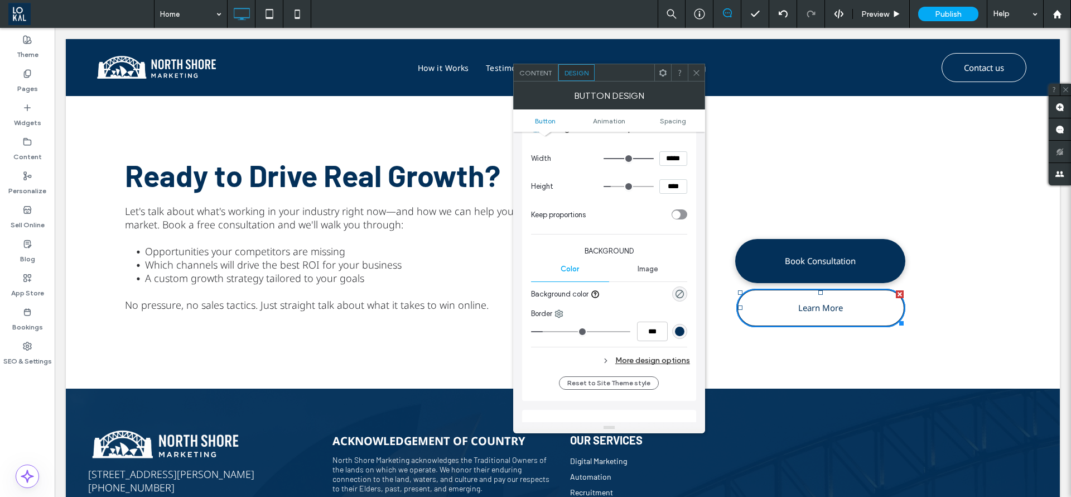
scroll to position [167, 0]
drag, startPoint x: 653, startPoint y: 330, endPoint x: 651, endPoint y: 293, distance: 37.5
click at [653, 330] on input "***" at bounding box center [652, 327] width 31 height 20
type input "***"
type input "*"
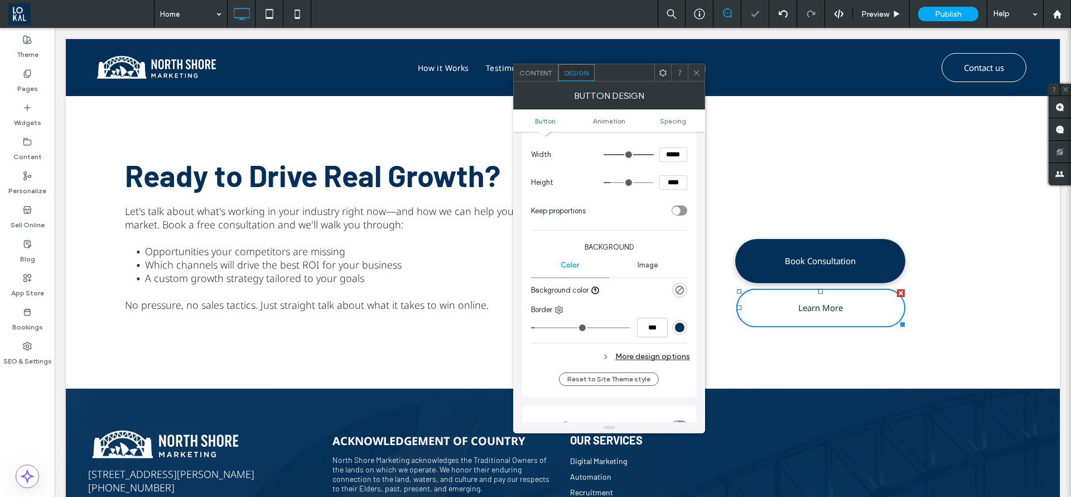
drag, startPoint x: 755, startPoint y: 129, endPoint x: 700, endPoint y: 69, distance: 81.7
click at [700, 69] on icon at bounding box center [696, 73] width 8 height 8
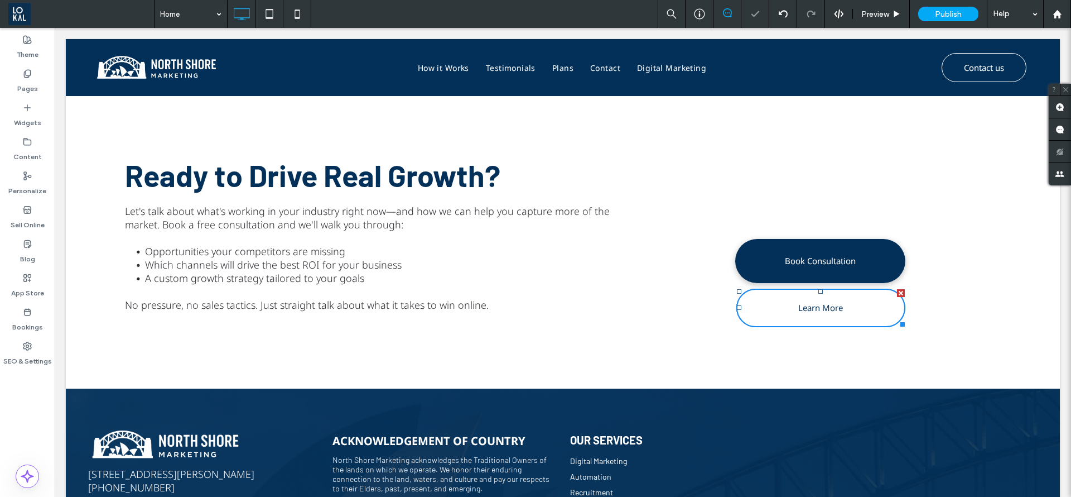
click at [878, 179] on div "Click To Paste Book Consultation Learn More" at bounding box center [879, 240] width 316 height 186
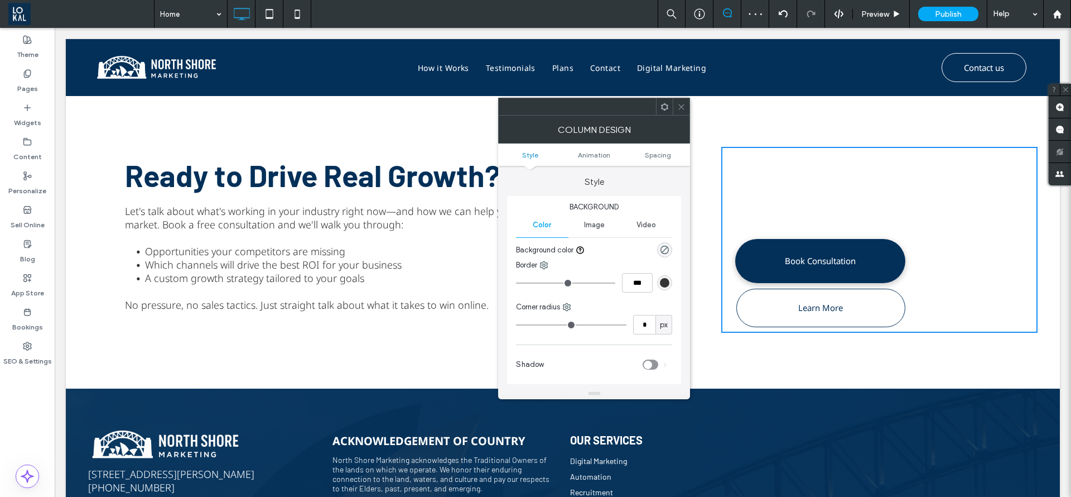
click at [682, 98] on div at bounding box center [594, 107] width 192 height 18
drag, startPoint x: 680, startPoint y: 110, endPoint x: 781, endPoint y: 266, distance: 185.6
click at [680, 110] on icon at bounding box center [681, 107] width 8 height 8
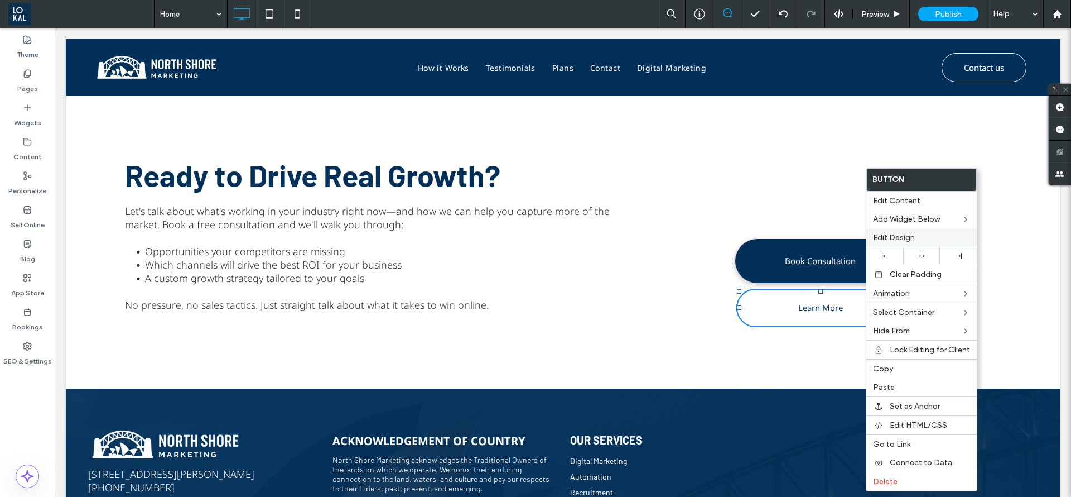
click at [894, 242] on div "Edit Design" at bounding box center [921, 237] width 110 height 18
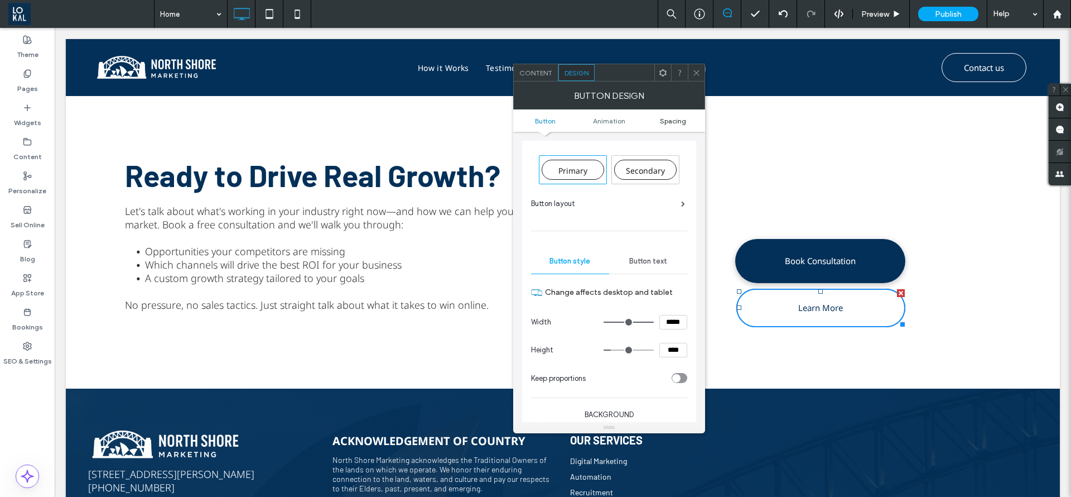
click at [683, 122] on span "Spacing" at bounding box center [673, 121] width 26 height 8
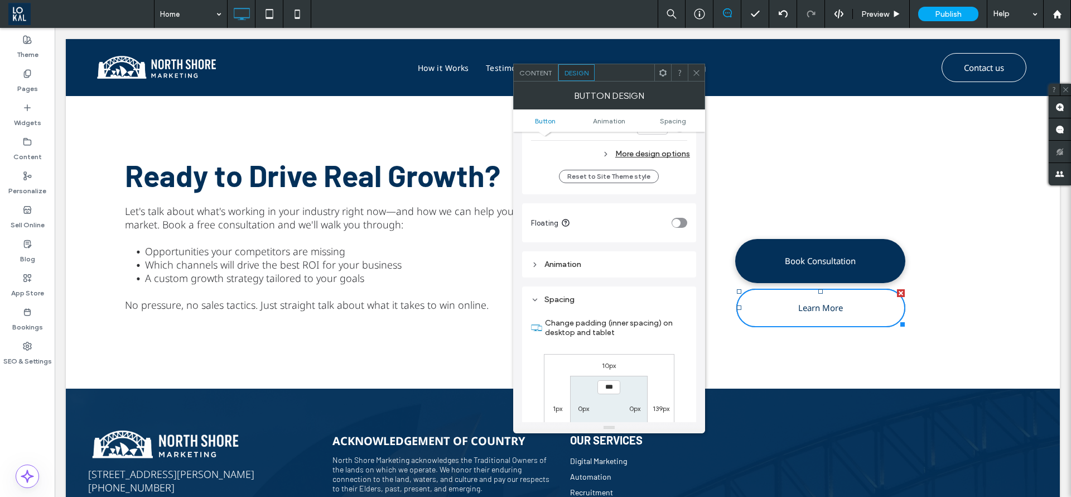
scroll to position [264, 0]
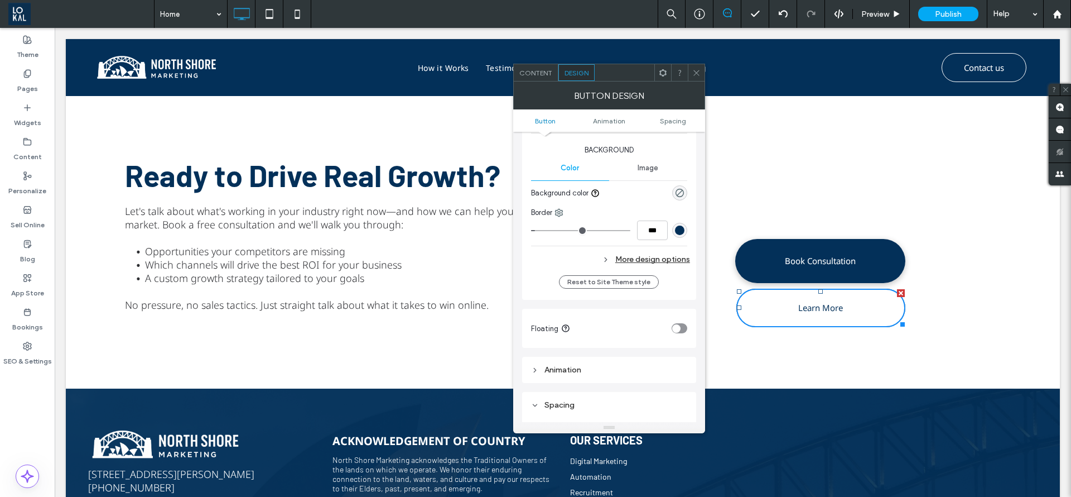
click at [665, 261] on div "More design options" at bounding box center [610, 259] width 159 height 15
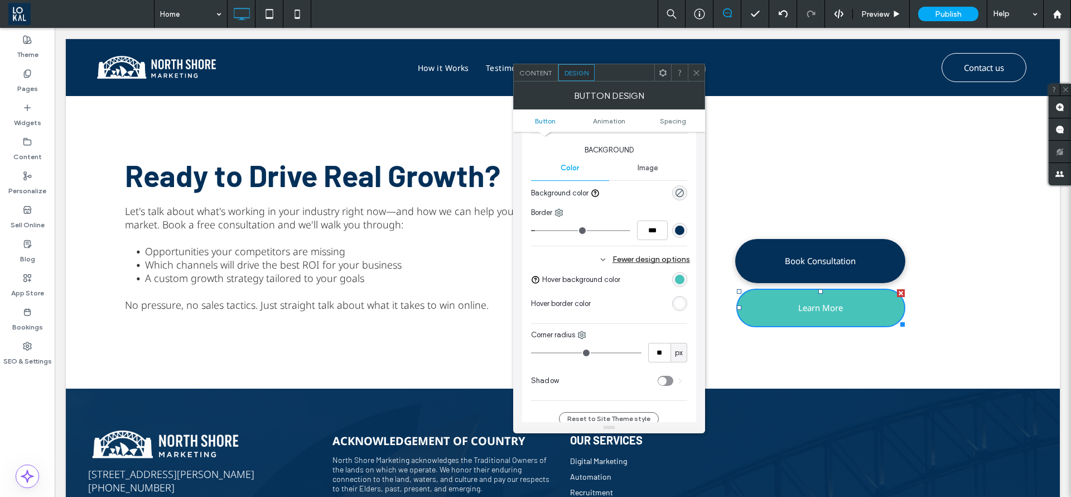
scroll to position [348, 0]
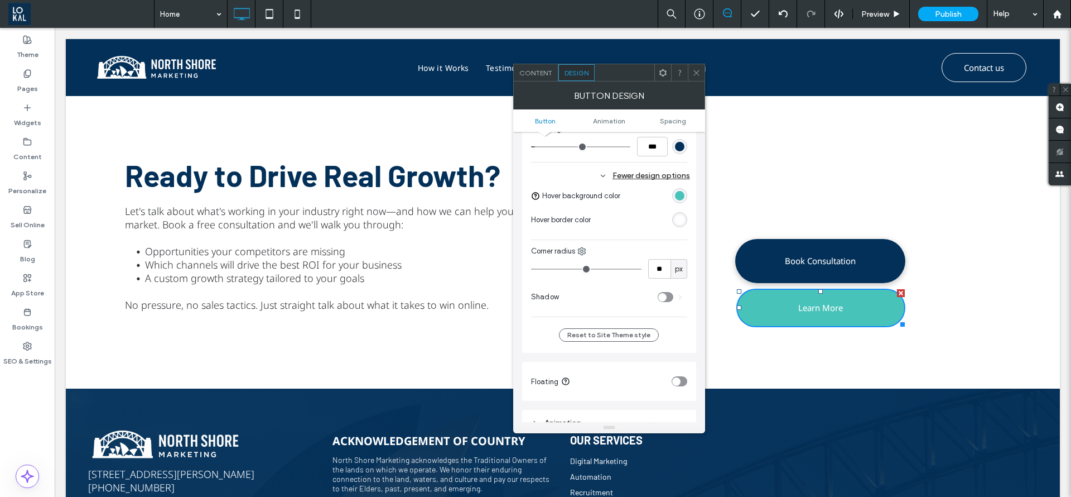
click at [682, 224] on div "rgb(255, 255, 255)" at bounding box center [679, 219] width 9 height 9
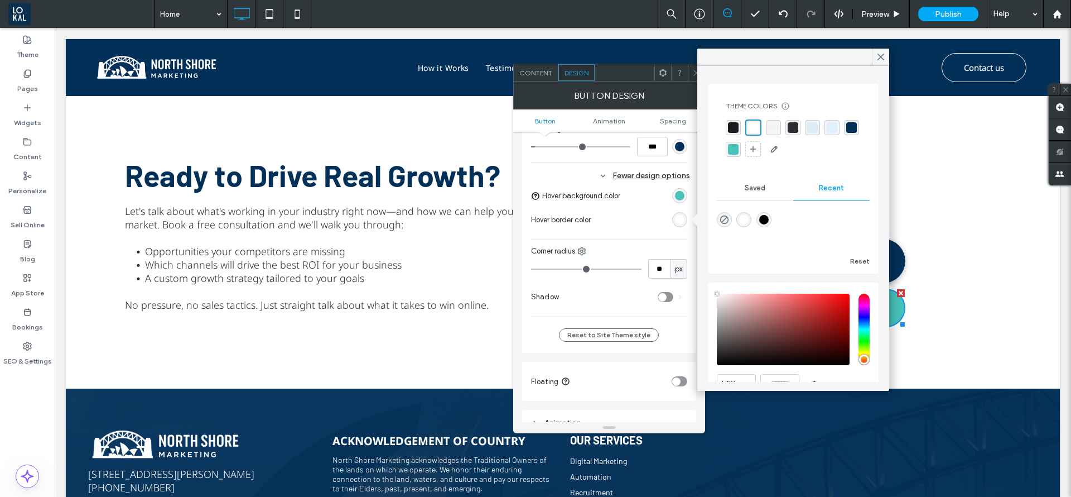
click at [682, 224] on div "rgb(255, 255, 255)" at bounding box center [679, 219] width 9 height 9
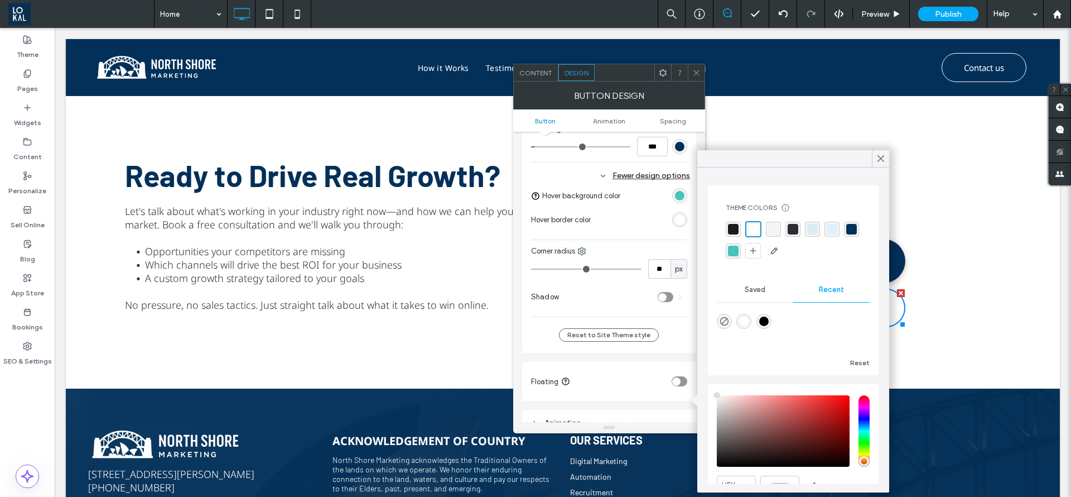
scroll to position [97, 0]
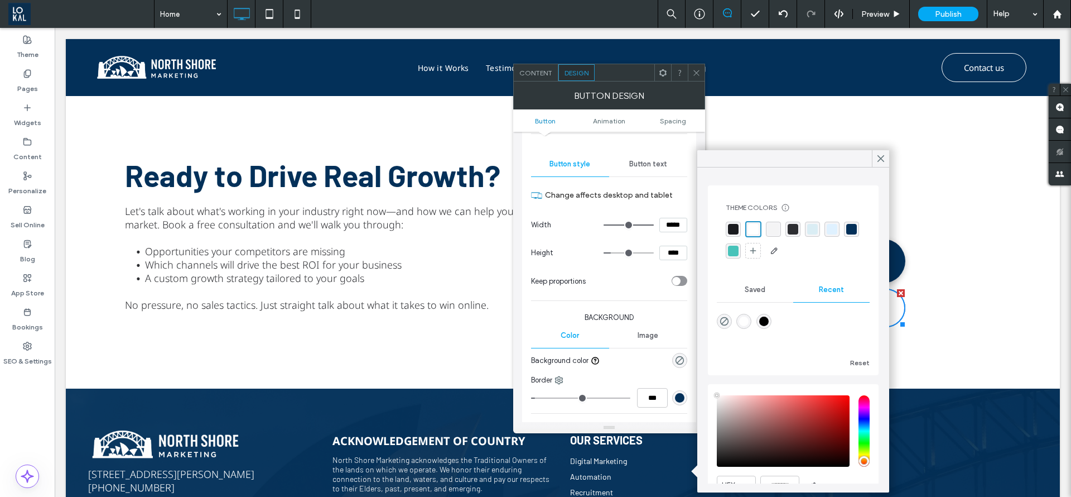
click at [658, 157] on div "Button text" at bounding box center [648, 164] width 78 height 25
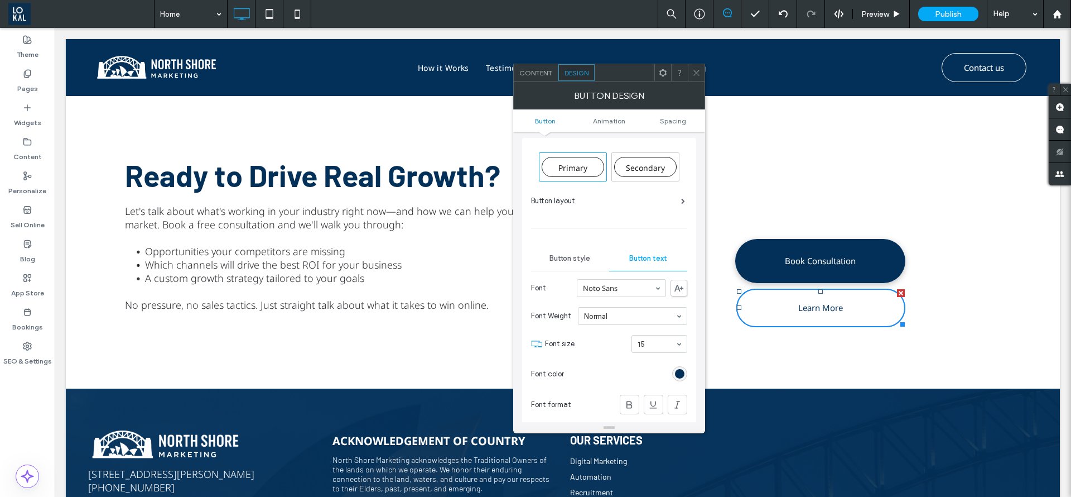
scroll to position [0, 0]
click at [575, 264] on span "Button style" at bounding box center [570, 261] width 41 height 9
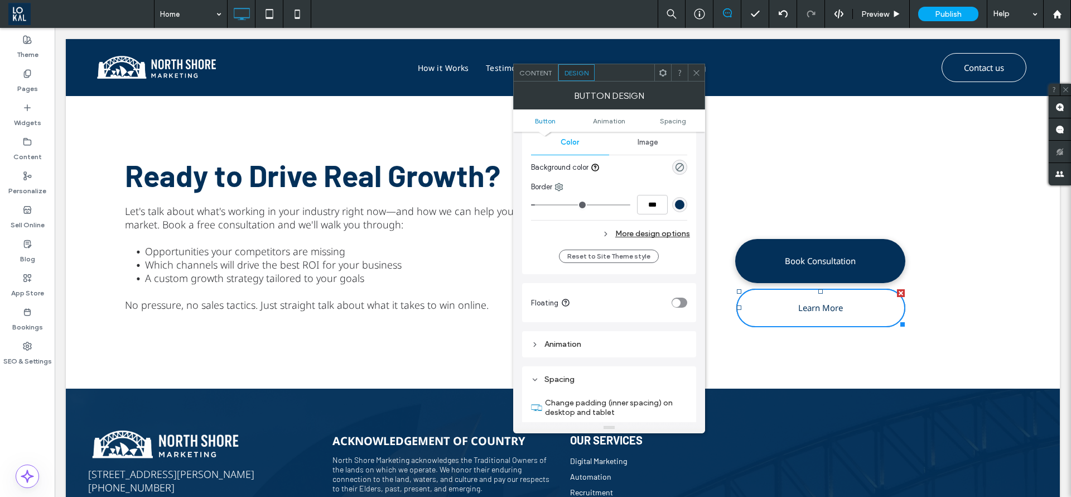
scroll to position [335, 0]
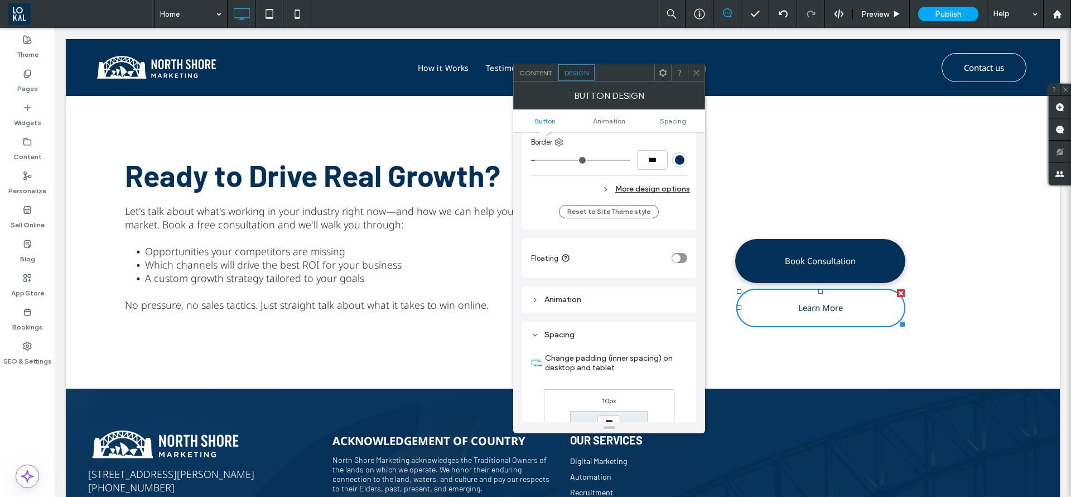
click at [546, 76] on span "Content" at bounding box center [535, 73] width 33 height 8
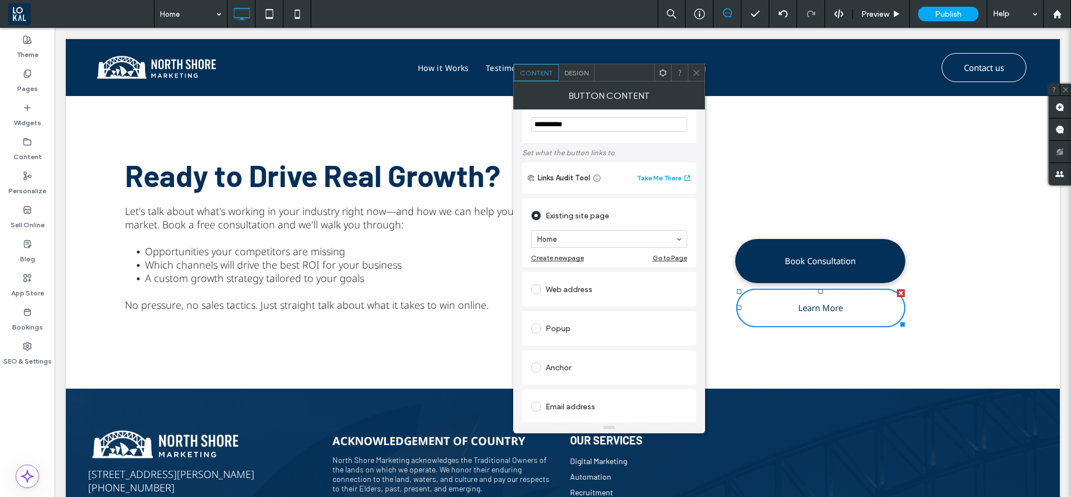
scroll to position [0, 0]
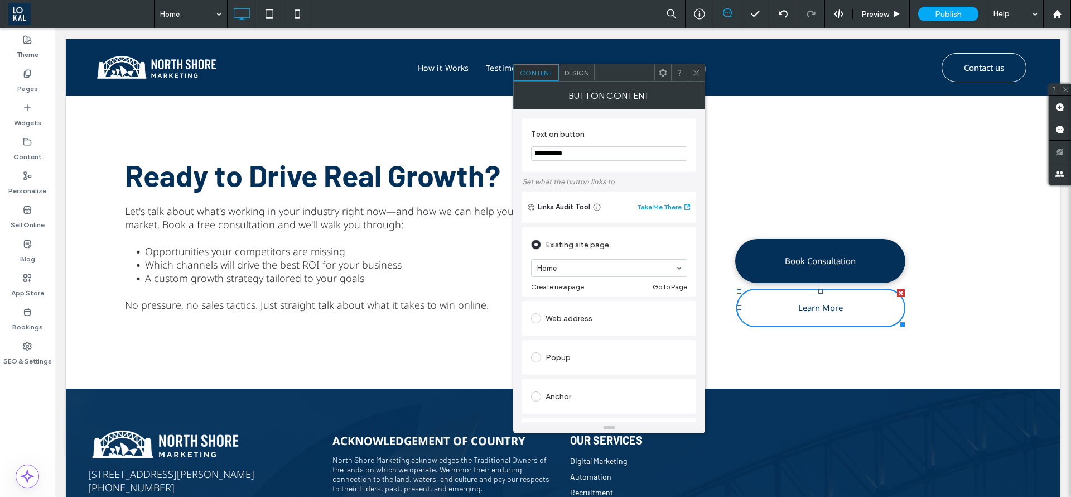
click at [576, 73] on span "Design" at bounding box center [577, 73] width 24 height 8
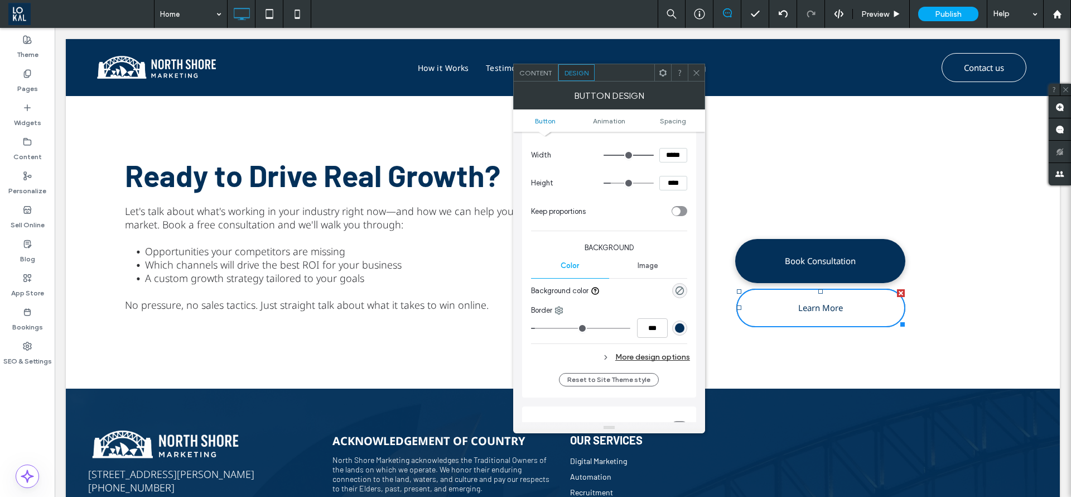
scroll to position [167, 0]
click at [632, 354] on div "More design options" at bounding box center [610, 356] width 159 height 15
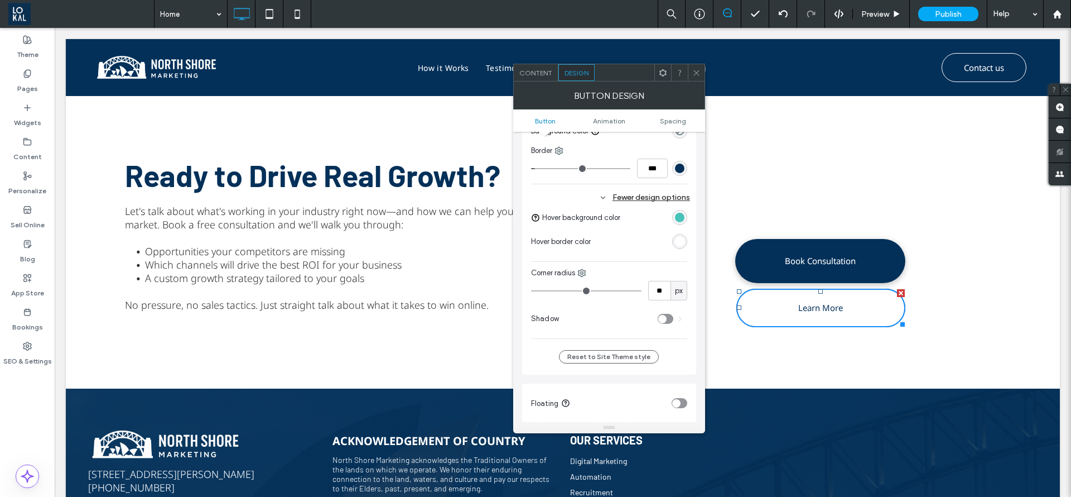
scroll to position [335, 0]
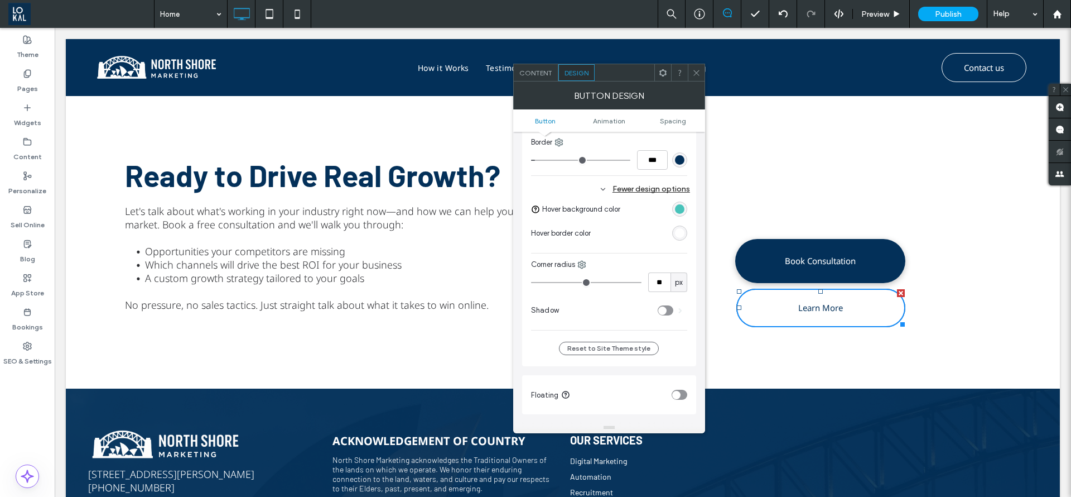
click at [667, 311] on div "toggle" at bounding box center [662, 310] width 8 height 8
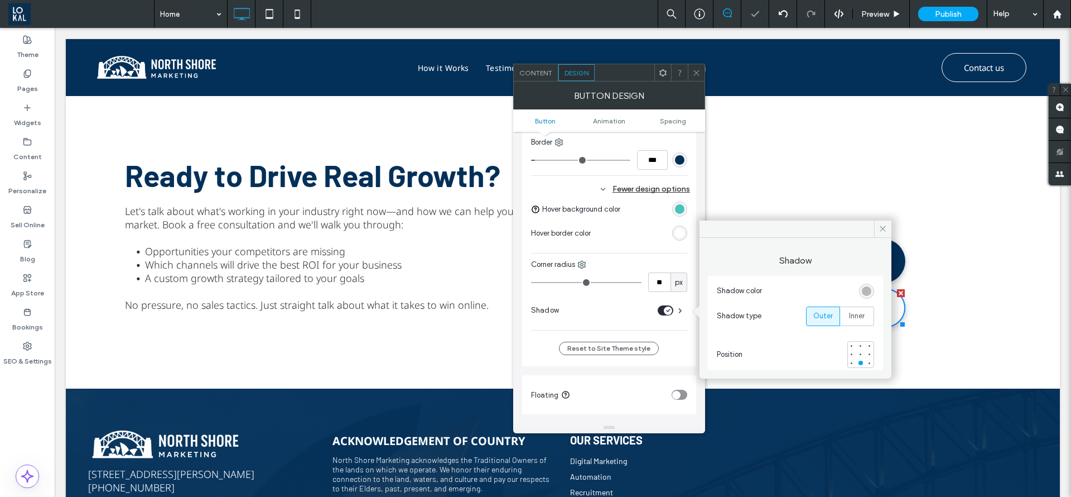
drag, startPoint x: 698, startPoint y: 76, endPoint x: 700, endPoint y: 137, distance: 60.3
click at [699, 76] on icon at bounding box center [696, 73] width 8 height 8
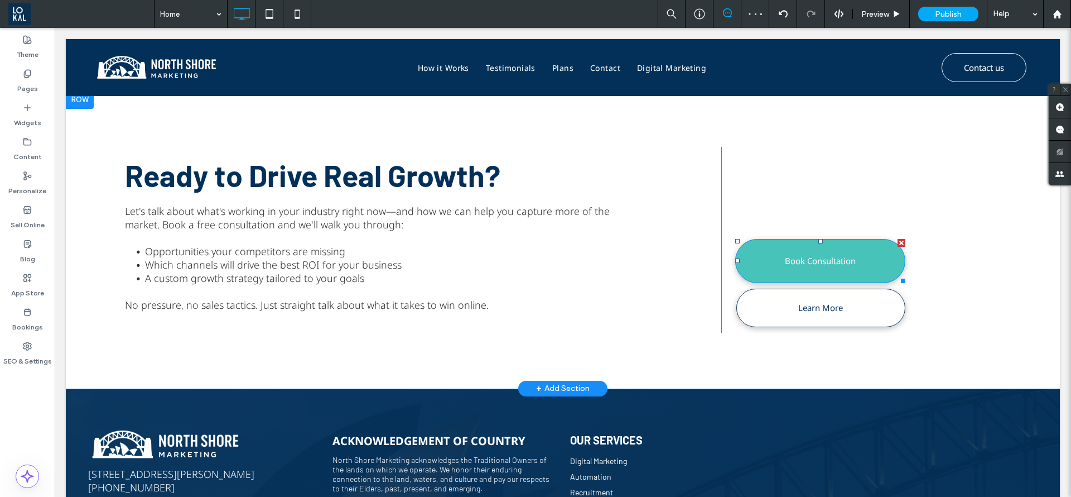
click at [740, 258] on link "Book Consultation" at bounding box center [820, 261] width 170 height 44
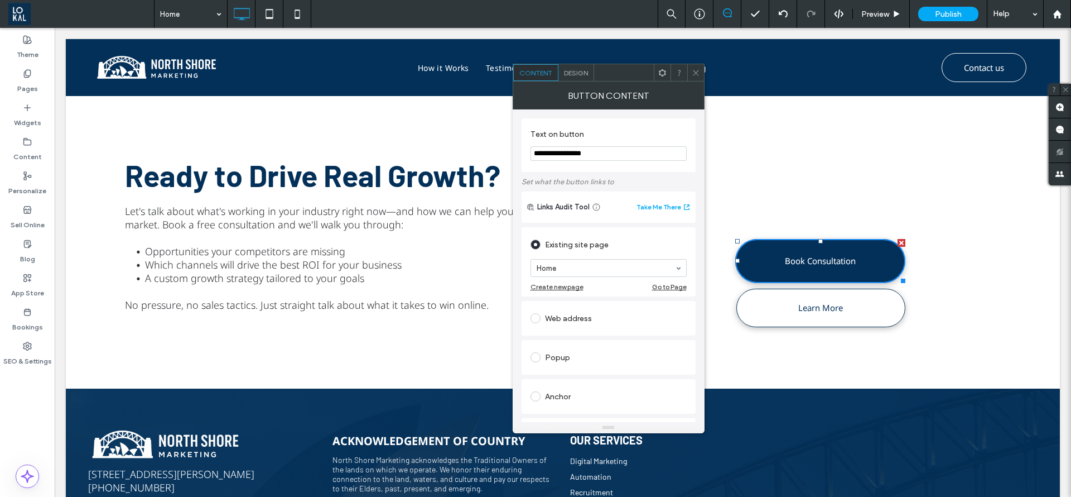
click at [582, 64] on div "Design" at bounding box center [576, 72] width 36 height 17
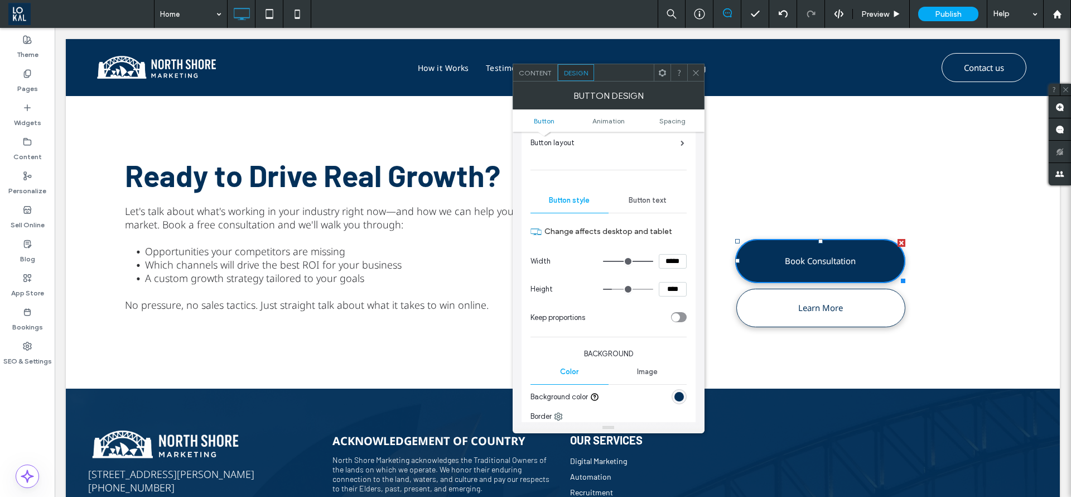
scroll to position [167, 0]
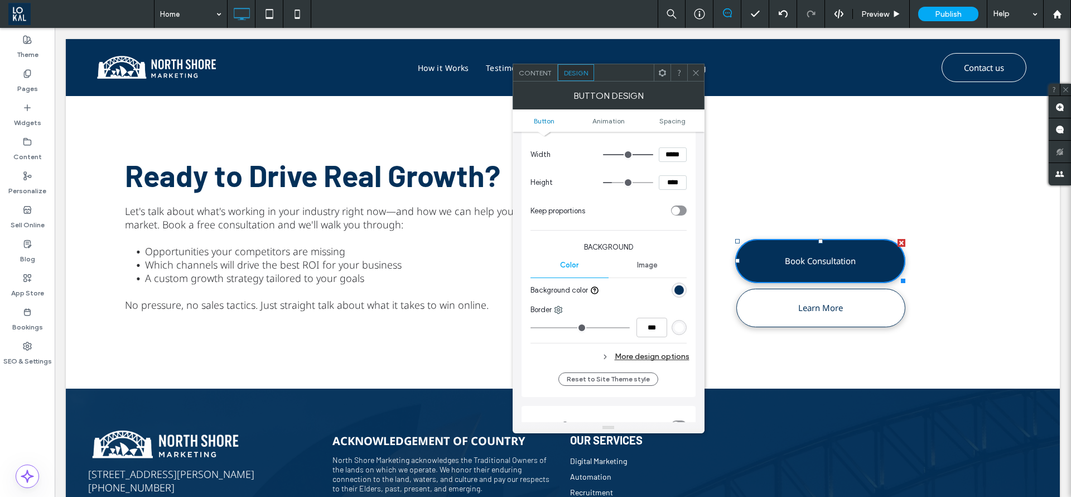
click at [665, 349] on div "More design options" at bounding box center [610, 356] width 159 height 15
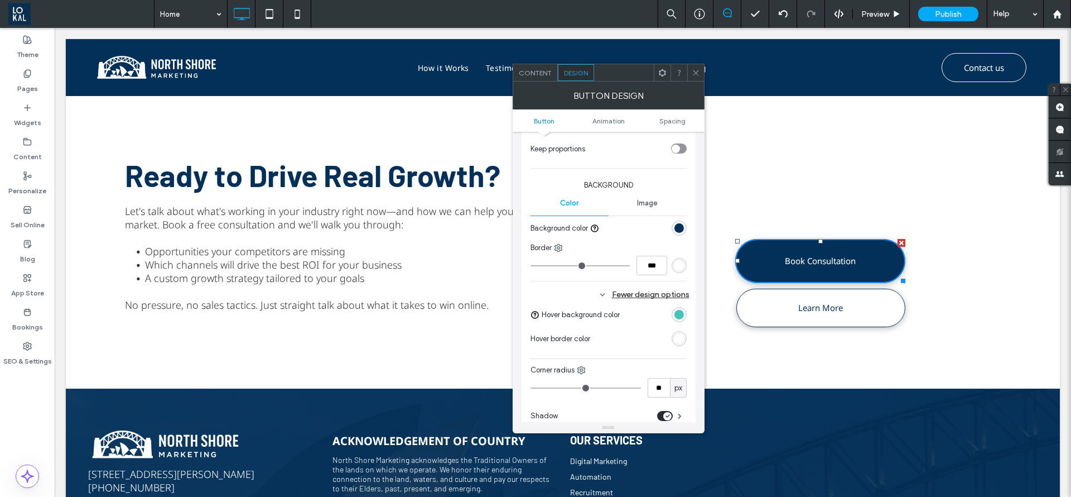
scroll to position [335, 0]
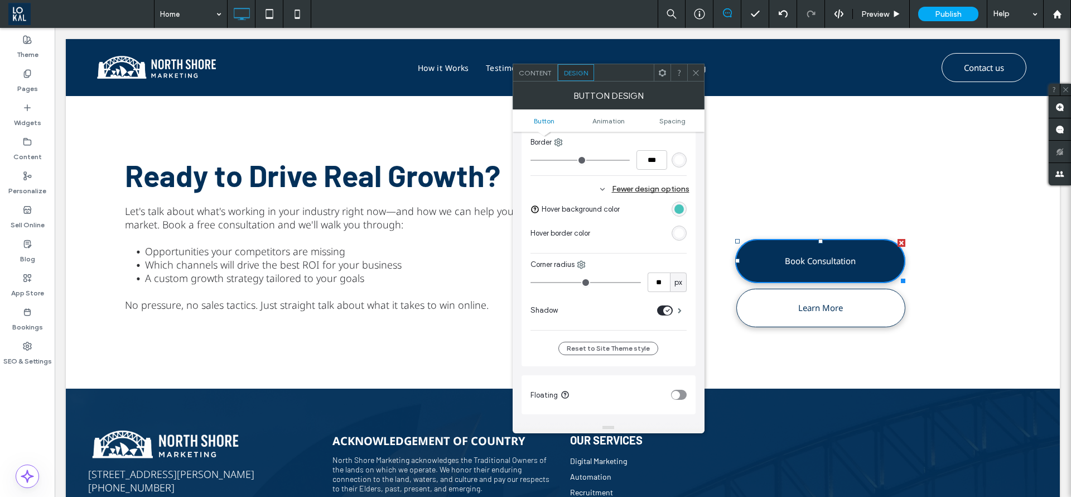
click at [696, 68] on span at bounding box center [696, 72] width 8 height 17
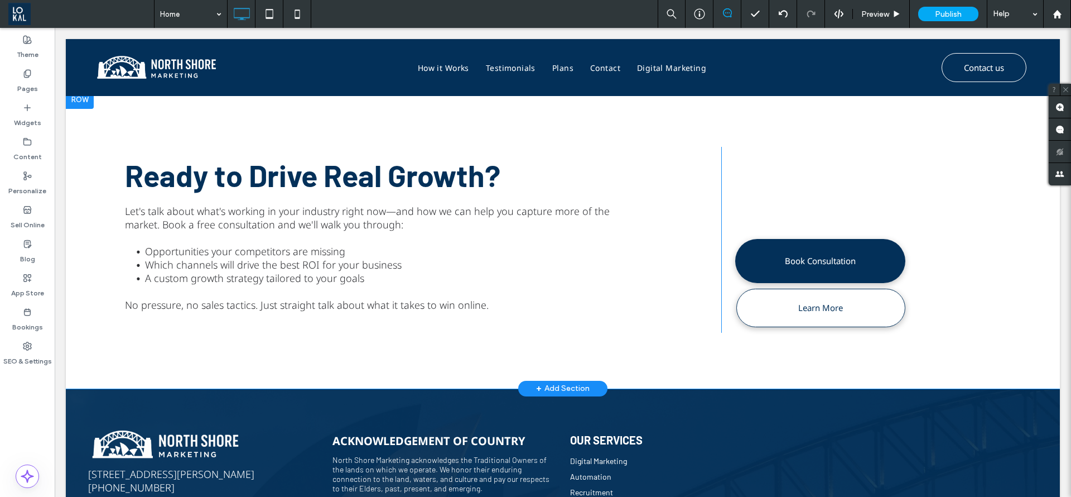
click at [967, 290] on div "Click To Paste Book Consultation Learn More" at bounding box center [879, 240] width 316 height 186
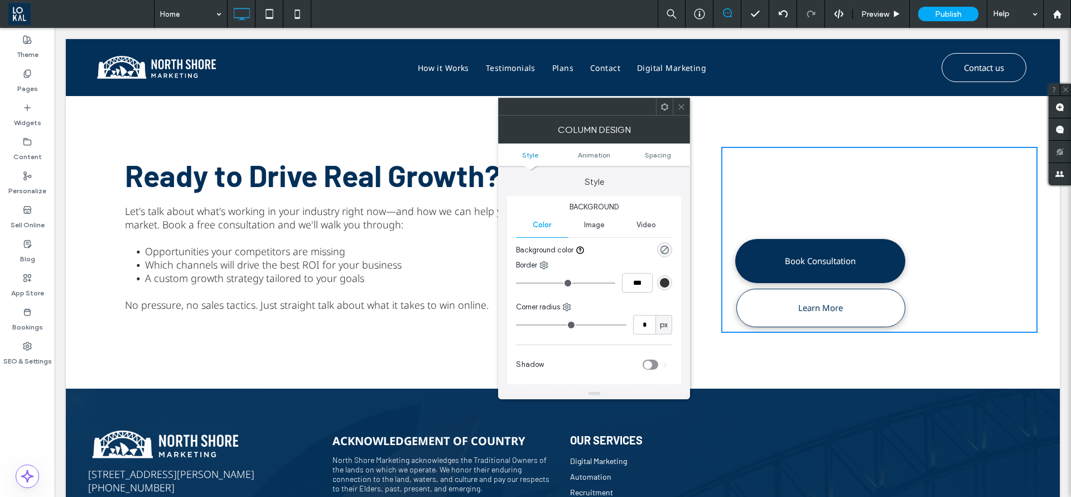
click at [682, 101] on span at bounding box center [681, 106] width 8 height 17
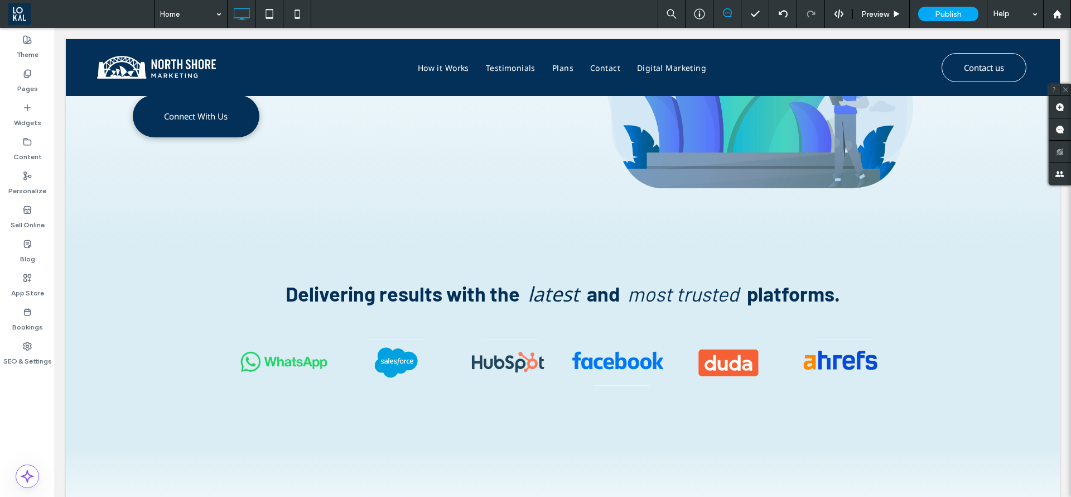
scroll to position [1088, 0]
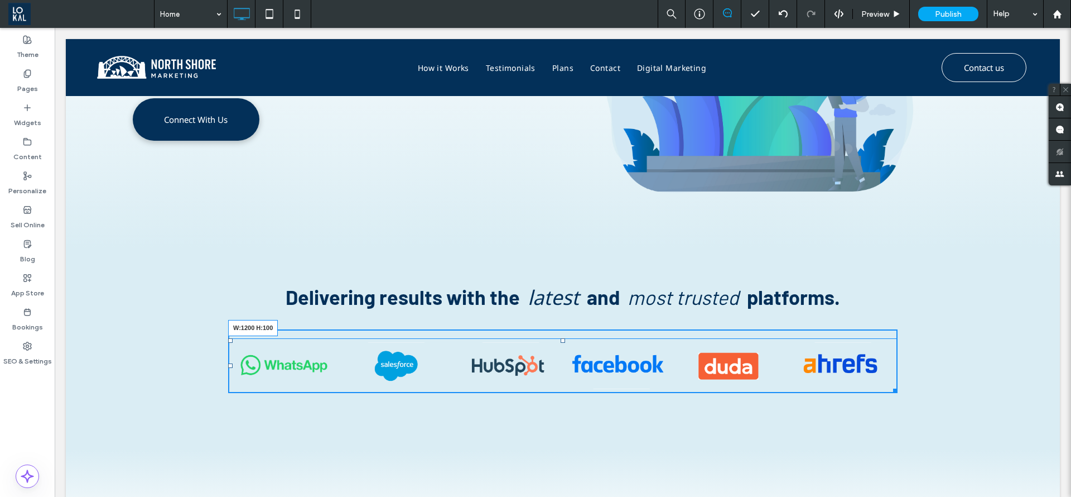
drag, startPoint x: 885, startPoint y: 384, endPoint x: 913, endPoint y: 386, distance: 28.5
click at [913, 386] on div "W:1200 H:100 Click To Paste Click To Paste" at bounding box center [563, 361] width 950 height 65
drag, startPoint x: 557, startPoint y: 340, endPoint x: 888, endPoint y: 386, distance: 334.1
click at [557, 323] on div "Delivering results with the latest and most trusted platforms. T:0 Click To Pas…" at bounding box center [563, 338] width 950 height 112
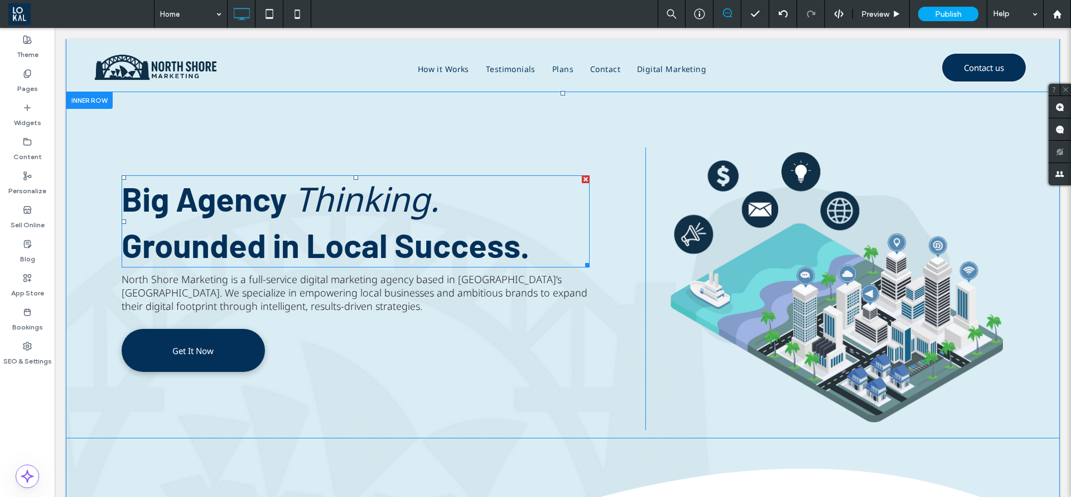
scroll to position [0, 0]
